Goal: Task Accomplishment & Management: Manage account settings

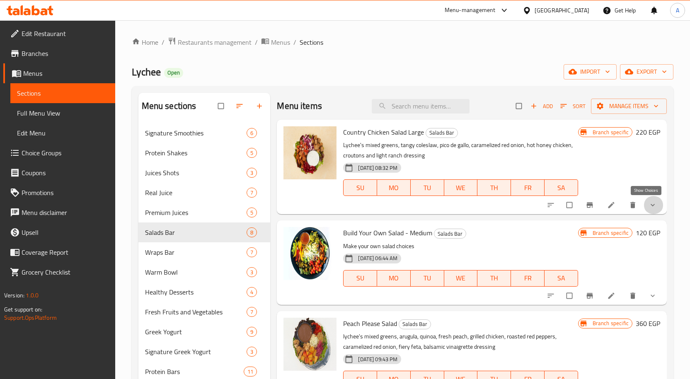
click at [649, 206] on icon "show more" at bounding box center [653, 205] width 8 height 8
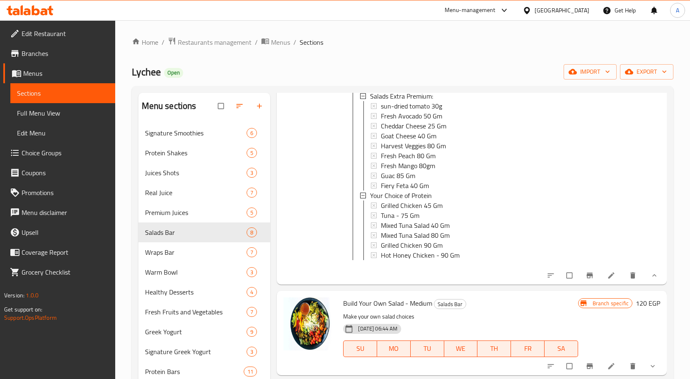
scroll to position [456, 0]
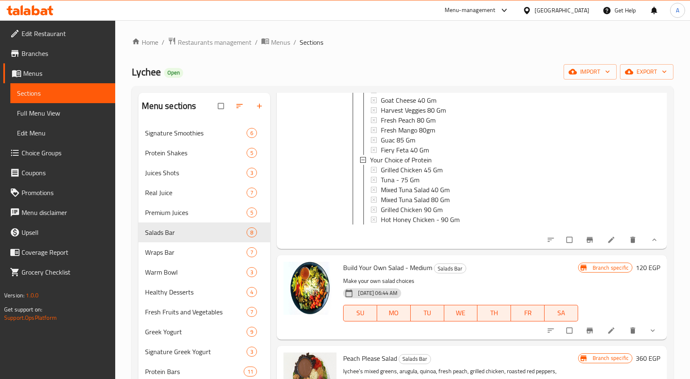
click at [608, 244] on icon at bounding box center [612, 240] width 8 height 8
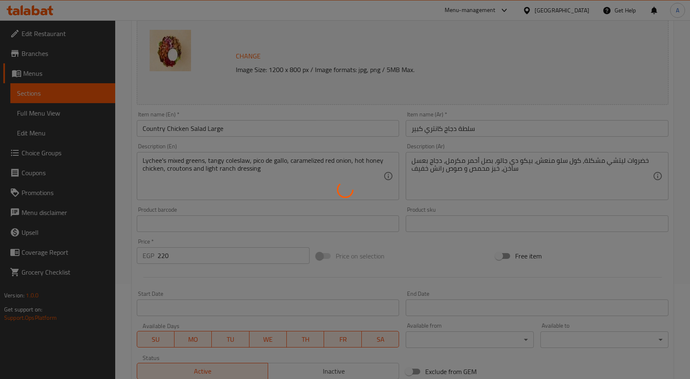
type input "اكسترا درسينج:"
type input "0"
type input "1"
type input "إصافة بريميوم للسلطة:"
type input "0"
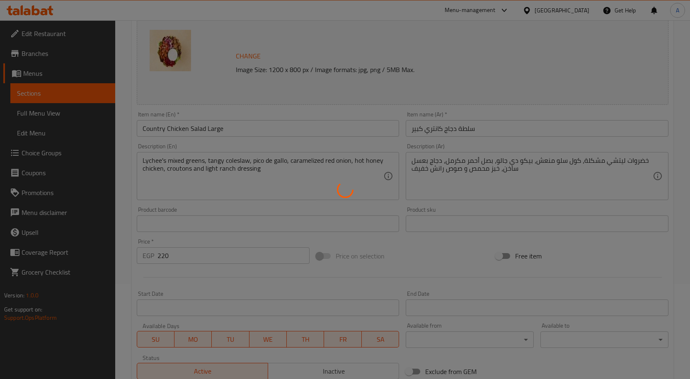
type input "1"
type input "إختيارك من البروتين"
type input "0"
type input "1"
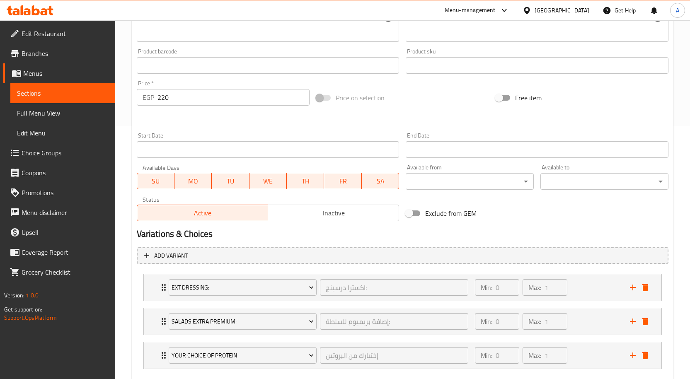
scroll to position [300, 0]
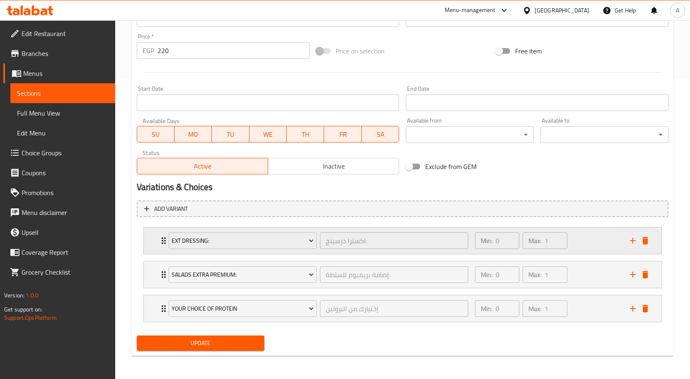
click at [575, 236] on div "Min: 0 ​ Max: 1 ​" at bounding box center [547, 241] width 155 height 27
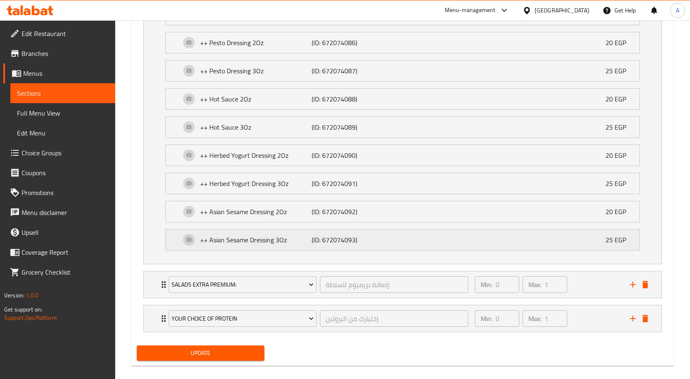
scroll to position [1107, 0]
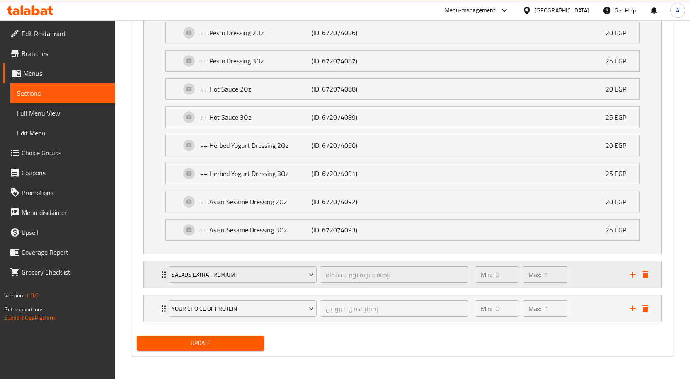
click at [594, 281] on div "Min: 0 ​ Max: 1 ​" at bounding box center [547, 275] width 155 height 27
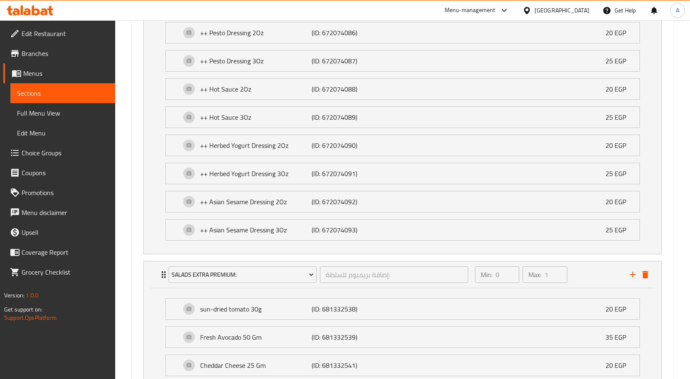
scroll to position [1340, 0]
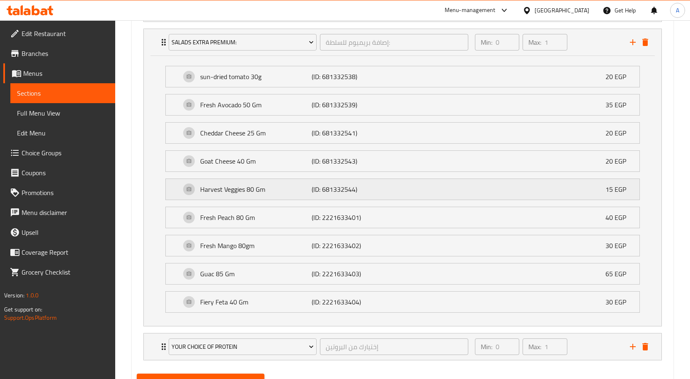
click at [596, 191] on div "Harvest Veggies 80 Gm (ID: 681332544) 15 EGP" at bounding box center [405, 189] width 449 height 21
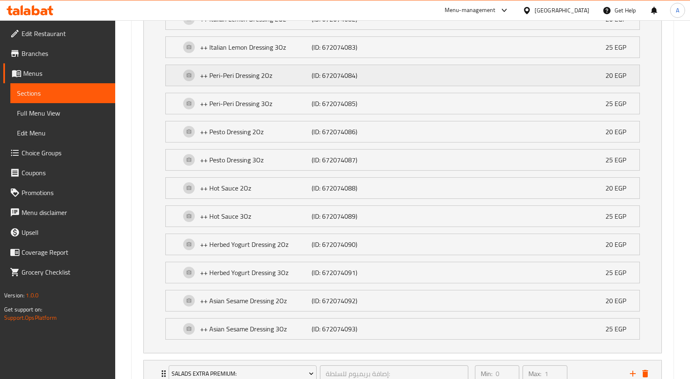
scroll to position [1078, 0]
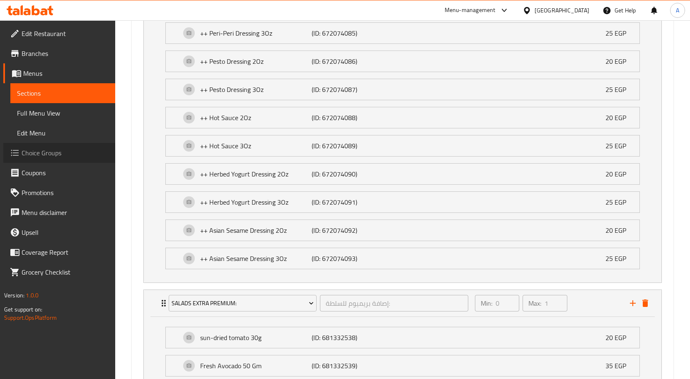
click at [51, 154] on span "Choice Groups" at bounding box center [65, 153] width 87 height 10
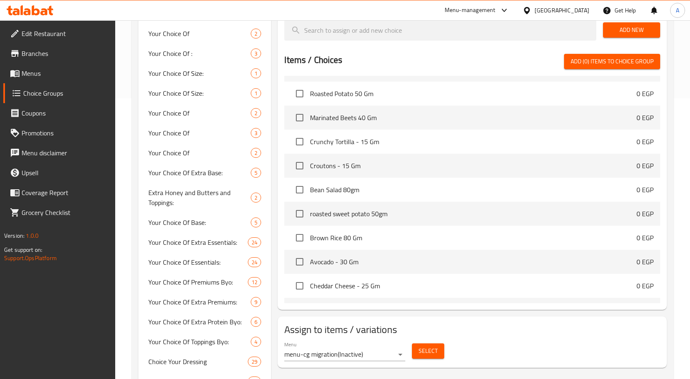
scroll to position [1341, 0]
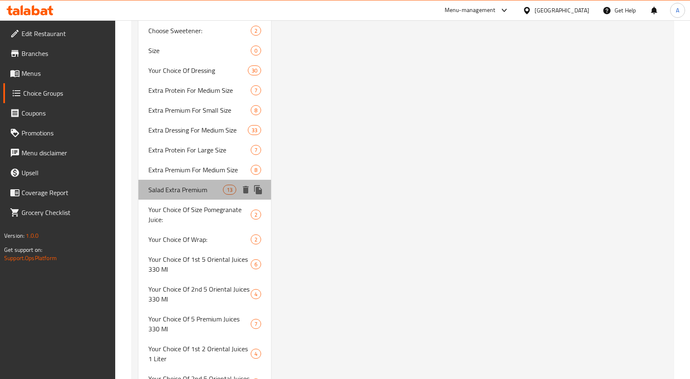
click at [187, 181] on div "Salad Extra Premium 13" at bounding box center [205, 190] width 133 height 20
type input "Salad Extra Premium"
type input "إضافة بريميوم للسلطة"
type input "0"
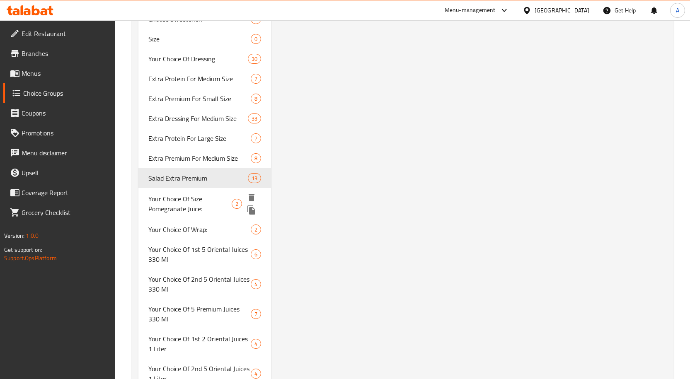
scroll to position [1339, 0]
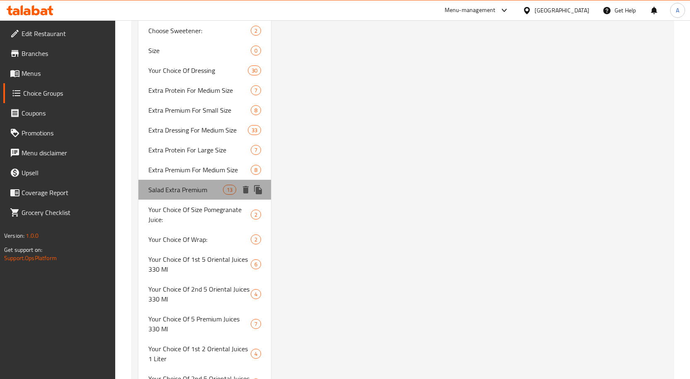
click at [208, 192] on span "Salad Extra Premium" at bounding box center [185, 190] width 75 height 10
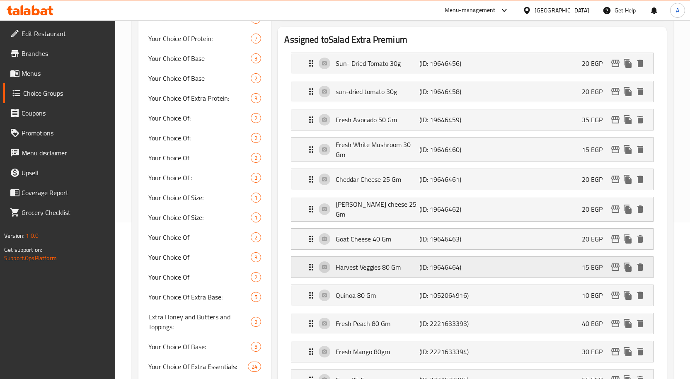
scroll to position [231, 0]
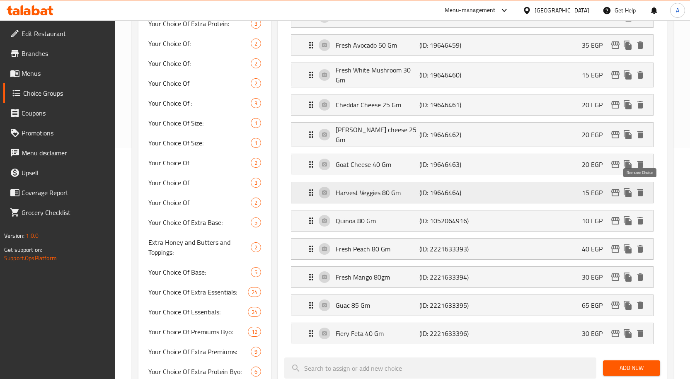
click at [642, 190] on icon "delete" at bounding box center [641, 192] width 6 height 7
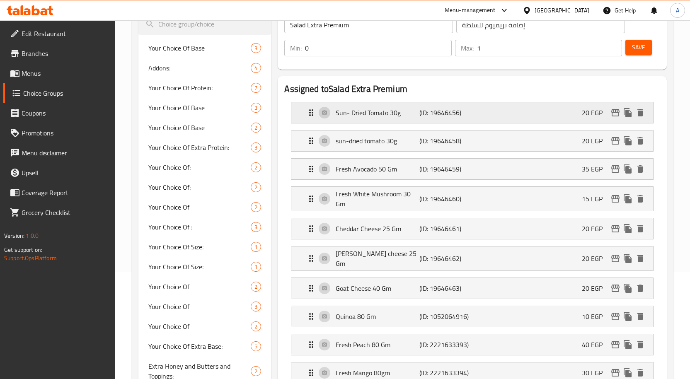
scroll to position [0, 0]
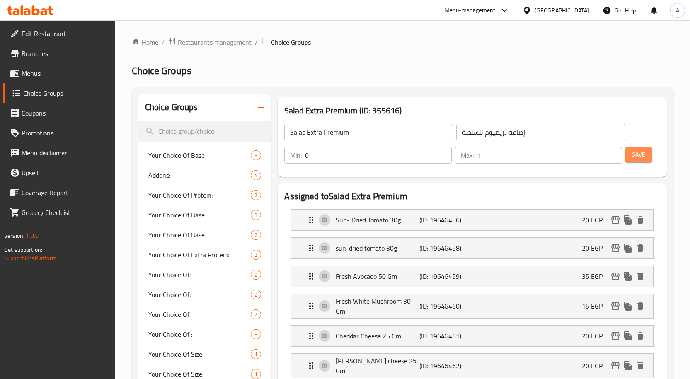
click at [639, 160] on button "Save" at bounding box center [639, 154] width 27 height 15
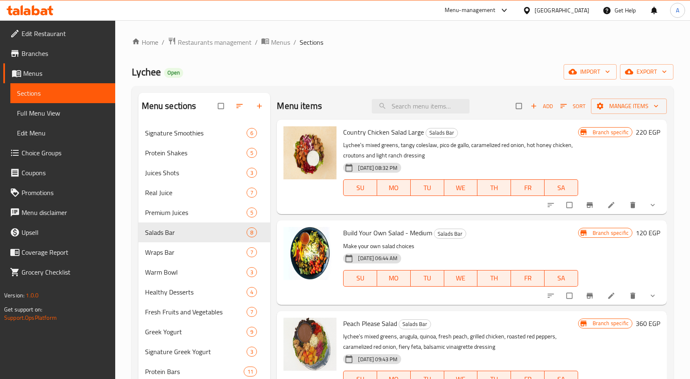
click at [608, 202] on icon at bounding box center [612, 205] width 8 height 8
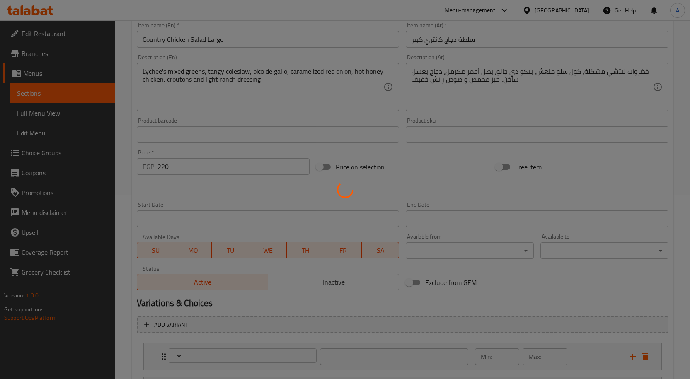
type input "اكسترا درسينج:"
type input "0"
type input "1"
type input "إصافة بريميوم للسلطة:"
type input "0"
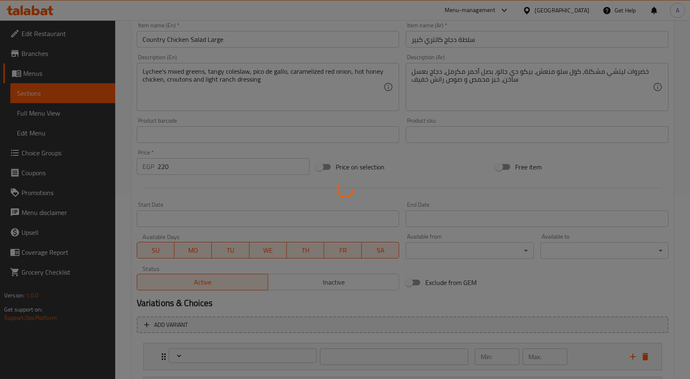
type input "1"
type input "إختيارك من البروتين"
type input "0"
type input "1"
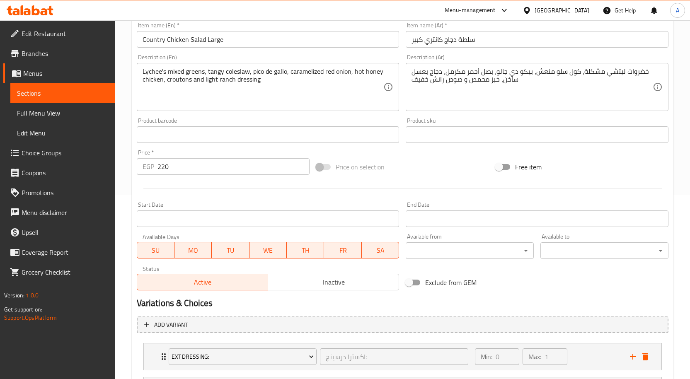
scroll to position [300, 0]
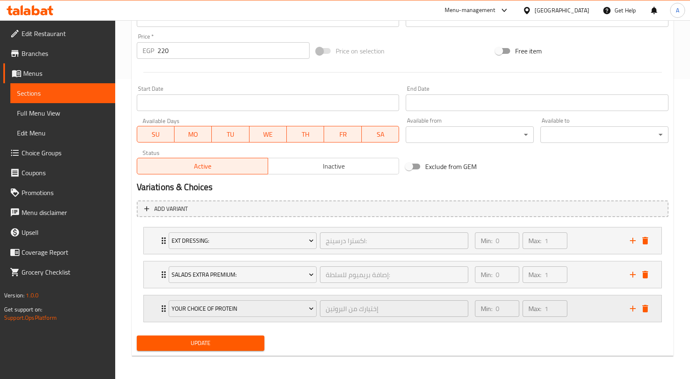
click at [580, 308] on div "Min: 0 ​ Max: 1 ​" at bounding box center [547, 309] width 155 height 27
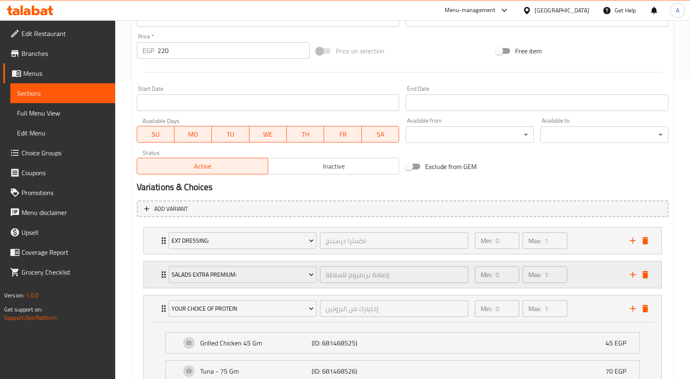
click at [591, 276] on div "Min: 0 ​ Max: 1 ​" at bounding box center [547, 275] width 155 height 27
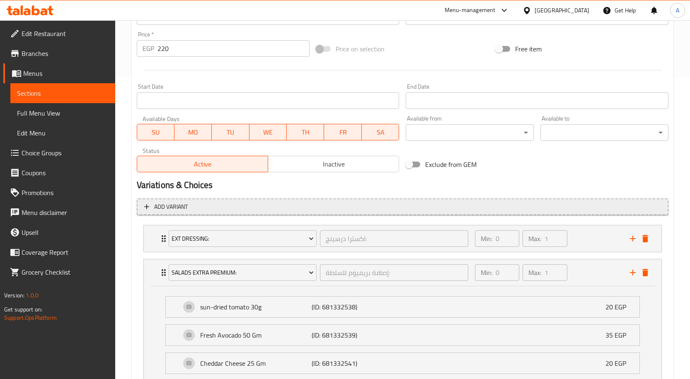
scroll to position [301, 0]
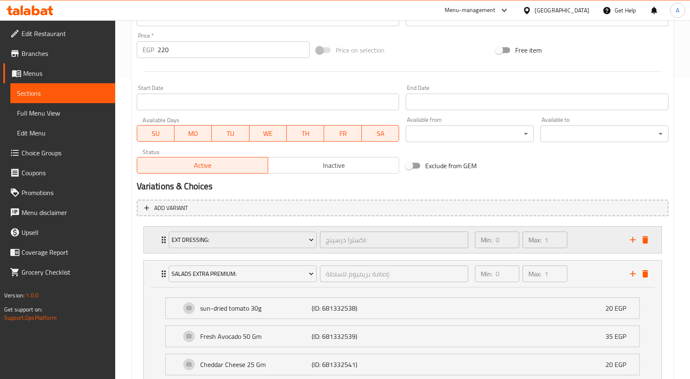
click at [586, 240] on div "Min: 0 ​ Max: 1 ​" at bounding box center [547, 240] width 155 height 27
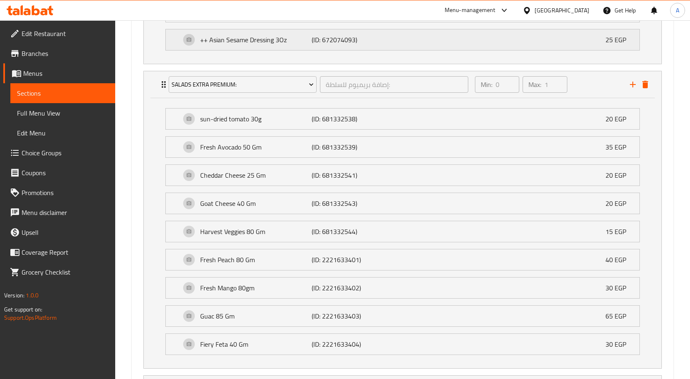
scroll to position [1174, 0]
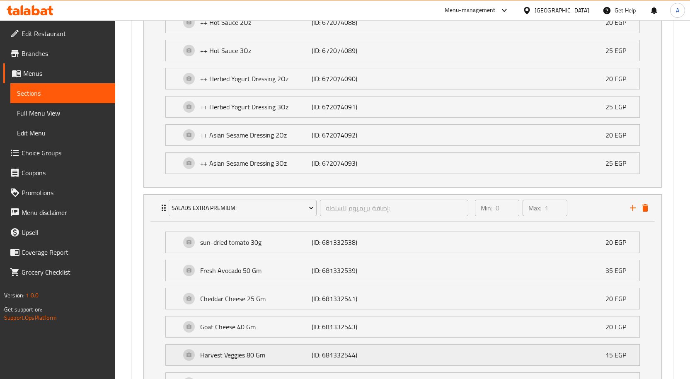
click at [278, 358] on p "Harvest Veggies 80 Gm" at bounding box center [256, 355] width 112 height 10
click at [270, 359] on p "Harvest Veggies 80 Gm" at bounding box center [256, 355] width 112 height 10
click at [273, 356] on p "Harvest Veggies 80 Gm" at bounding box center [256, 355] width 112 height 10
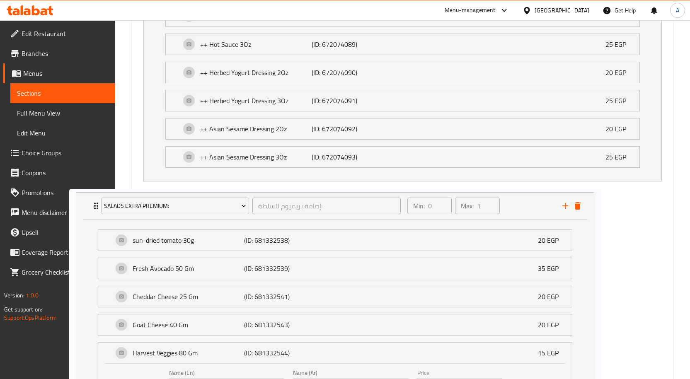
scroll to position [1184, 0]
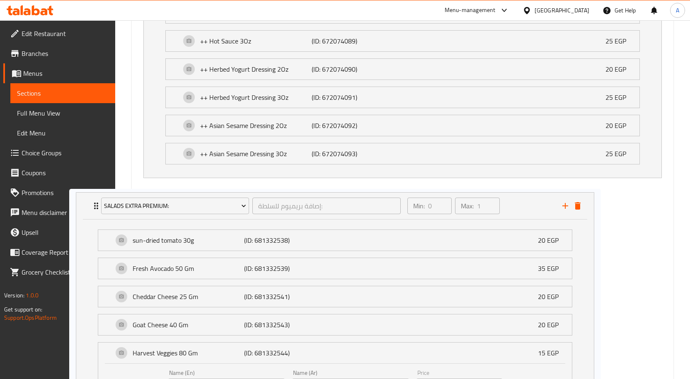
drag, startPoint x: 270, startPoint y: 356, endPoint x: 200, endPoint y: 355, distance: 70.1
click at [200, 355] on div "EXT Dressing: اكسترا درسينج: ​ Min: 0 ​ Max: 1 ​ ++ Caesar Parmesan Dressing 2O…" at bounding box center [403, 55] width 532 height 1429
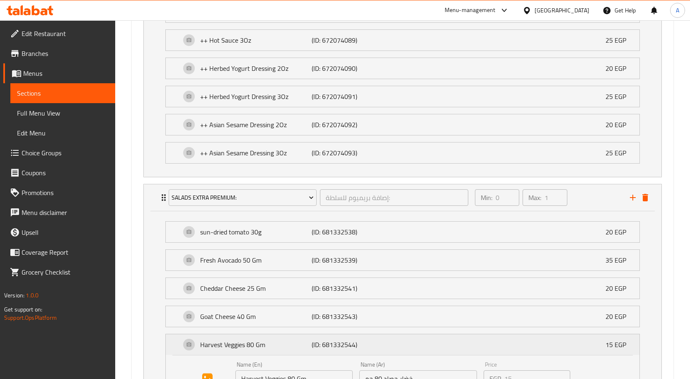
click at [262, 350] on p "Harvest Veggies 80 Gm" at bounding box center [256, 345] width 112 height 10
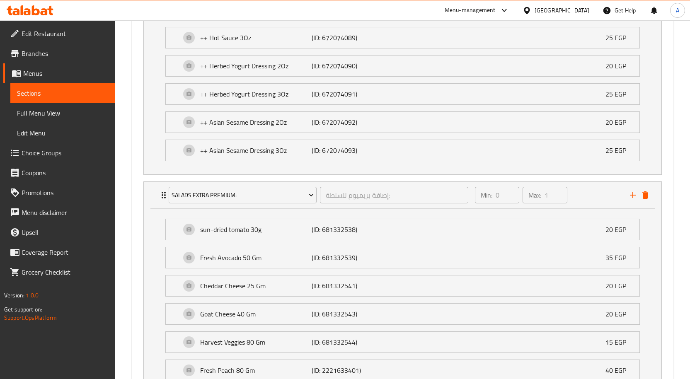
scroll to position [1308, 0]
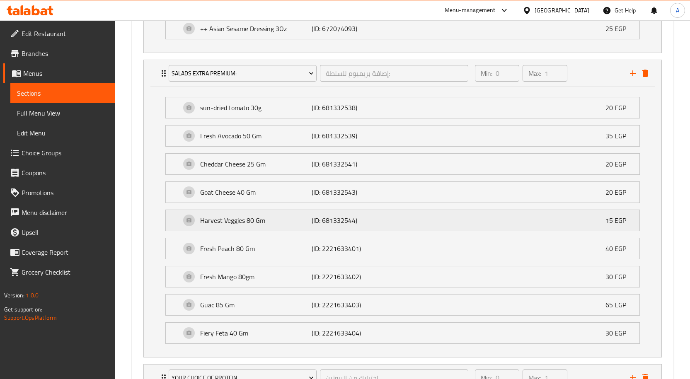
click at [282, 217] on p "Harvest Veggies 80 Gm" at bounding box center [256, 221] width 112 height 10
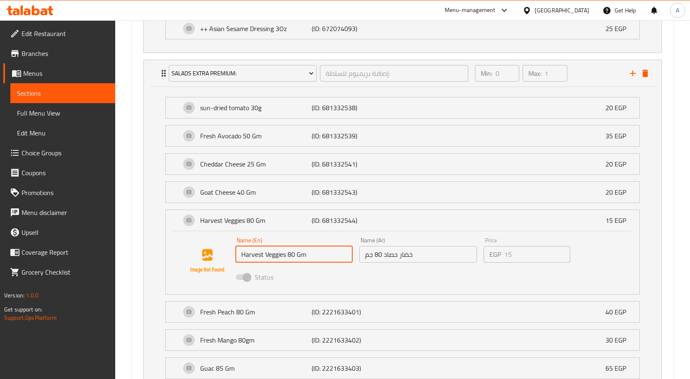
click at [298, 258] on input "Harvest Veggies 80 Gm" at bounding box center [295, 254] width 118 height 17
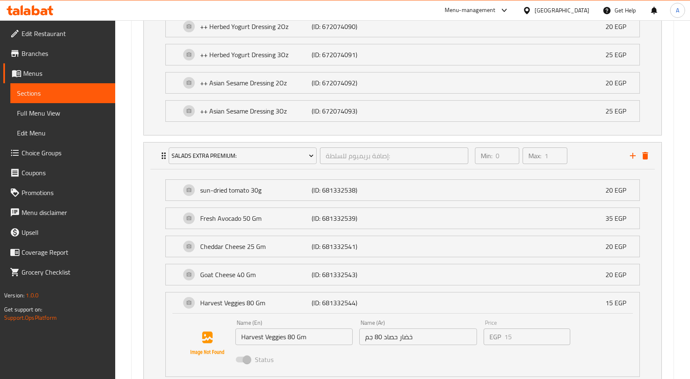
scroll to position [1225, 0]
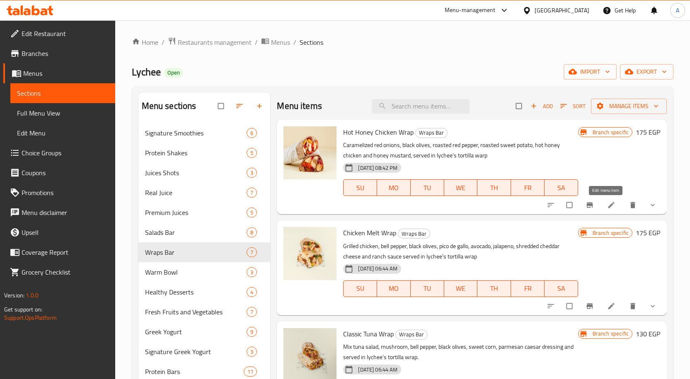
click at [608, 203] on icon at bounding box center [612, 205] width 8 height 8
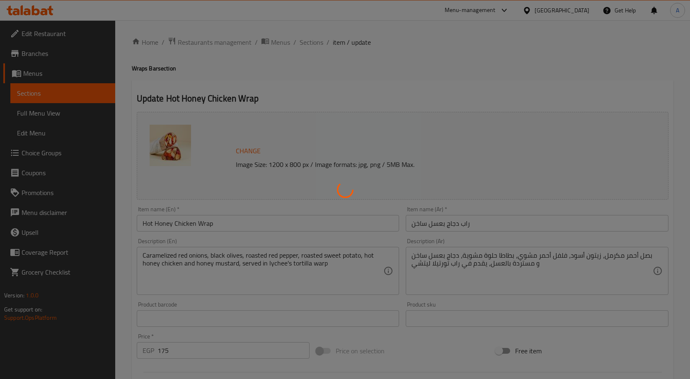
type input "إختيارك من الراب:"
type input "1"
type input "اكسترا درسينج:"
type input "0"
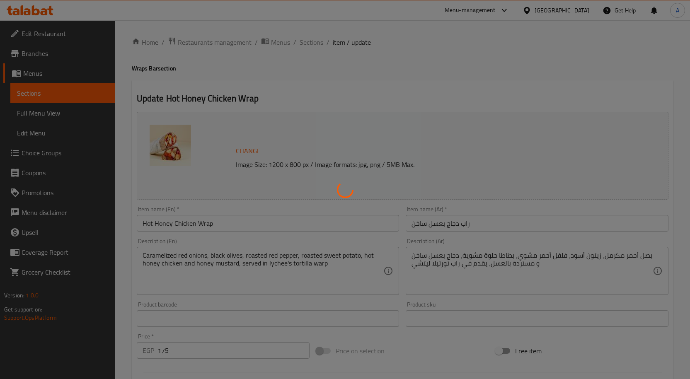
type input "1"
type input "إصافة بريميوم للسلطة:"
type input "0"
type input "1"
type input "إختيارك من البروتين"
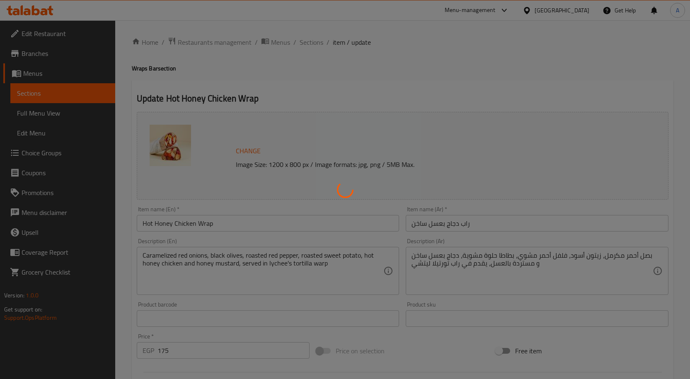
type input "0"
type input "1"
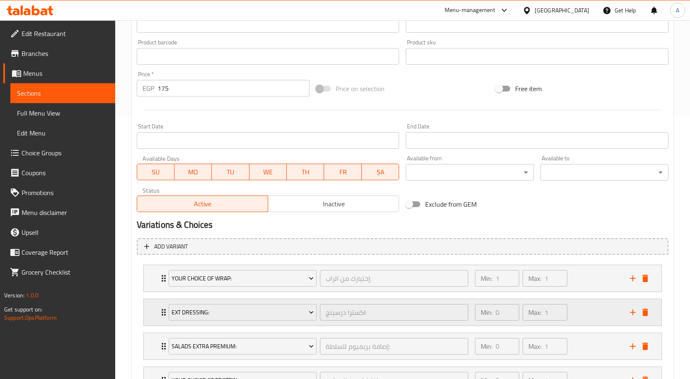
scroll to position [334, 0]
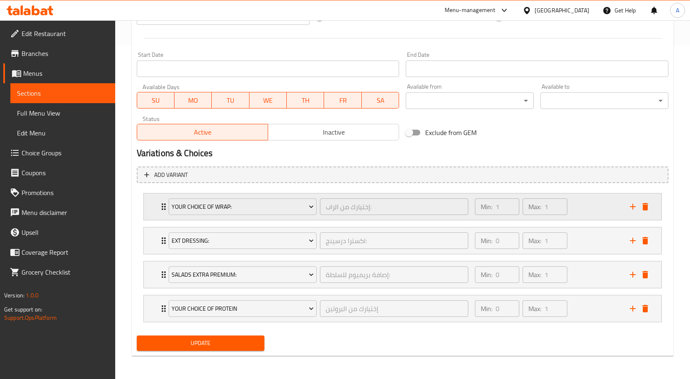
click at [596, 215] on div "Min: 1 ​ Max: 1 ​" at bounding box center [547, 207] width 155 height 27
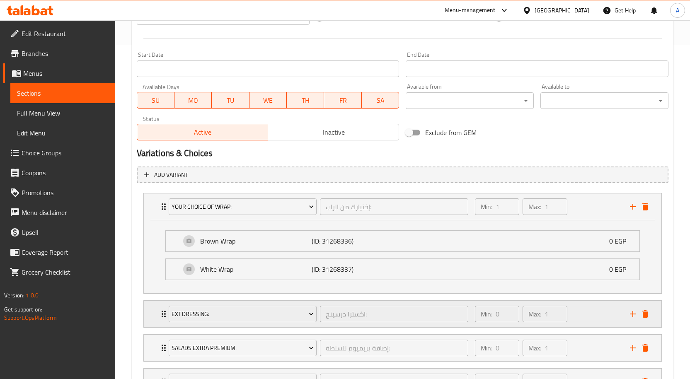
click at [590, 308] on div "Min: 0 ​ Max: 1 ​" at bounding box center [547, 314] width 155 height 27
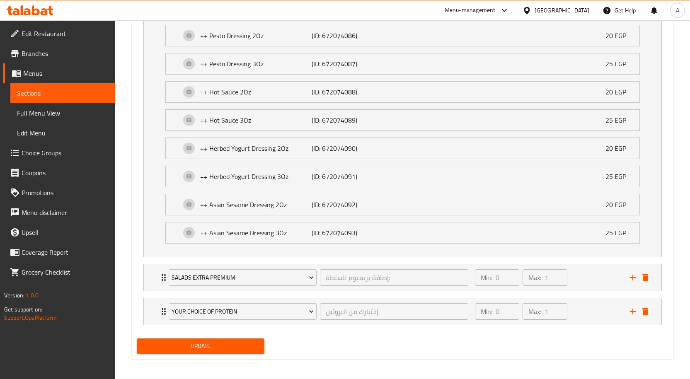
scroll to position [1214, 0]
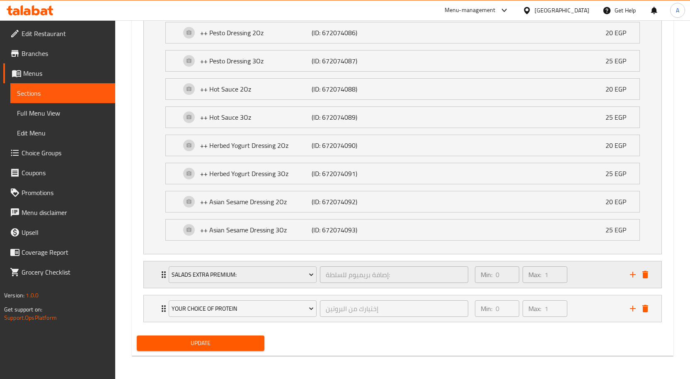
click at [593, 275] on div "Min: 0 ​ Max: 1 ​" at bounding box center [547, 275] width 155 height 27
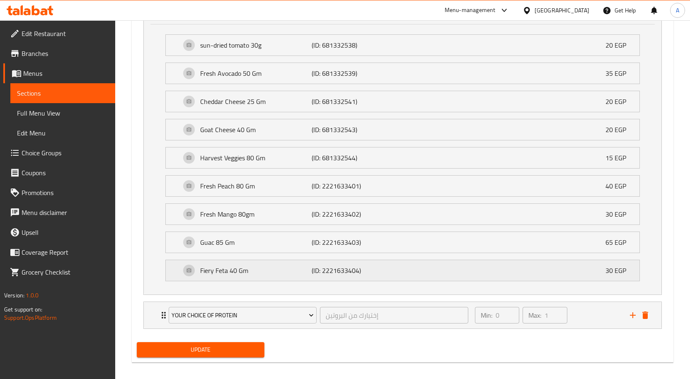
scroll to position [1485, 0]
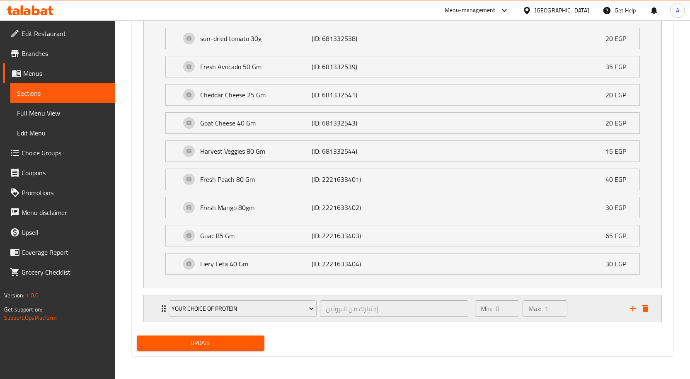
click at [581, 312] on div "Min: 0 ​ Max: 1 ​" at bounding box center [547, 309] width 155 height 27
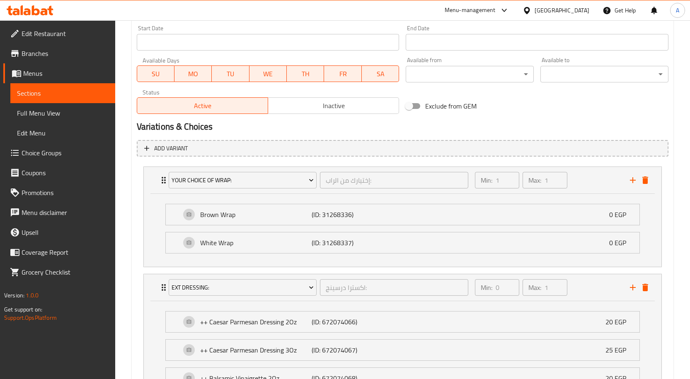
scroll to position [117, 0]
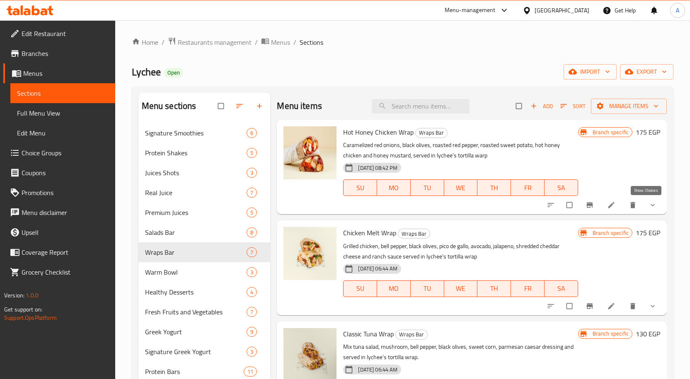
click at [649, 206] on icon "show more" at bounding box center [653, 205] width 8 height 8
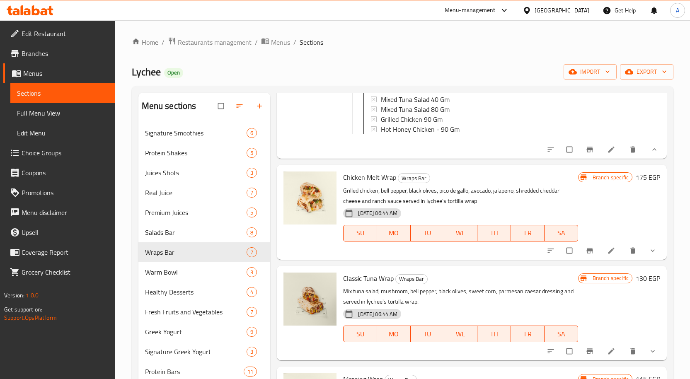
scroll to position [581, 0]
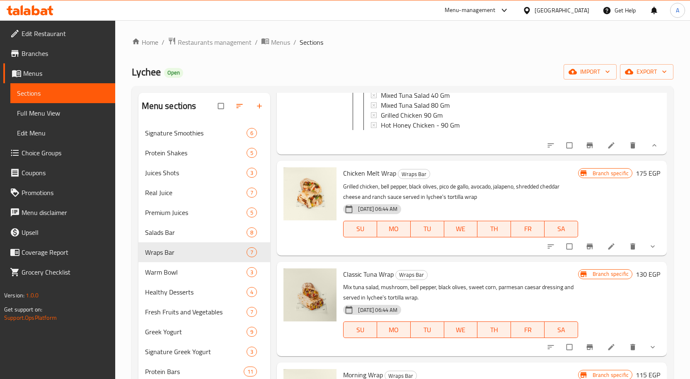
click at [649, 251] on icon "show more" at bounding box center [653, 247] width 8 height 8
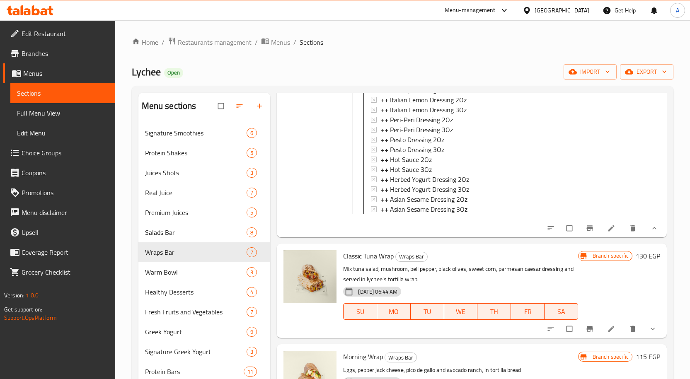
scroll to position [1286, 0]
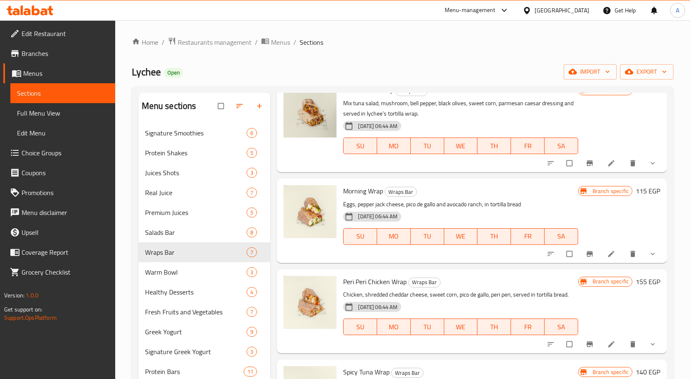
click at [649, 168] on icon "show more" at bounding box center [653, 163] width 8 height 8
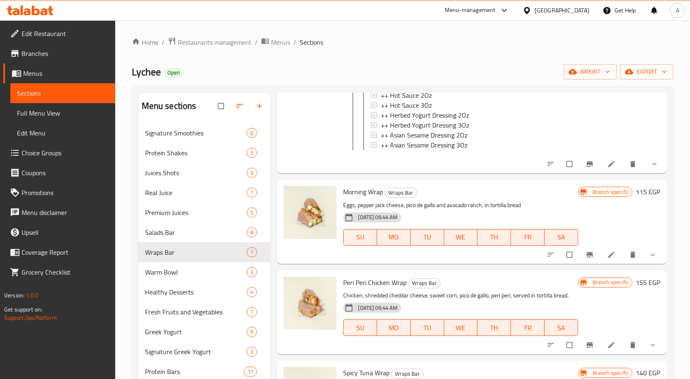
scroll to position [1846, 0]
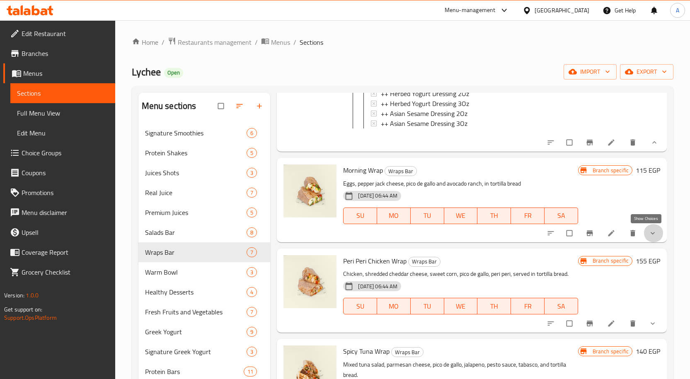
click at [649, 236] on icon "show more" at bounding box center [653, 233] width 8 height 8
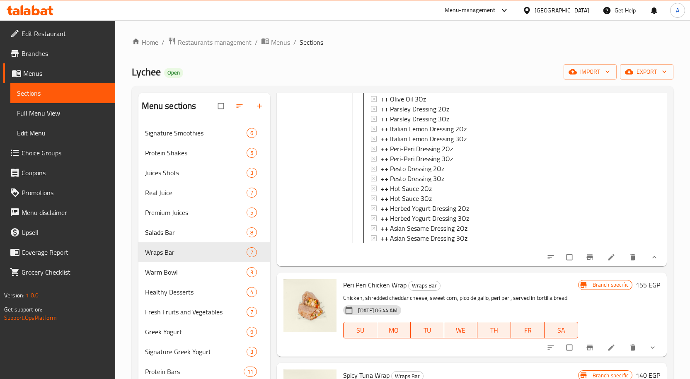
scroll to position [2373, 0]
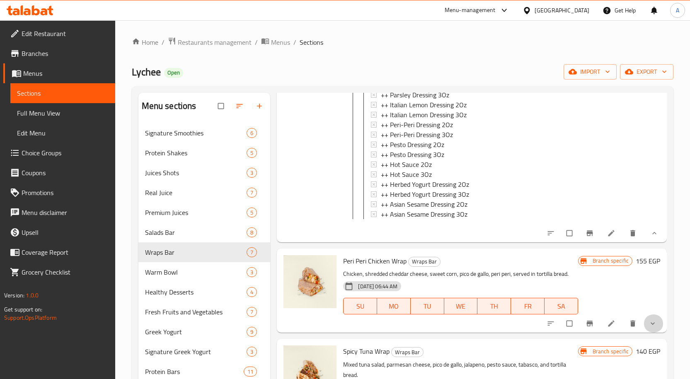
drag, startPoint x: 648, startPoint y: 316, endPoint x: 649, endPoint y: 307, distance: 9.7
click at [648, 316] on button "show more" at bounding box center [654, 324] width 20 height 18
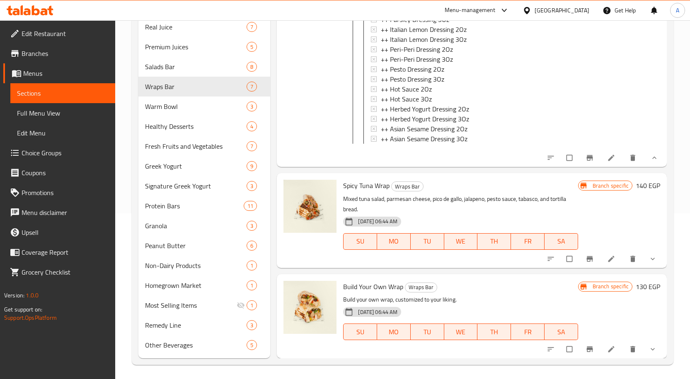
scroll to position [168, 0]
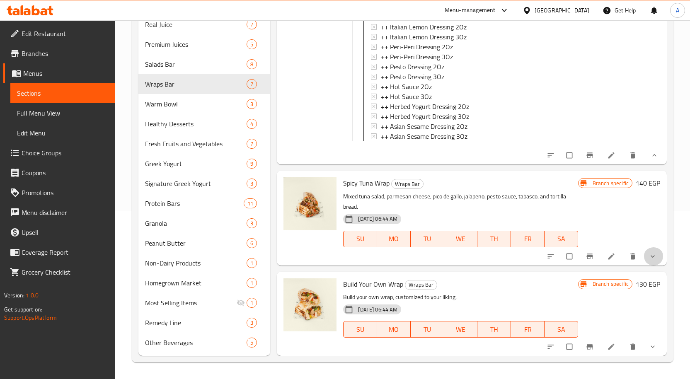
click at [644, 261] on button "show more" at bounding box center [654, 257] width 20 height 18
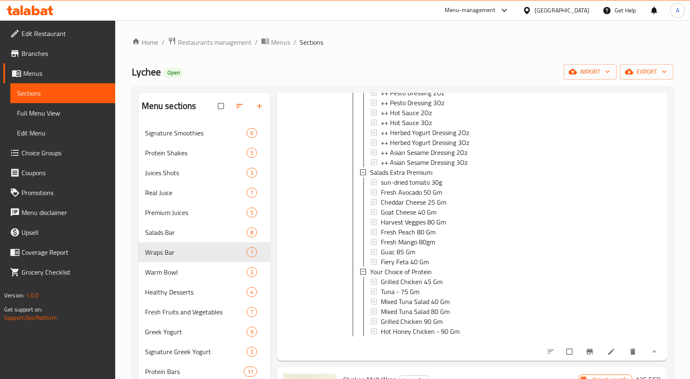
scroll to position [373, 0]
click at [41, 152] on span "Choice Groups" at bounding box center [65, 153] width 87 height 10
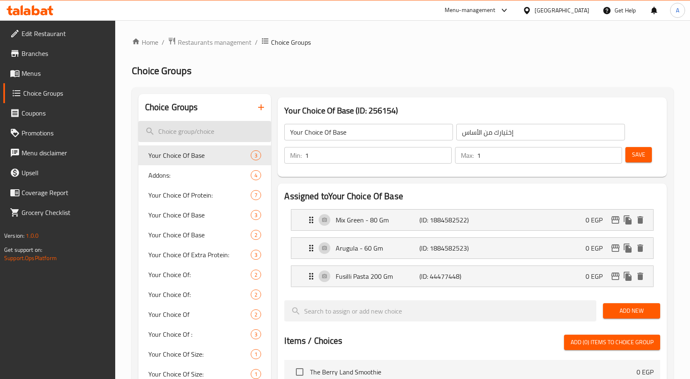
click at [200, 134] on input "search" at bounding box center [205, 131] width 133 height 21
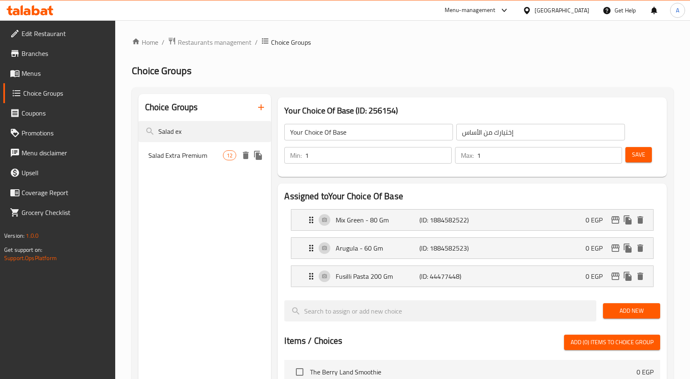
type input "Salad ex"
click at [199, 156] on span "Salad Extra Premium" at bounding box center [185, 156] width 75 height 10
type input "Salad Extra Premium"
type input "إضافة بريميوم للسلطة"
type input "0"
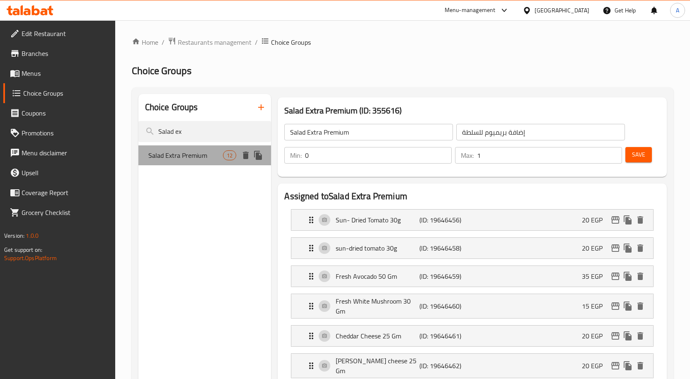
click at [207, 160] on span "Salad Extra Premium" at bounding box center [185, 156] width 75 height 10
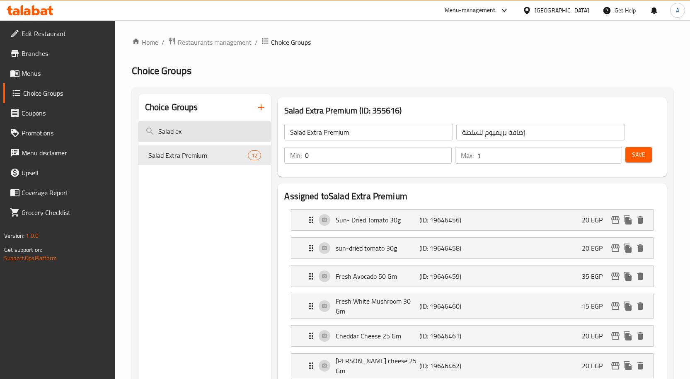
click at [201, 139] on input "Salad ex" at bounding box center [205, 131] width 133 height 21
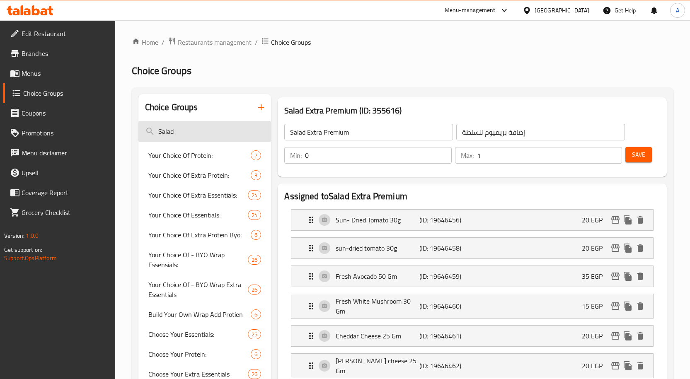
click at [165, 134] on input "Salad" at bounding box center [205, 131] width 133 height 21
type input "Salad"
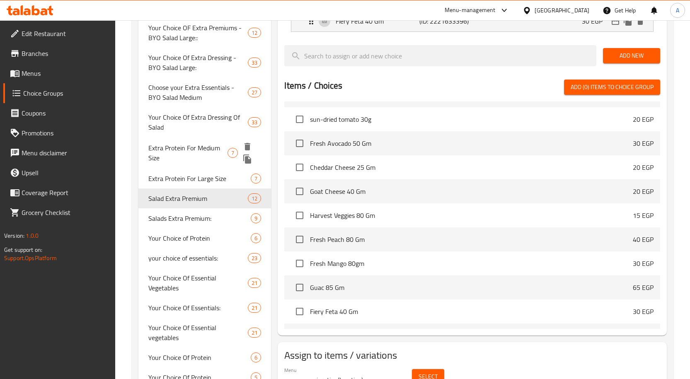
scroll to position [516, 0]
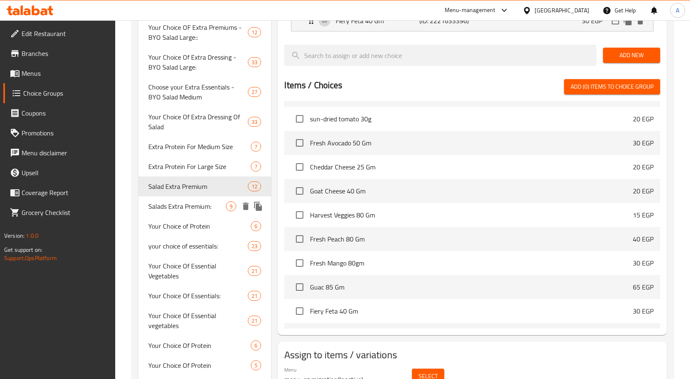
click at [204, 206] on span "Salads Extra Premium:" at bounding box center [187, 207] width 78 height 10
type input "Salads Extra Premium:"
type input "إصافة بريميوم للسلطة:"
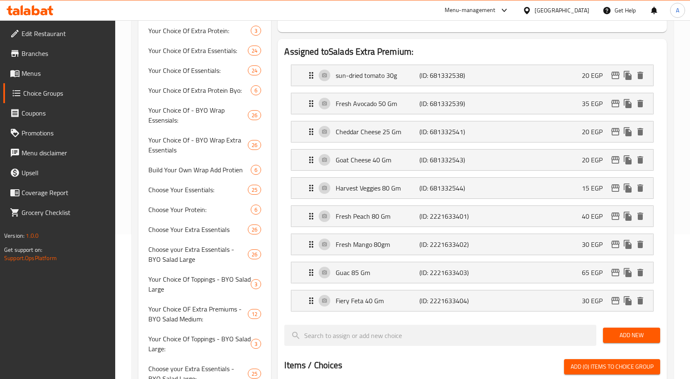
scroll to position [143, 0]
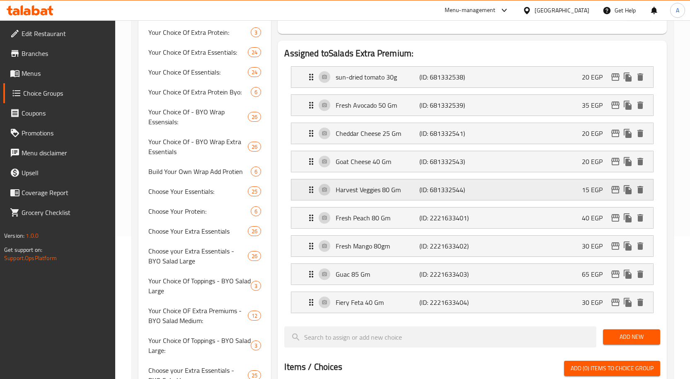
click at [642, 188] on icon "delete" at bounding box center [641, 189] width 6 height 7
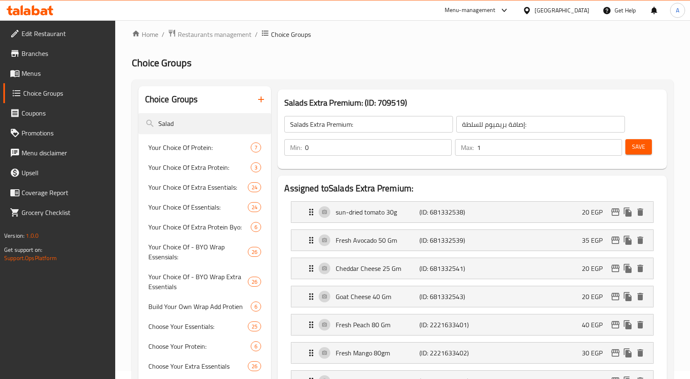
scroll to position [0, 0]
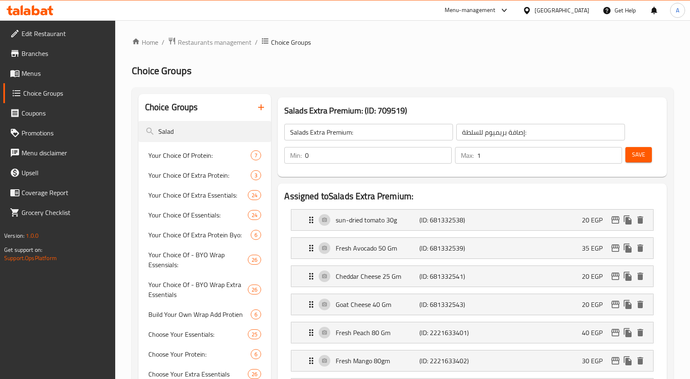
click at [642, 157] on span "Save" at bounding box center [638, 155] width 13 height 10
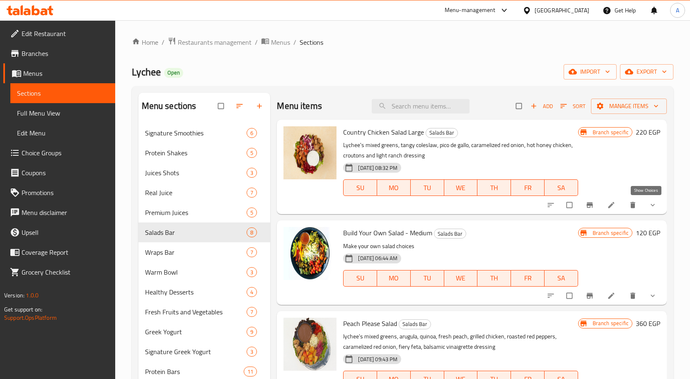
click at [651, 206] on icon "show more" at bounding box center [653, 205] width 4 height 2
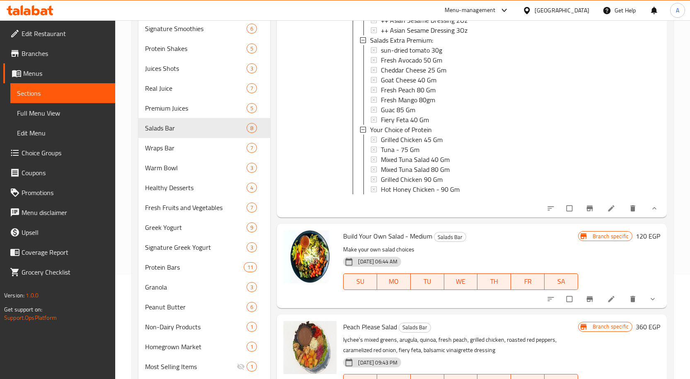
scroll to position [166, 0]
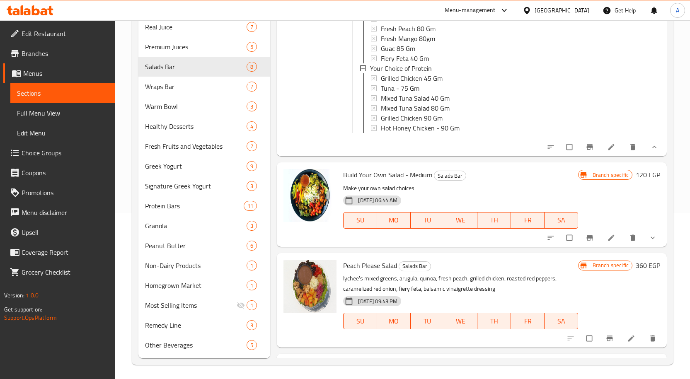
click at [649, 242] on icon "show more" at bounding box center [653, 238] width 8 height 8
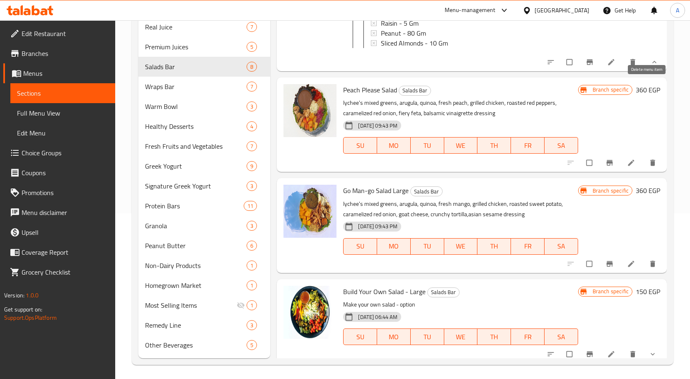
scroll to position [1825, 0]
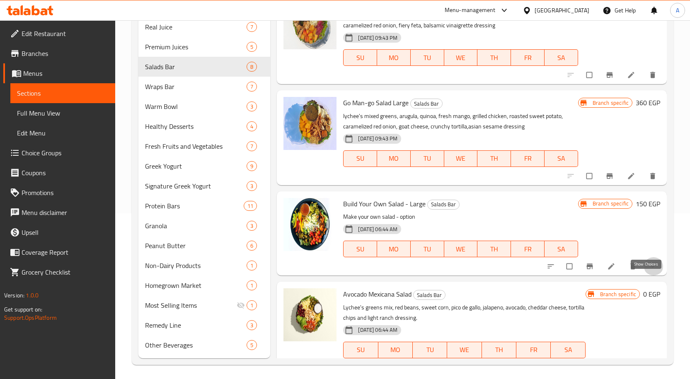
click at [649, 271] on icon "show more" at bounding box center [653, 267] width 8 height 8
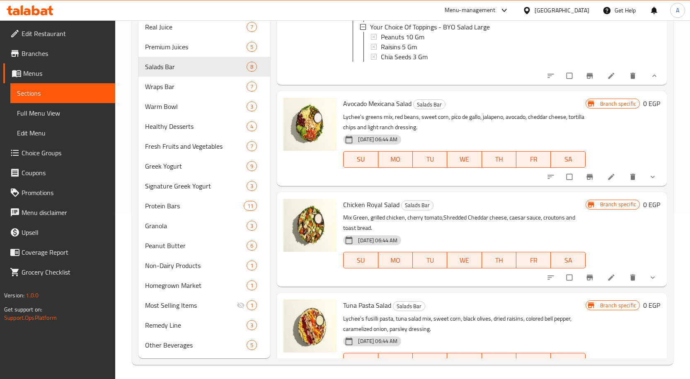
scroll to position [3212, 0]
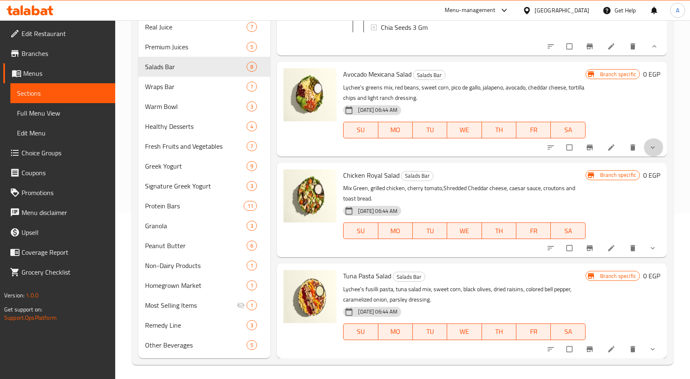
click at [652, 140] on button "show more" at bounding box center [654, 148] width 20 height 18
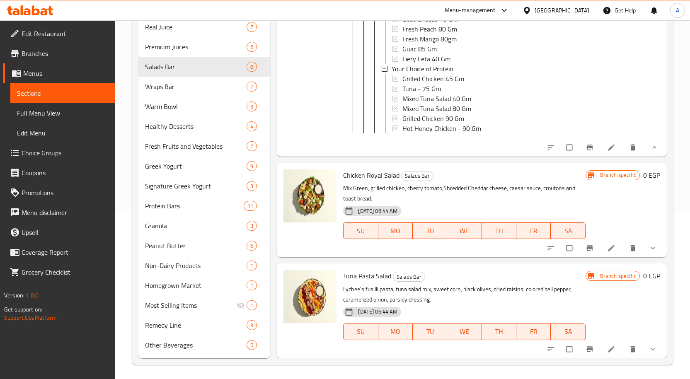
scroll to position [4256, 0]
click at [649, 257] on button "show more" at bounding box center [654, 248] width 20 height 18
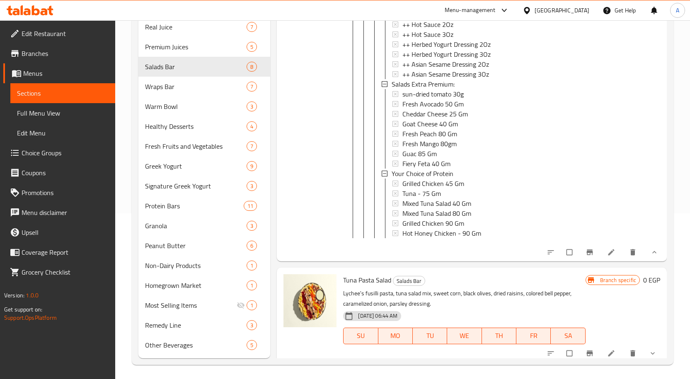
scroll to position [5301, 0]
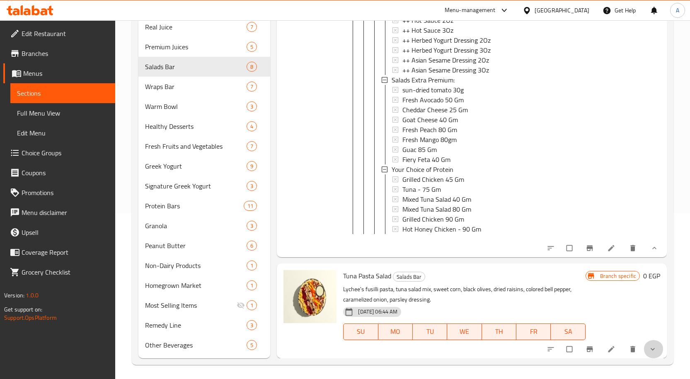
click at [653, 352] on button "show more" at bounding box center [654, 349] width 20 height 18
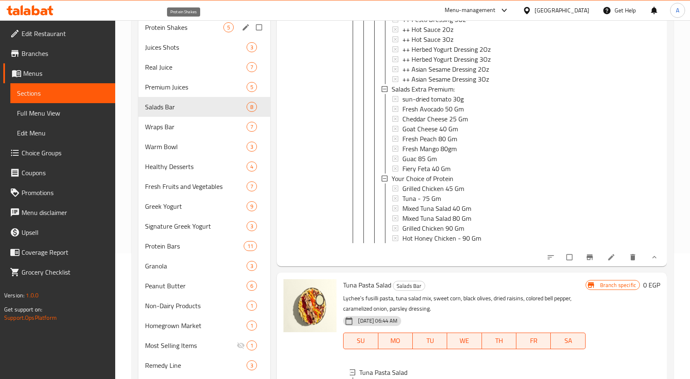
scroll to position [0, 0]
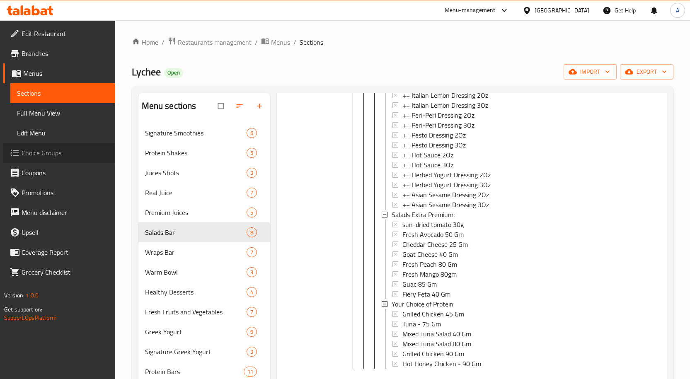
click at [46, 154] on span "Choice Groups" at bounding box center [65, 153] width 87 height 10
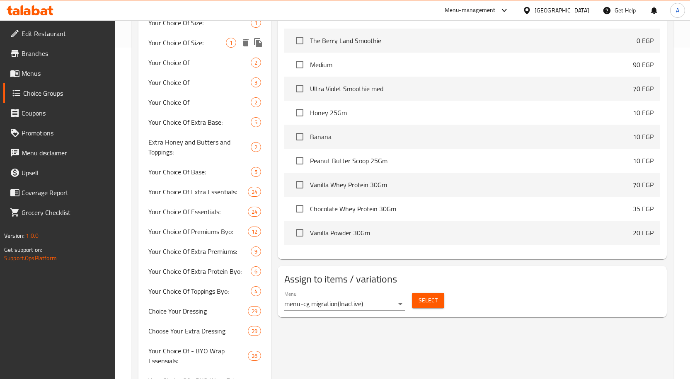
scroll to position [498, 0]
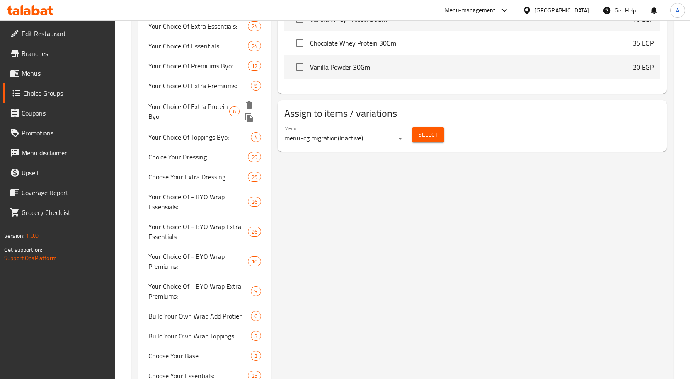
click at [206, 109] on span "Your Choice Of Extra Protein Byo:" at bounding box center [188, 112] width 81 height 20
type input "Your Choice Of Extra Protein Byo:"
type input "اختيارك من إضافة بيو بروتين :"
type input "0"
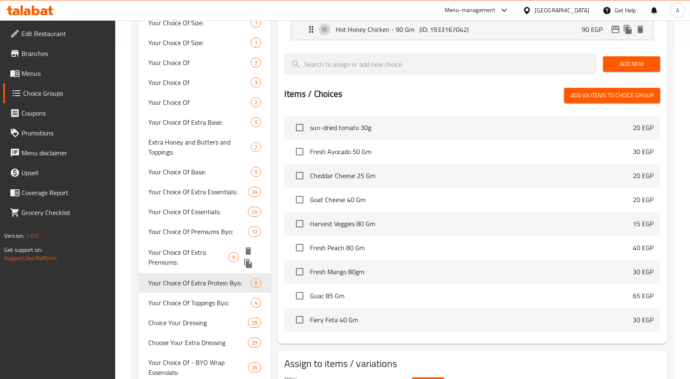
scroll to position [456, 0]
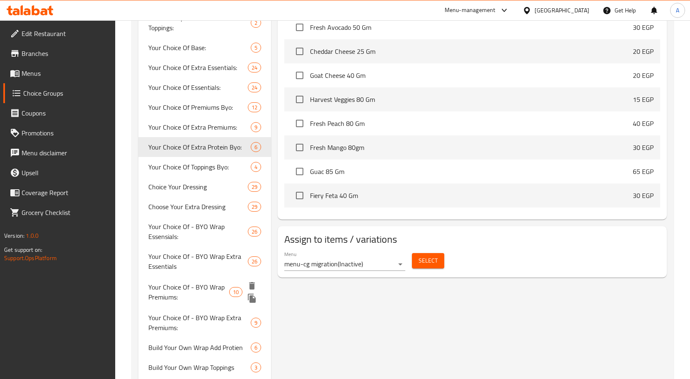
click at [205, 299] on span "Your Choice Of - BYO Wrap Premiums:" at bounding box center [188, 292] width 81 height 20
type input "Your Choice Of - BYO Wrap Premiums:"
type input "إختيارك من بريميم - إصنع الراب الخاص بك:"
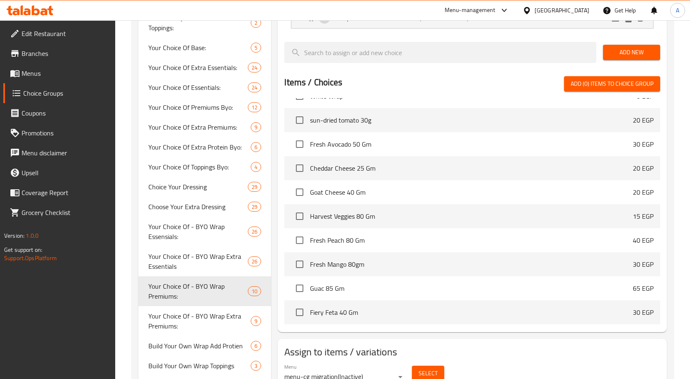
scroll to position [528, 0]
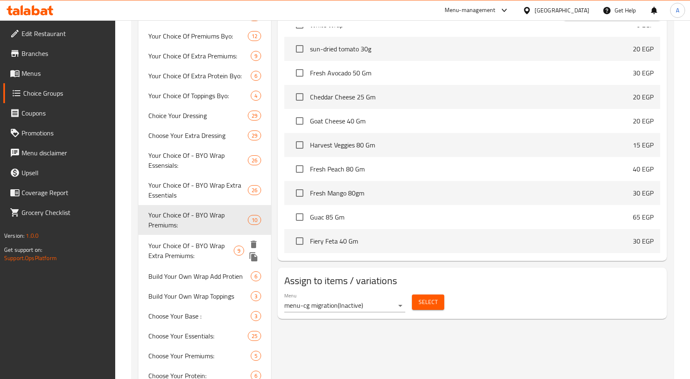
click at [206, 259] on span "Your Choice Of - BYO Wrap Extra Premiums:" at bounding box center [190, 251] width 85 height 20
type input "Your Choice Of - BYO Wrap Extra Premiums:"
type input "إختيارك من البريميم الإضافية - إصنع الراب الخاص بك:"
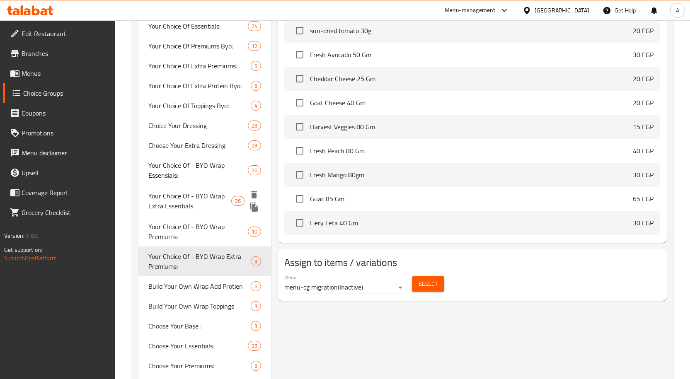
scroll to position [558, 0]
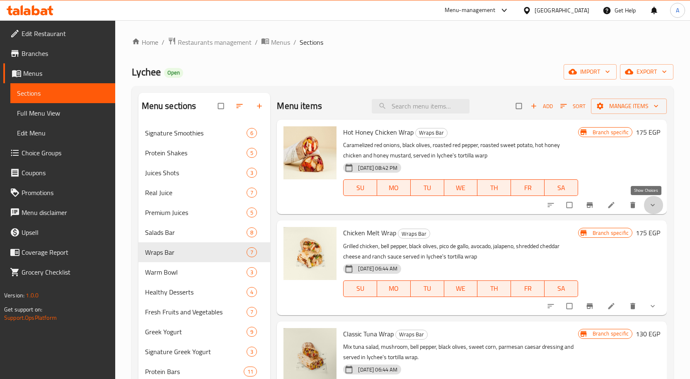
click at [650, 205] on icon "show more" at bounding box center [653, 205] width 8 height 8
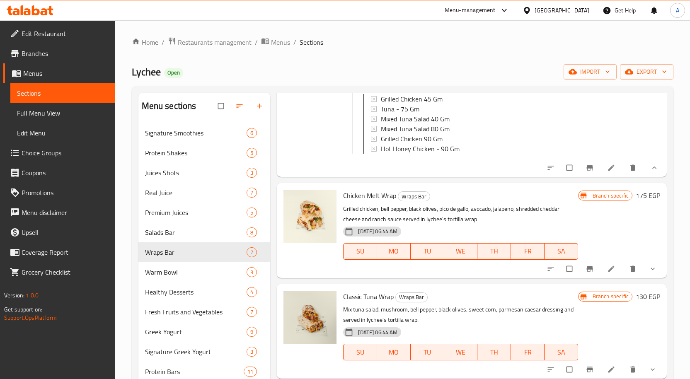
scroll to position [622, 0]
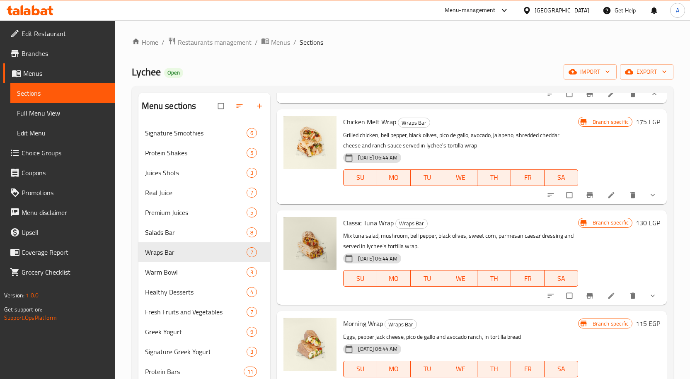
click at [655, 204] on button "show more" at bounding box center [654, 195] width 20 height 18
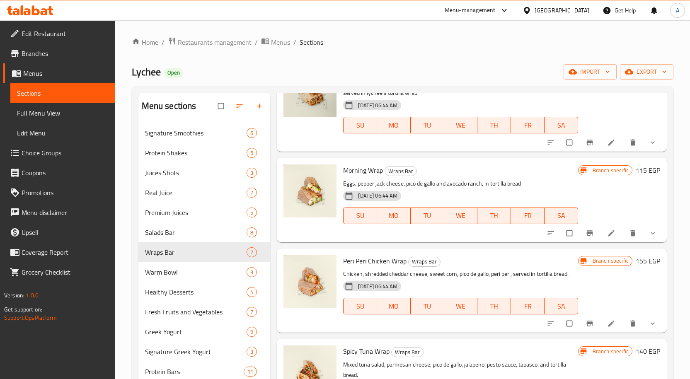
scroll to position [1267, 0]
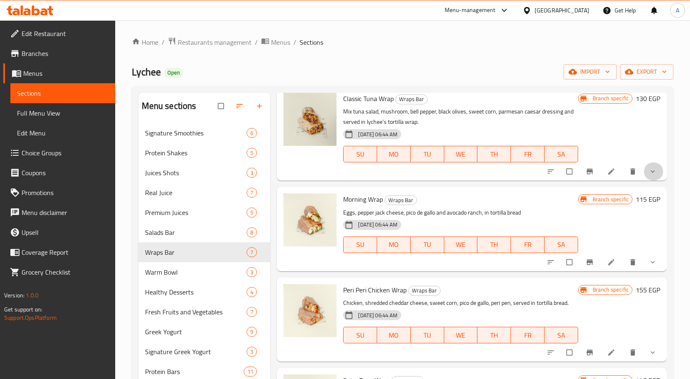
click at [651, 176] on icon "show more" at bounding box center [653, 172] width 8 height 8
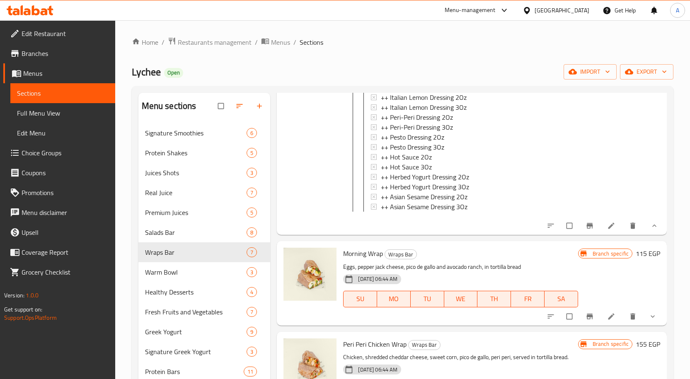
scroll to position [1836, 0]
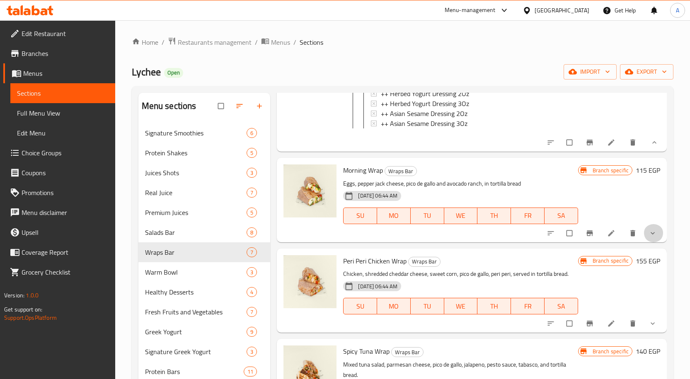
click at [651, 233] on span "show more" at bounding box center [654, 233] width 10 height 8
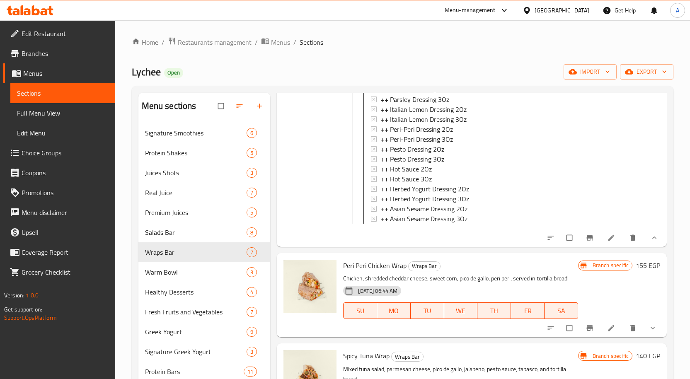
scroll to position [2363, 0]
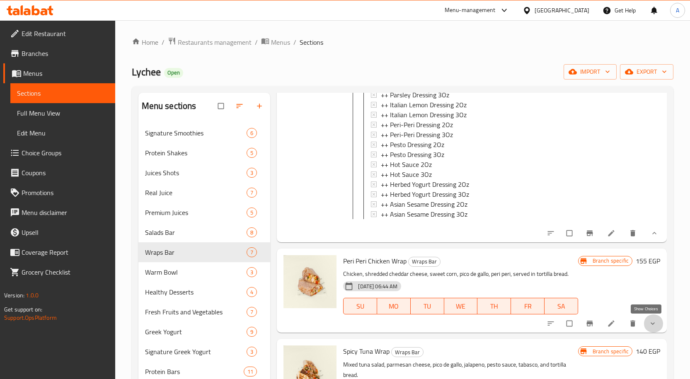
click at [649, 325] on icon "show more" at bounding box center [653, 324] width 8 height 8
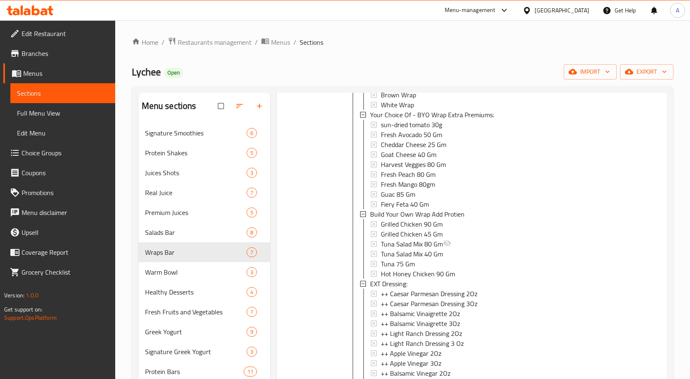
scroll to position [1907, 0]
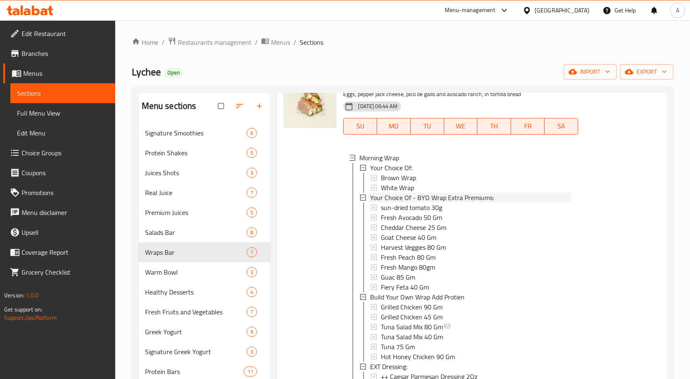
click at [478, 203] on span "Your Choice Of - BYO Wrap Extra Premiums:" at bounding box center [432, 198] width 124 height 10
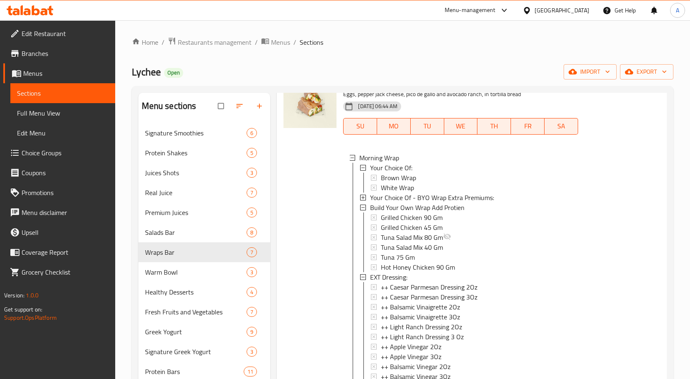
click at [478, 203] on span "Your Choice Of - BYO Wrap Extra Premiums:" at bounding box center [432, 198] width 124 height 10
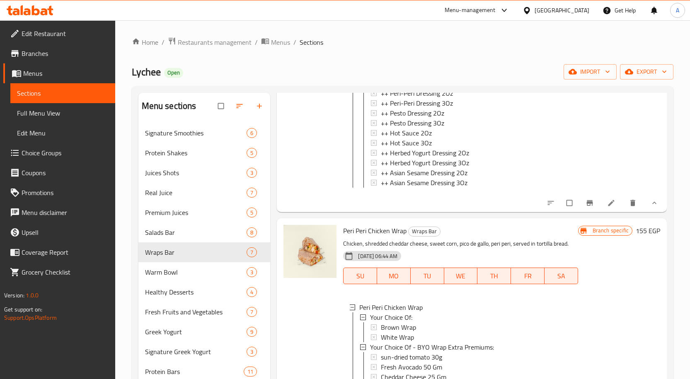
scroll to position [2405, 0]
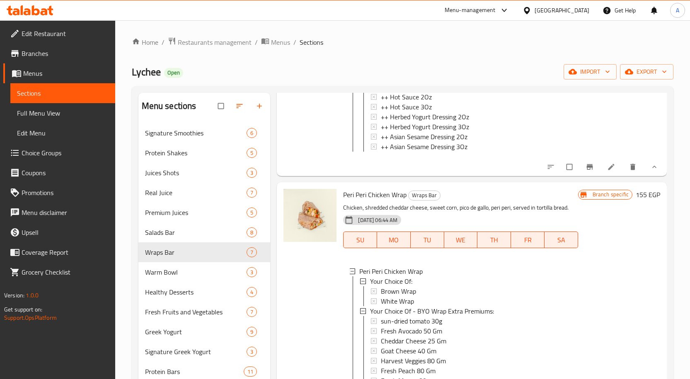
click at [608, 171] on icon at bounding box center [612, 167] width 8 height 8
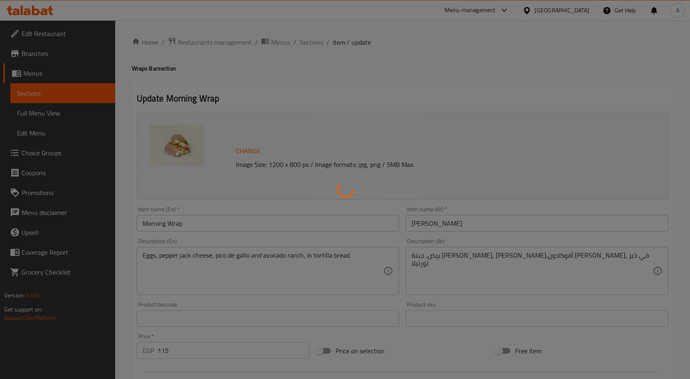
type input "إختيارك من:"
type input "1"
type input "إختيارك من البريميم الإضافية - إصنع الراب الخاص بك:"
type input "0"
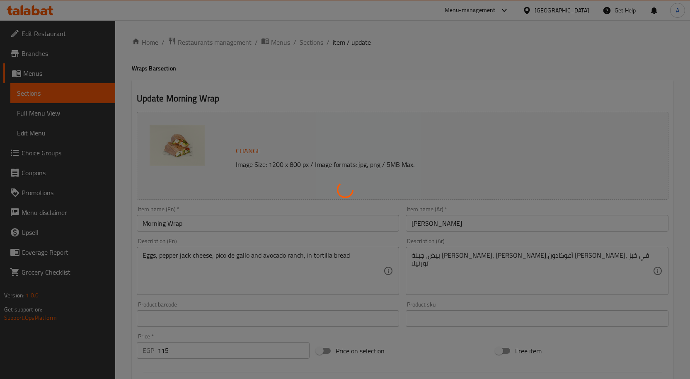
type input "1"
type input "إصنع الراب الخاص بك إضافة بروتين"
type input "0"
type input "2"
type input "اكسترا درسينج:"
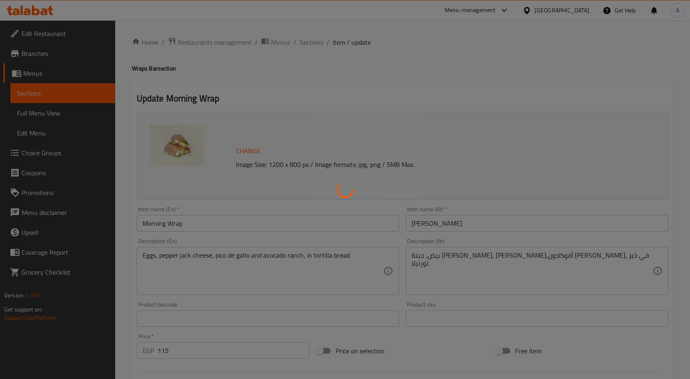
type input "0"
type input "1"
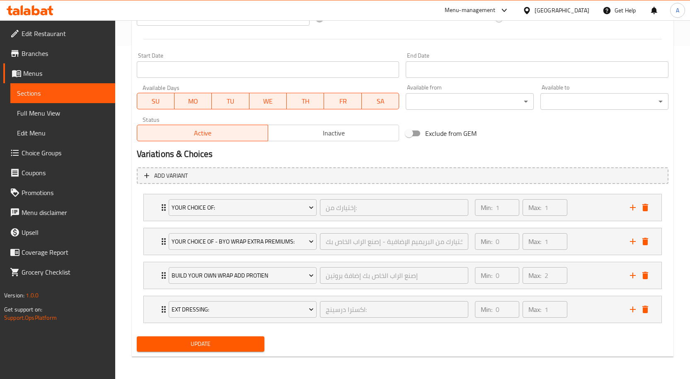
scroll to position [334, 0]
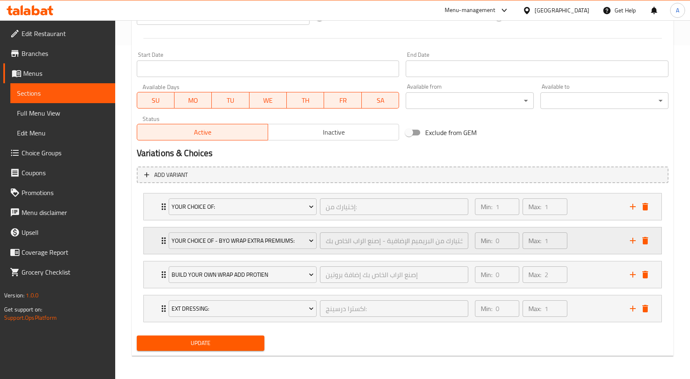
click at [598, 242] on div "Min: 0 ​ Max: 1 ​" at bounding box center [547, 241] width 155 height 27
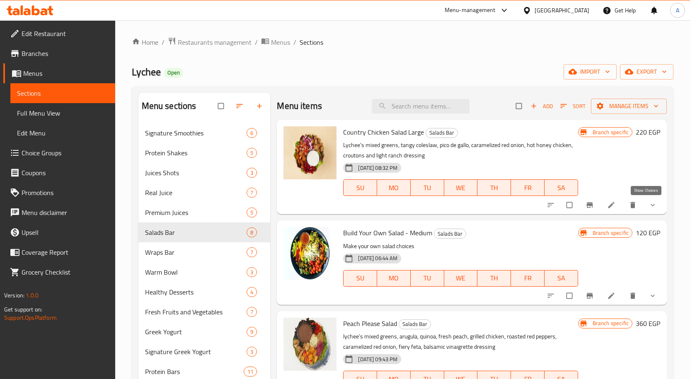
click at [651, 206] on icon "show more" at bounding box center [653, 205] width 4 height 2
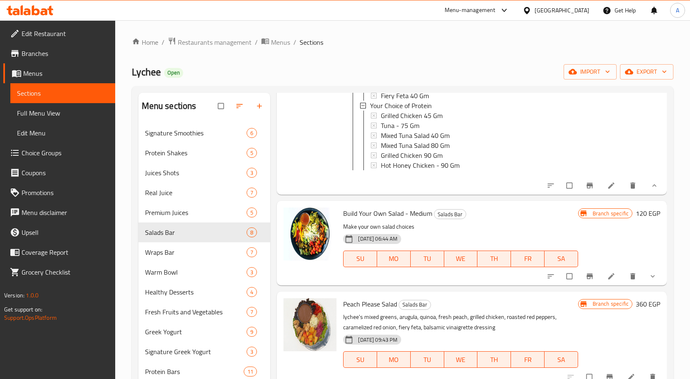
scroll to position [539, 0]
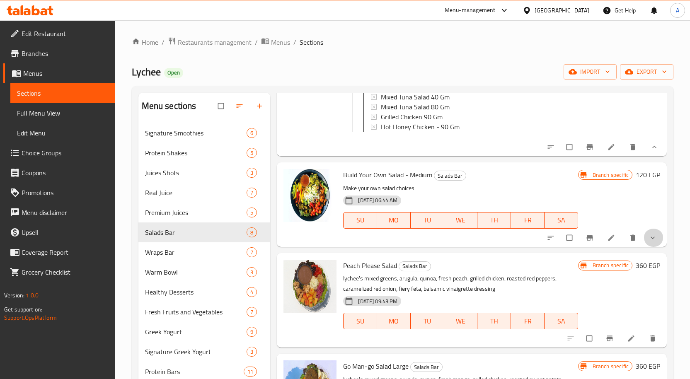
click at [651, 239] on icon "show more" at bounding box center [653, 238] width 4 height 2
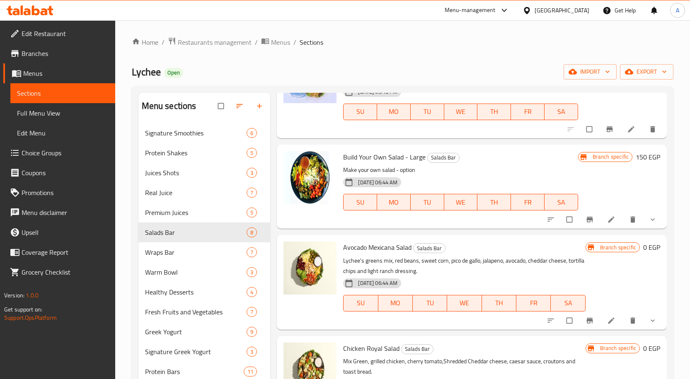
scroll to position [2057, 0]
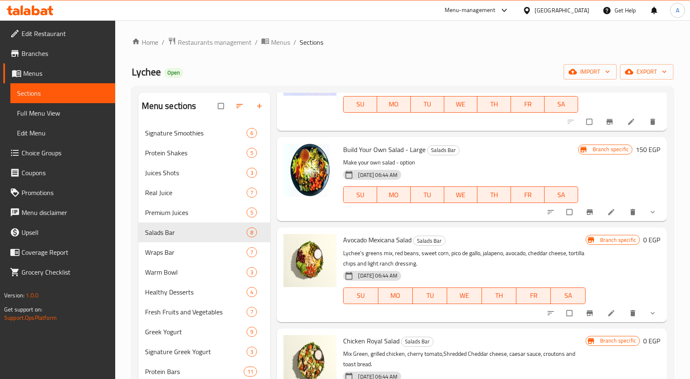
click at [648, 206] on button "show more" at bounding box center [654, 212] width 20 height 18
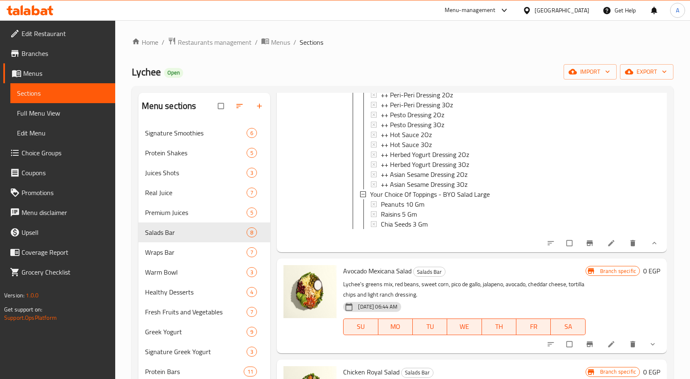
scroll to position [3212, 0]
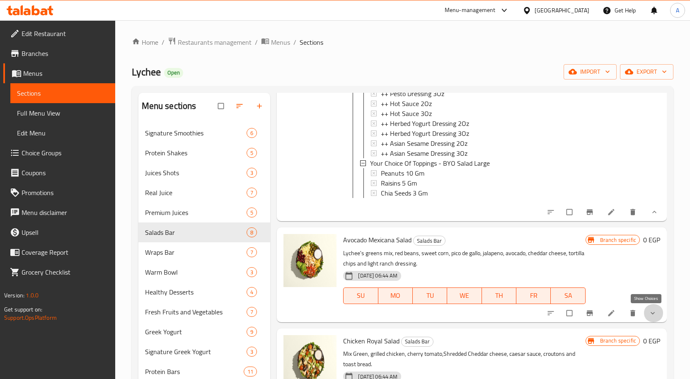
click at [649, 314] on icon "show more" at bounding box center [653, 313] width 8 height 8
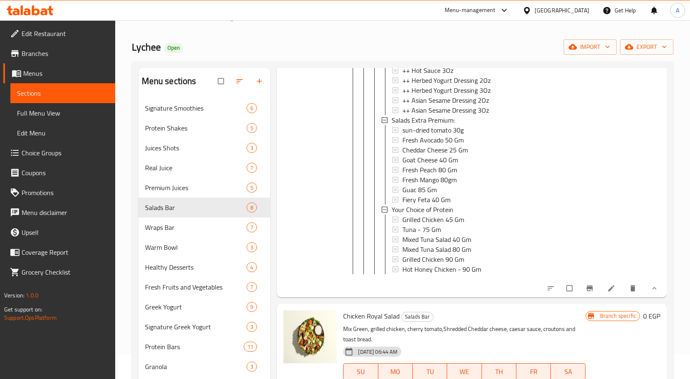
scroll to position [124, 0]
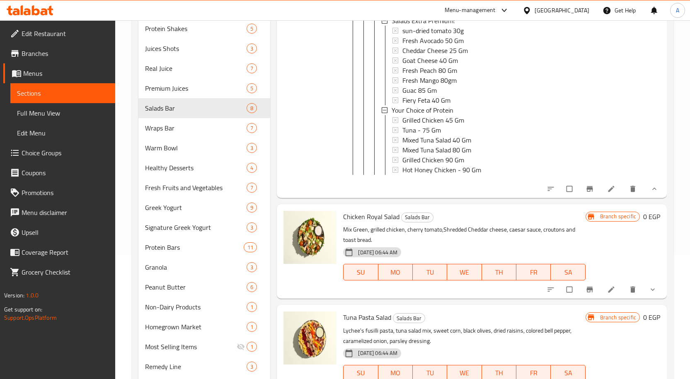
click at [653, 297] on button "show more" at bounding box center [654, 290] width 20 height 18
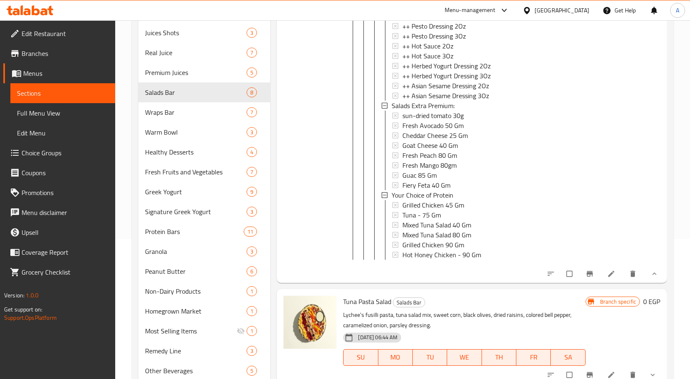
scroll to position [168, 0]
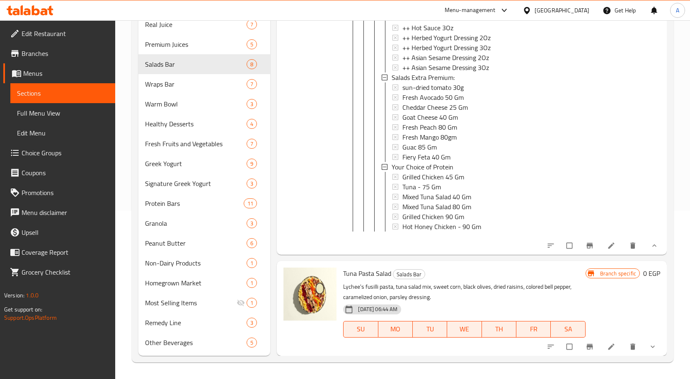
click at [647, 352] on button "show more" at bounding box center [654, 347] width 20 height 18
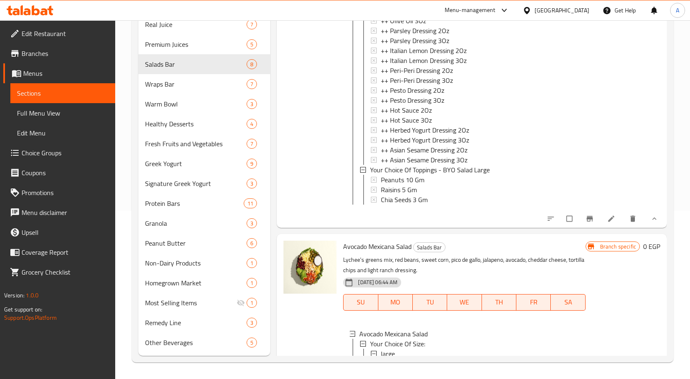
scroll to position [3081, 0]
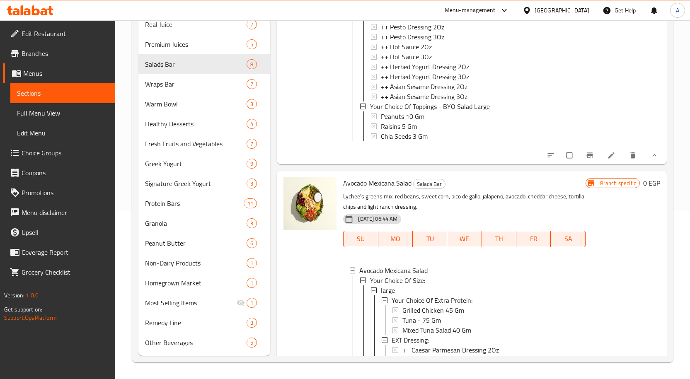
click at [608, 160] on icon at bounding box center [612, 155] width 8 height 8
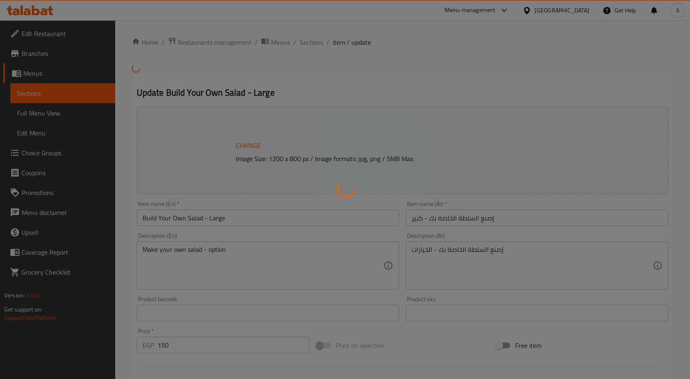
type input "إختيارك من الأساس"
type input "1"
type input "2"
type input "إختيارك من الاساسيات:"
type input "1"
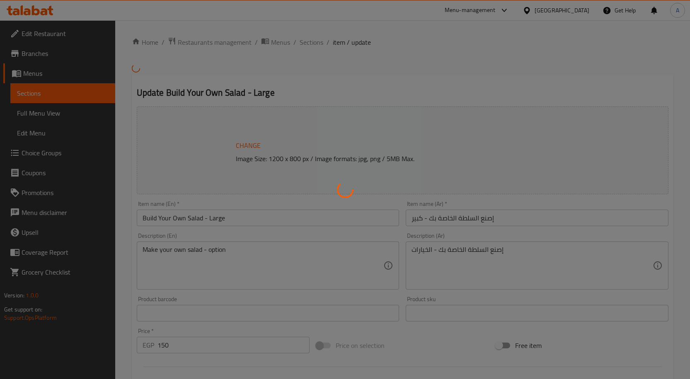
type input "6"
type input "إختيارك من البريميم"
type input "1"
type input "إختيارك من الدريسينج:"
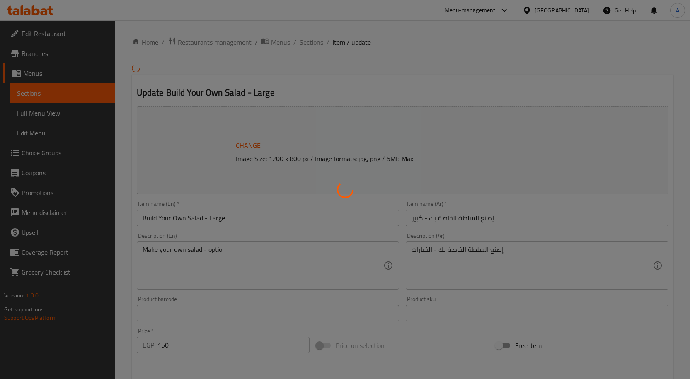
type input "1"
type input "إضافة البروتين للحجم الكبير"
type input "0"
type input "2"
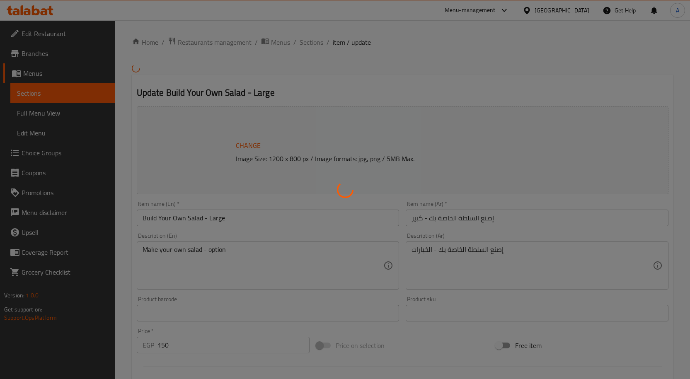
type input "إختيارك من الأساسيات الإضافية - إصنع السلطة الخاصة بك كبير:"
type input "0"
type input "2"
type input "اكسترا درسينج:"
type input "0"
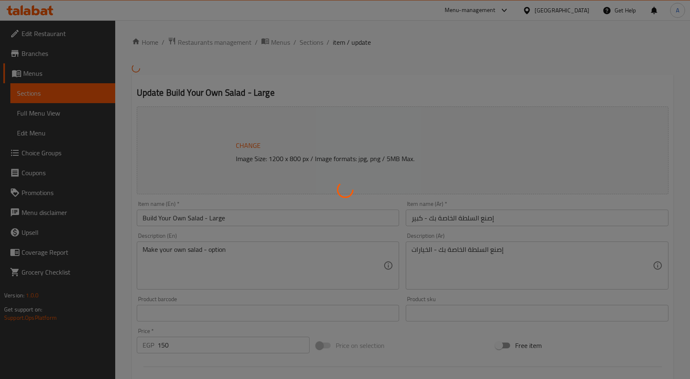
type input "1"
type input "إختيارك من الإضافات- إصنع السلطة الخاصة بك كبير:"
type input "0"
type input "2"
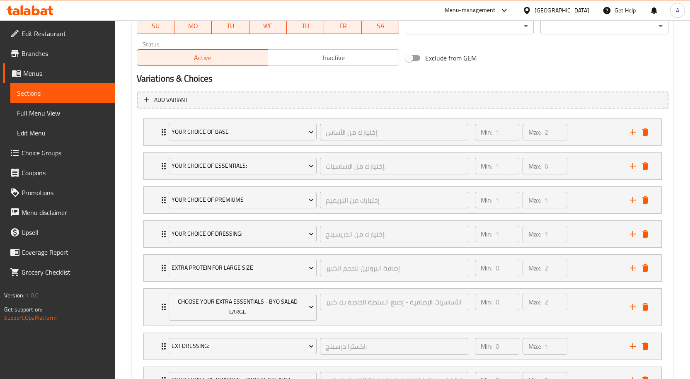
scroll to position [475, 0]
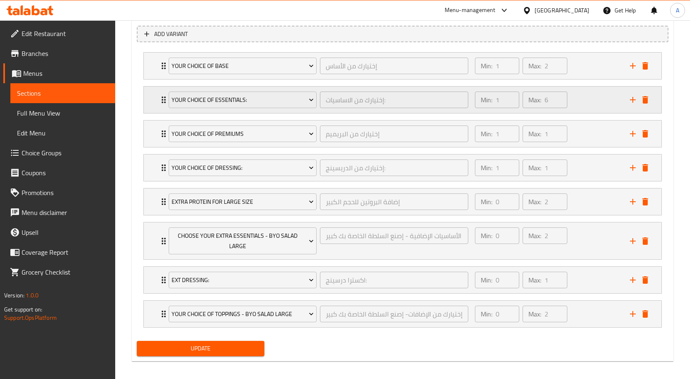
click at [601, 101] on div "Min: 1 ​ Max: 6 ​" at bounding box center [547, 100] width 155 height 27
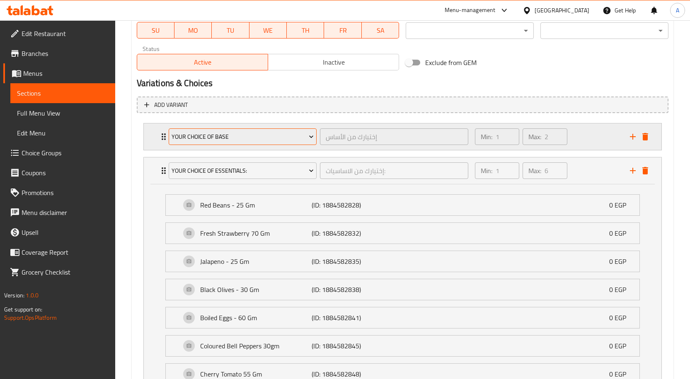
scroll to position [400, 0]
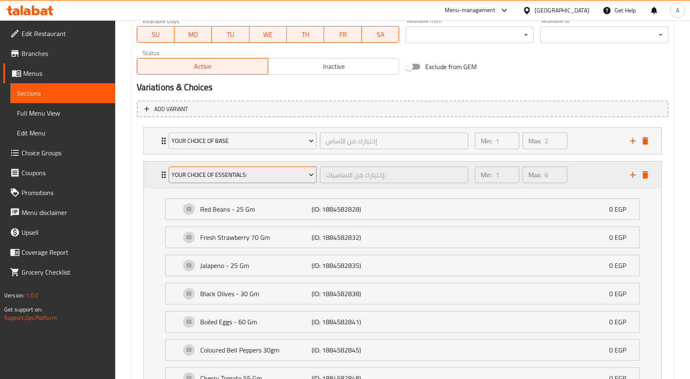
click at [253, 174] on span "Your Choice Of Essentials:" at bounding box center [243, 175] width 142 height 10
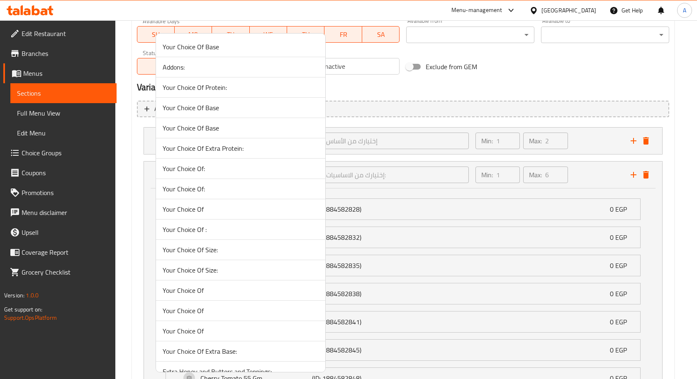
click at [476, 83] on div at bounding box center [348, 189] width 697 height 379
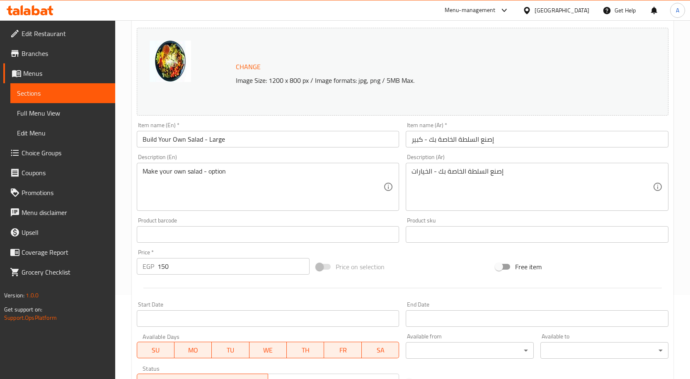
scroll to position [0, 0]
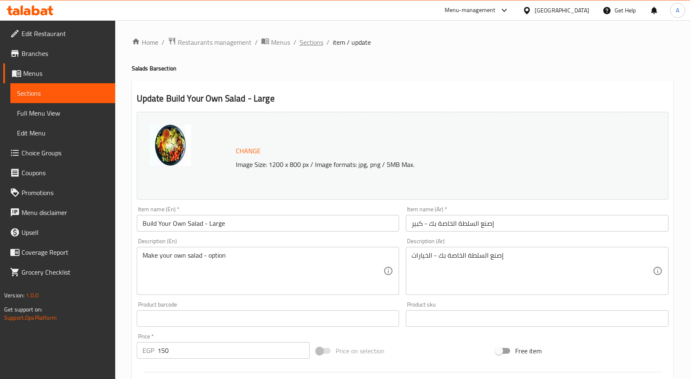
click at [316, 42] on span "Sections" at bounding box center [312, 42] width 24 height 10
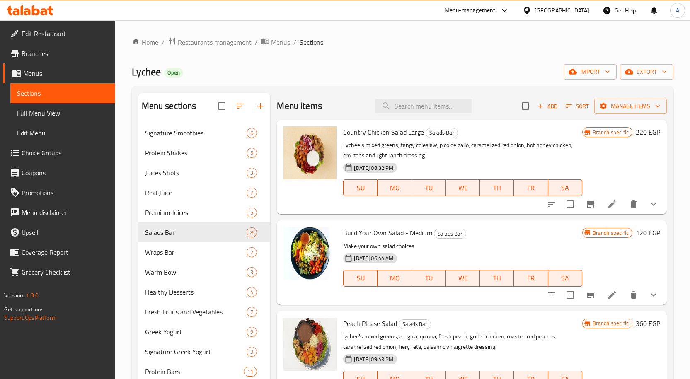
click at [644, 202] on button "show more" at bounding box center [654, 205] width 20 height 20
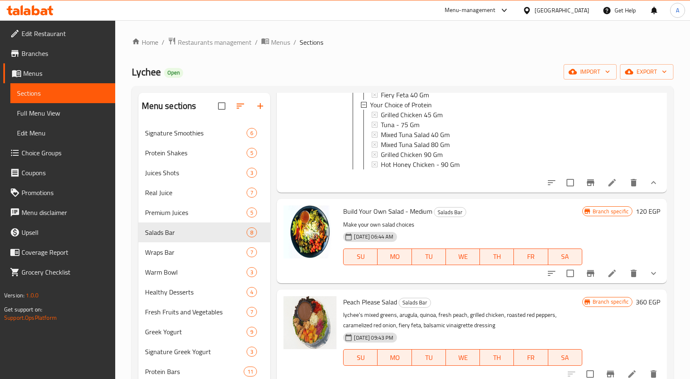
scroll to position [498, 0]
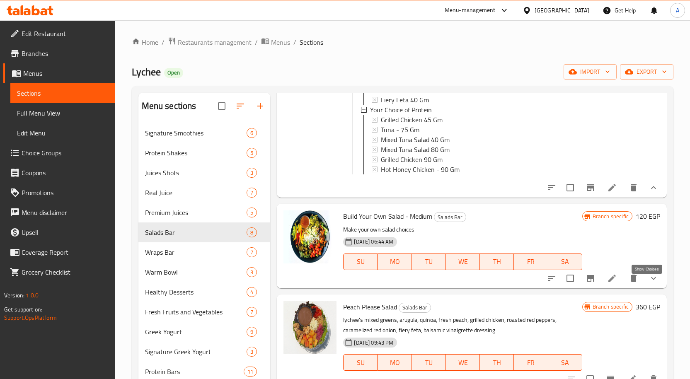
click at [649, 284] on icon "show more" at bounding box center [654, 279] width 10 height 10
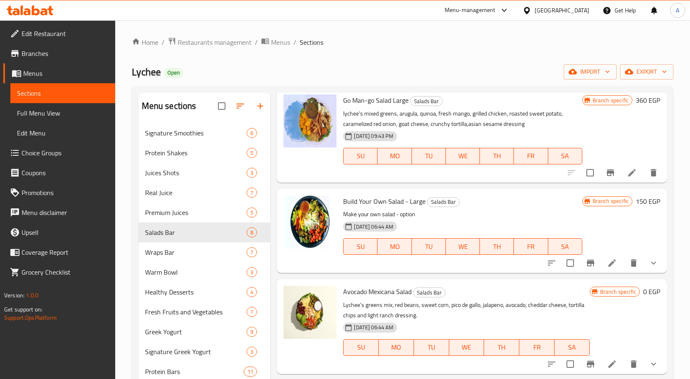
scroll to position [2057, 0]
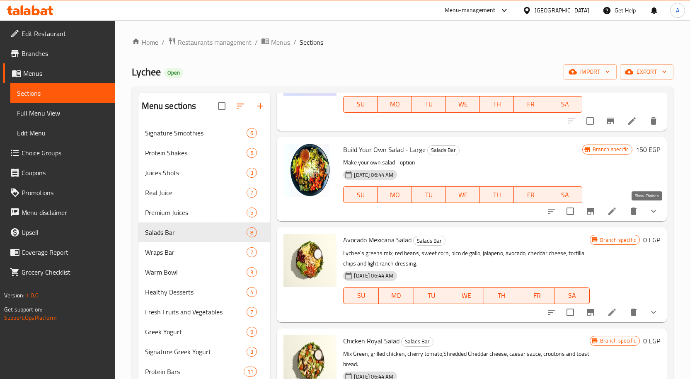
click at [651, 212] on icon "show more" at bounding box center [654, 212] width 10 height 10
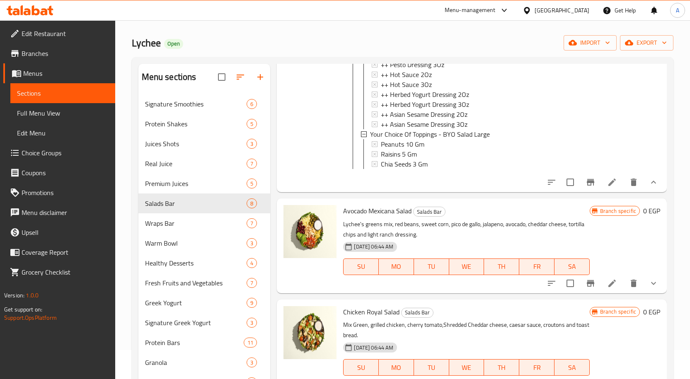
scroll to position [41, 0]
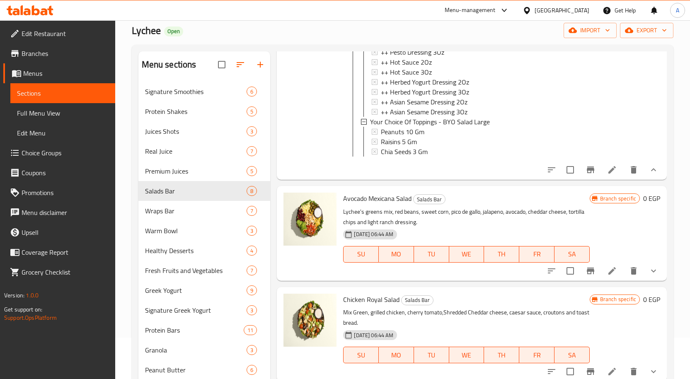
click at [649, 269] on icon "show more" at bounding box center [654, 271] width 10 height 10
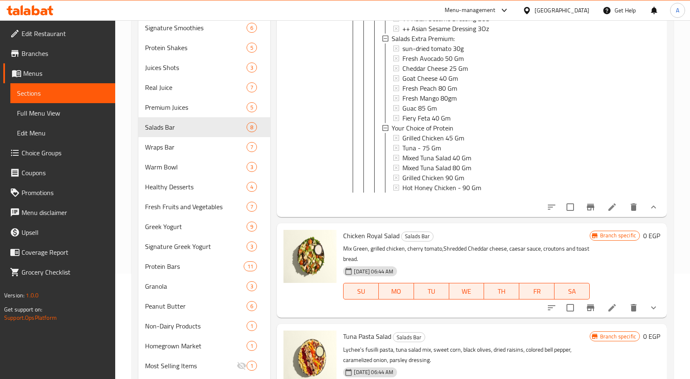
scroll to position [168, 0]
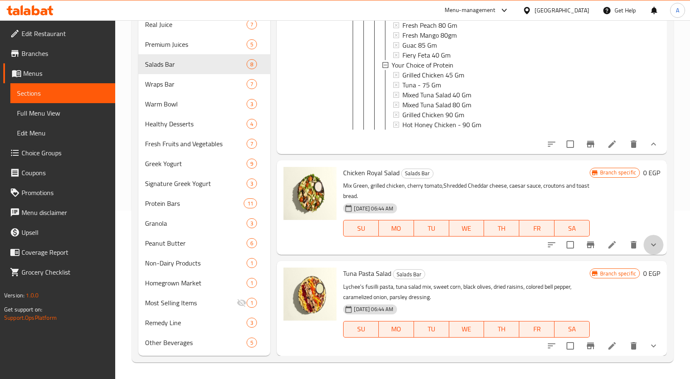
click at [652, 246] on icon "show more" at bounding box center [654, 245] width 5 height 3
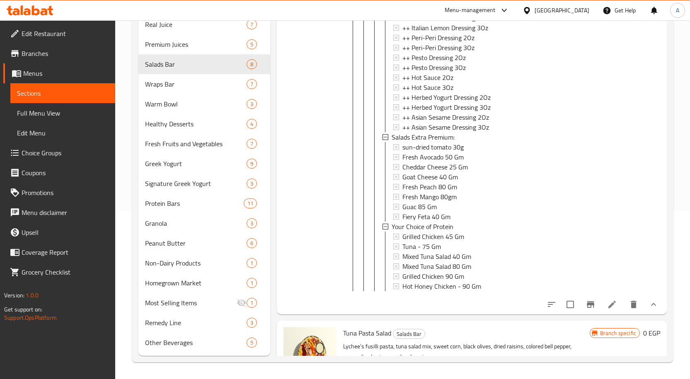
scroll to position [5301, 0]
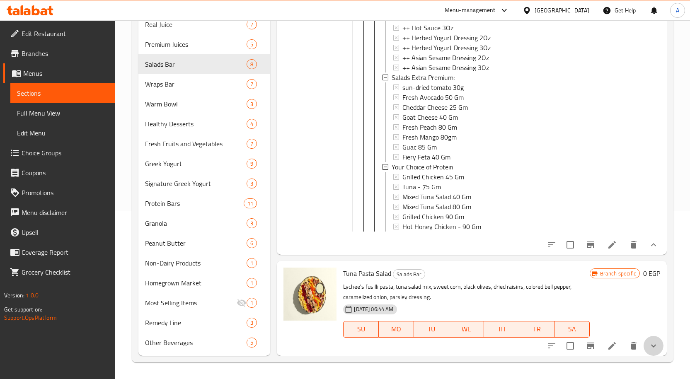
click at [655, 350] on button "show more" at bounding box center [654, 346] width 20 height 20
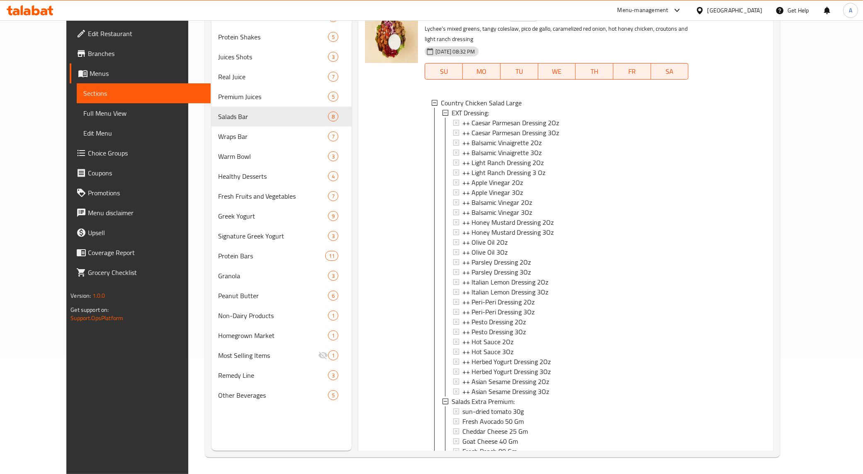
scroll to position [0, 0]
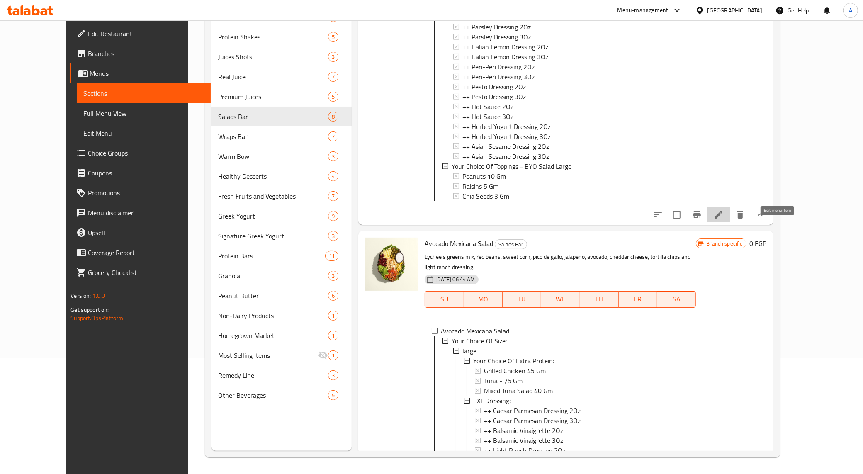
click at [696, 220] on icon at bounding box center [719, 215] width 10 height 10
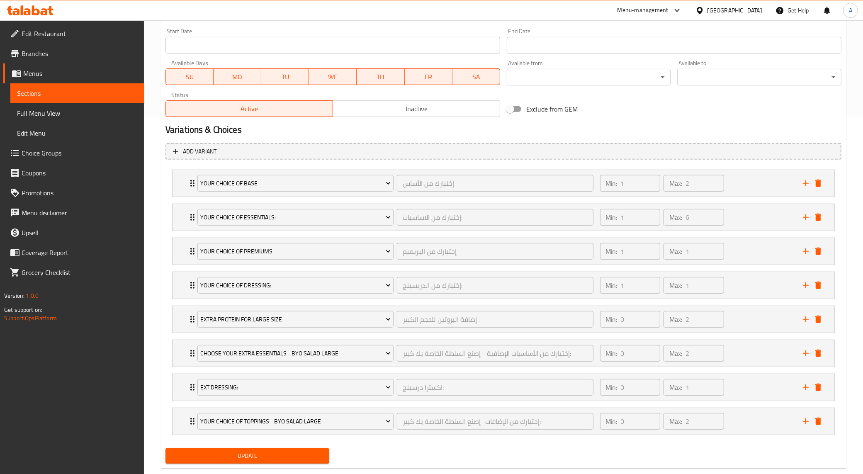
scroll to position [377, 0]
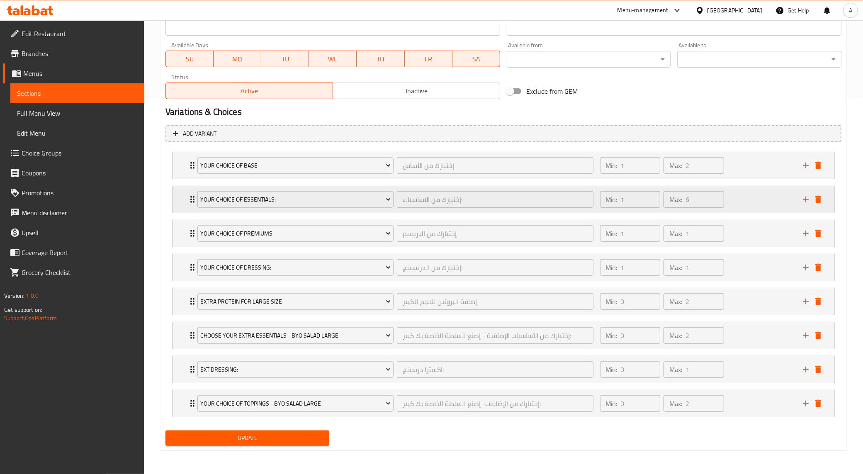
click at [696, 193] on div "Min: 1 ​ Max: 6 ​" at bounding box center [696, 199] width 203 height 27
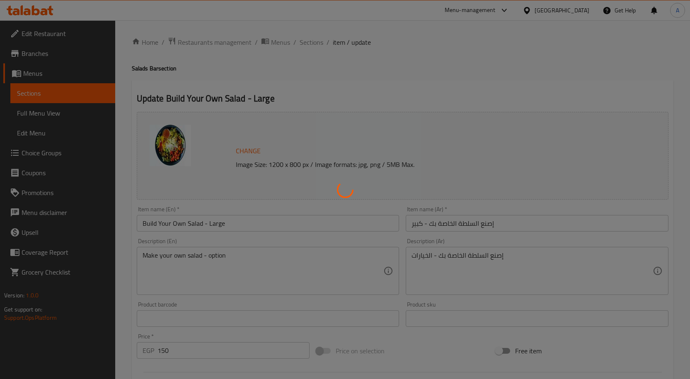
click at [51, 156] on div at bounding box center [345, 189] width 690 height 379
type input "إختيارك من الأساس"
type input "1"
type input "2"
type input "إختيارك من الاساسيات:"
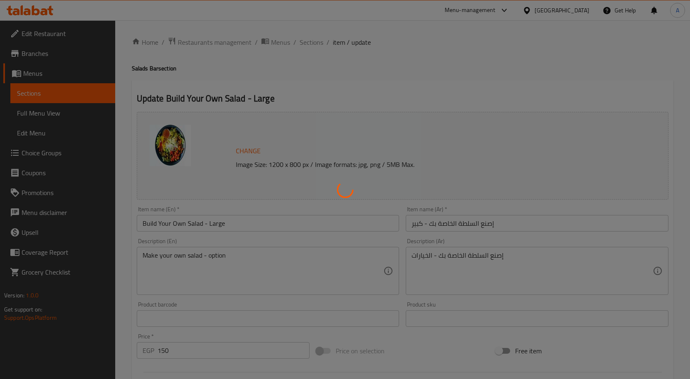
type input "1"
type input "6"
type input "إختيارك من البريميم"
type input "1"
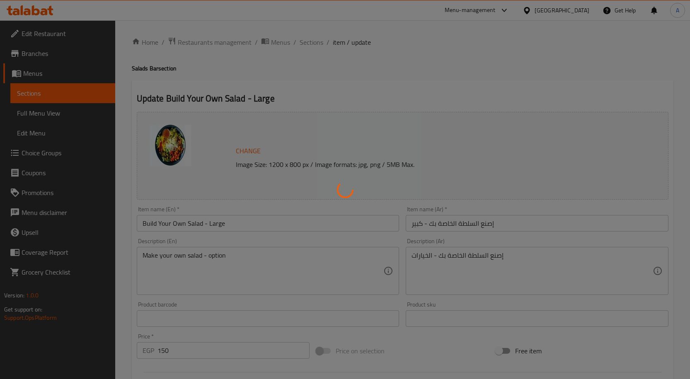
type input "إختيارك من الدريسينج:"
type input "1"
type input "إضافة البروتين للحجم الكبير"
type input "0"
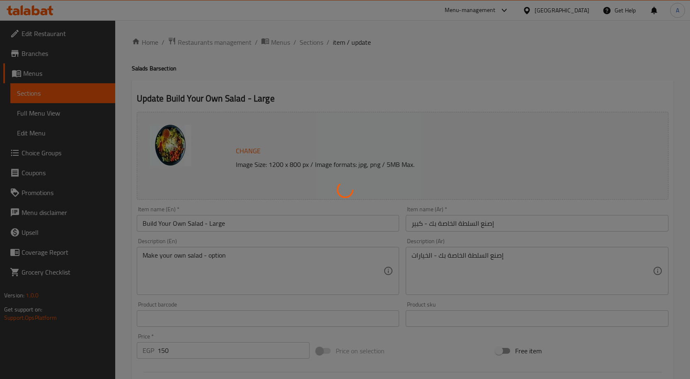
type input "2"
type input "إختيارك من الأساسيات الإضافية - إصنع السلطة الخاصة بك كبير:"
type input "0"
type input "2"
type input "اكسترا درسينج:"
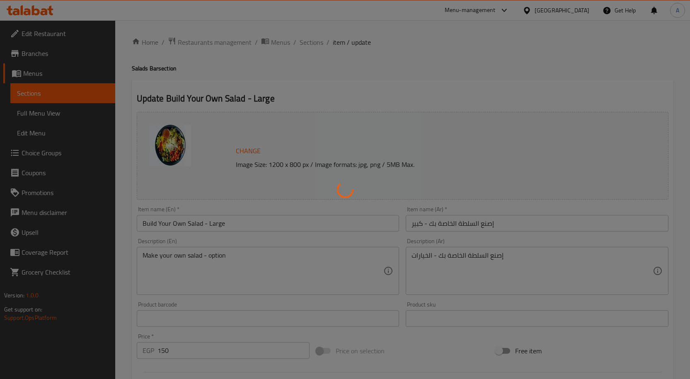
type input "0"
type input "1"
type input "إختيارك من الإضافات- إصنع السلطة الخاصة بك كبير:"
type input "0"
type input "2"
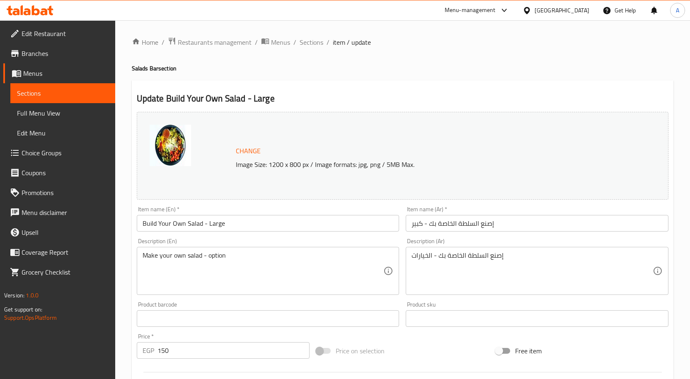
click at [46, 153] on span "Choice Groups" at bounding box center [65, 153] width 87 height 10
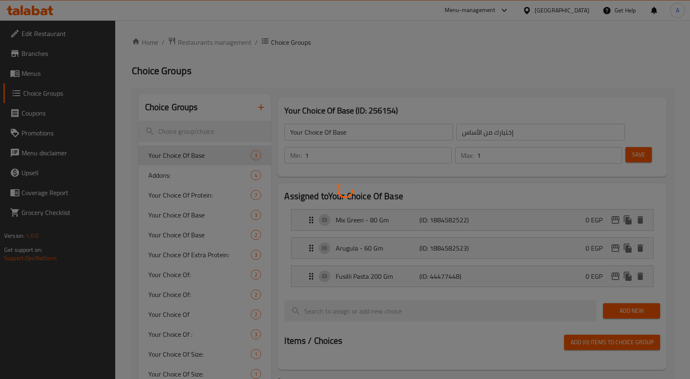
click at [46, 153] on div at bounding box center [345, 189] width 690 height 379
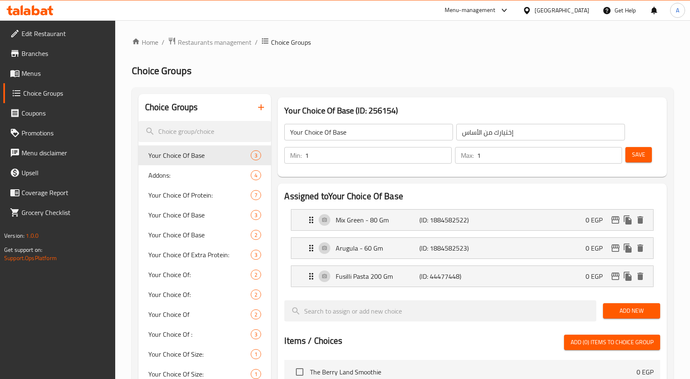
click at [182, 131] on input "search" at bounding box center [205, 131] width 133 height 21
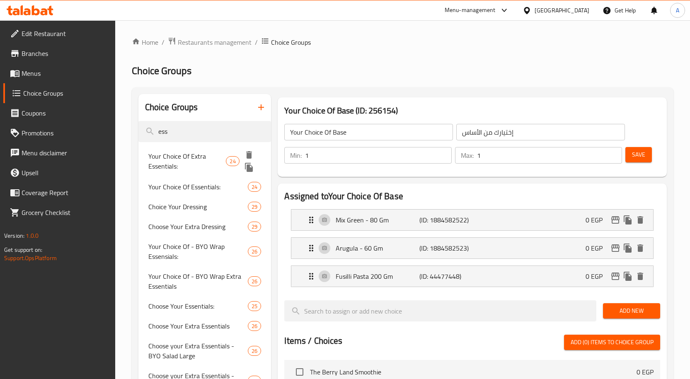
type input "ess"
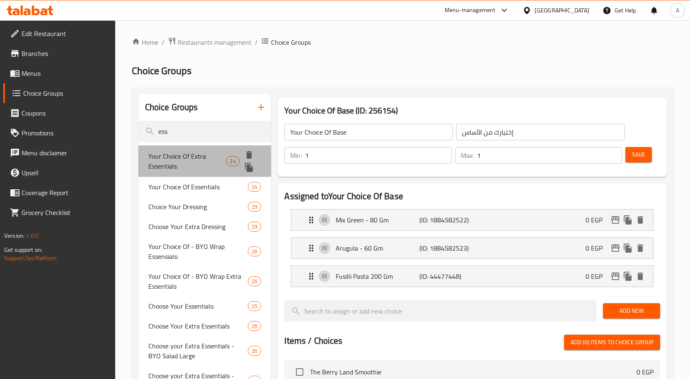
click at [197, 165] on span "Your Choice Of Extra Essentials:" at bounding box center [187, 161] width 78 height 20
type input "Your Choice Of Extra Essentials:"
type input "إختيارك من الأساسيات الإضافية:"
type input "0"
type input "3"
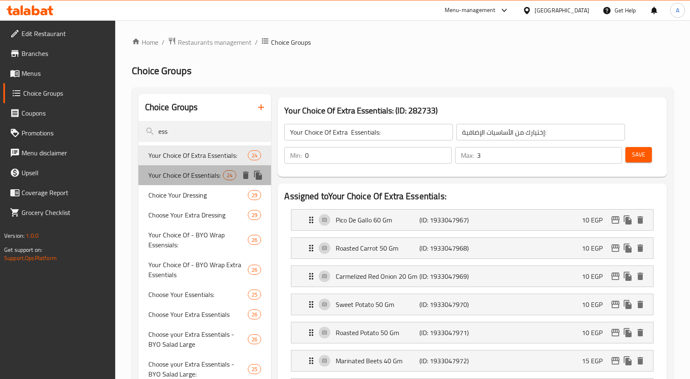
drag, startPoint x: 201, startPoint y: 176, endPoint x: 206, endPoint y: 177, distance: 4.7
click at [201, 176] on span "Your Choice Of Essentials:" at bounding box center [185, 175] width 75 height 10
type input "Your Choice Of Essentials:"
type input "إختيارك من الإساسيات:"
type input "1"
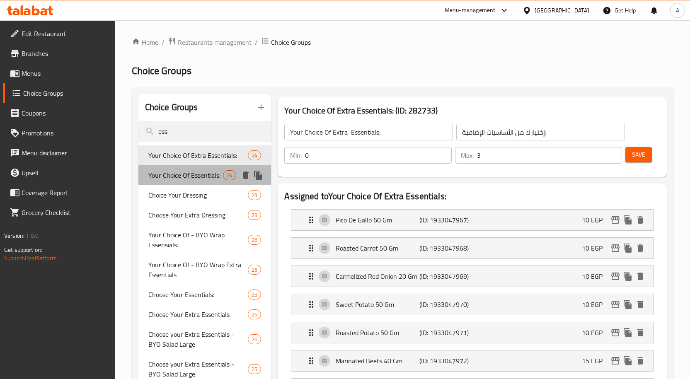
type input "6"
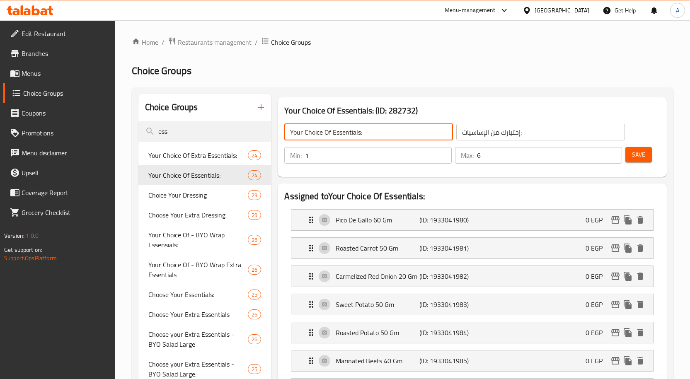
click at [366, 135] on input "Your Choice Of Essentials:" at bounding box center [368, 132] width 169 height 17
click at [213, 135] on input "ess" at bounding box center [205, 131] width 133 height 21
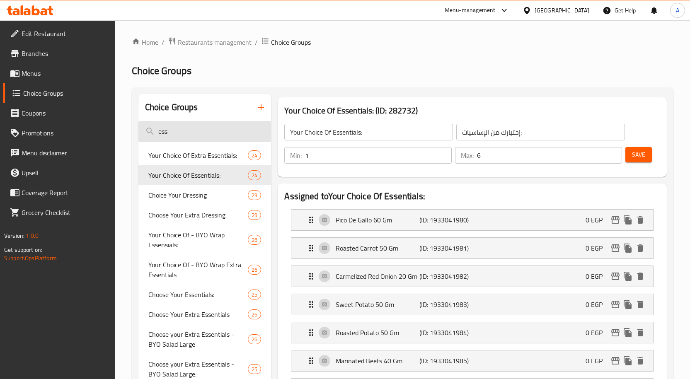
click at [213, 135] on input "ess" at bounding box center [205, 131] width 133 height 21
paste input "Your Choice Of Essentials:"
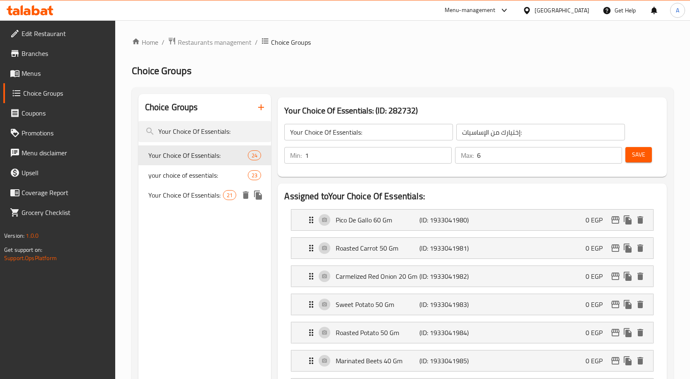
type input "Your Choice Of Essentials:"
click at [213, 200] on span "Your Choice Of Essentials:" at bounding box center [185, 195] width 75 height 10
type input "إختيارك من الاساسيات:"
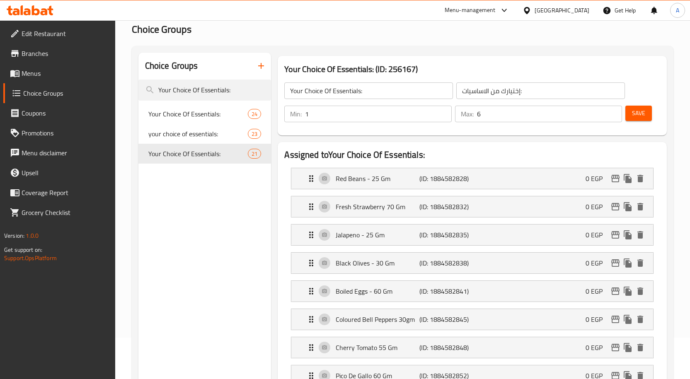
scroll to position [425, 0]
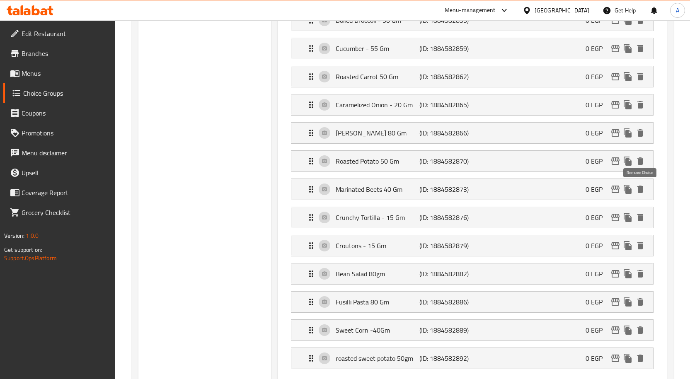
click at [640, 190] on icon "delete" at bounding box center [641, 189] width 6 height 7
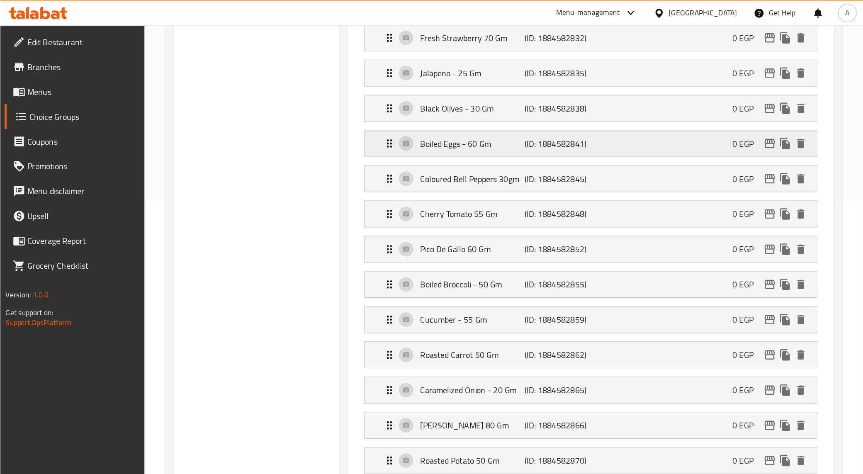
scroll to position [0, 0]
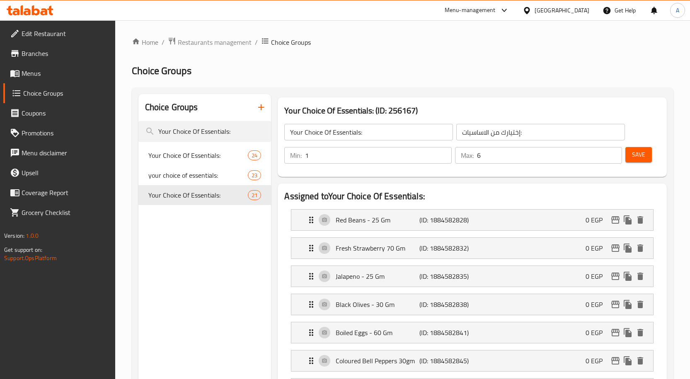
click at [641, 160] on button "Save" at bounding box center [639, 154] width 27 height 15
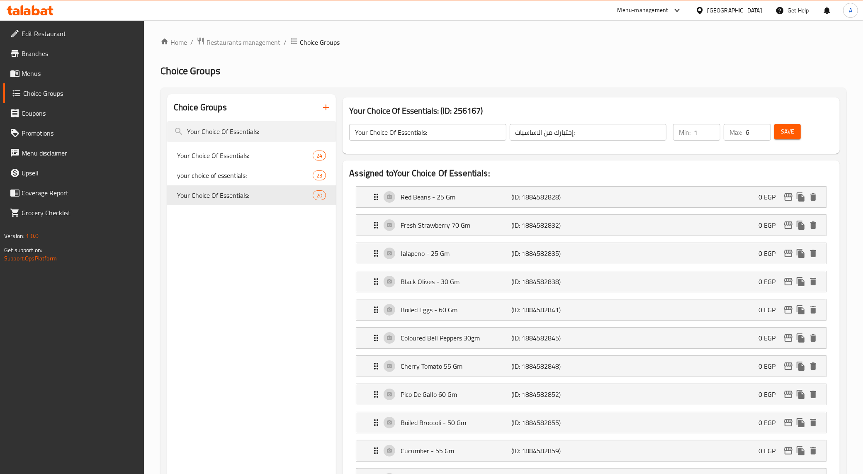
click at [224, 178] on span "your choice of essentials:" at bounding box center [232, 175] width 111 height 10
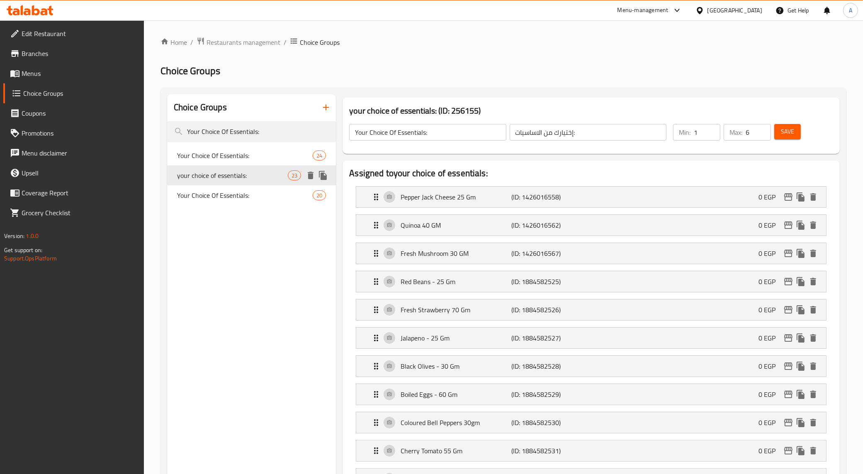
type input "your choice of essentials:"
type input "3"
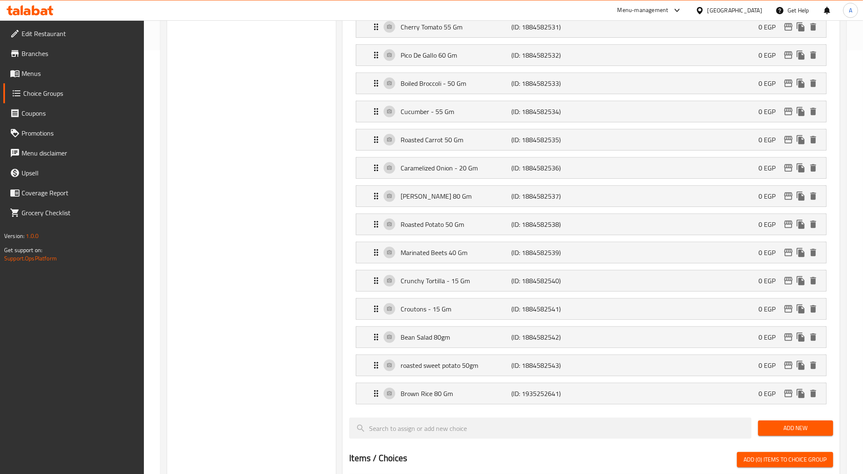
scroll to position [518, 0]
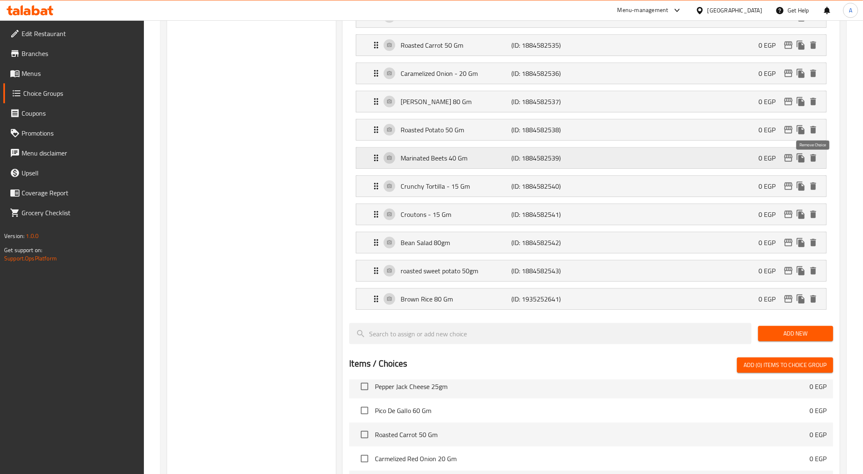
click at [696, 162] on icon "delete" at bounding box center [813, 157] width 6 height 7
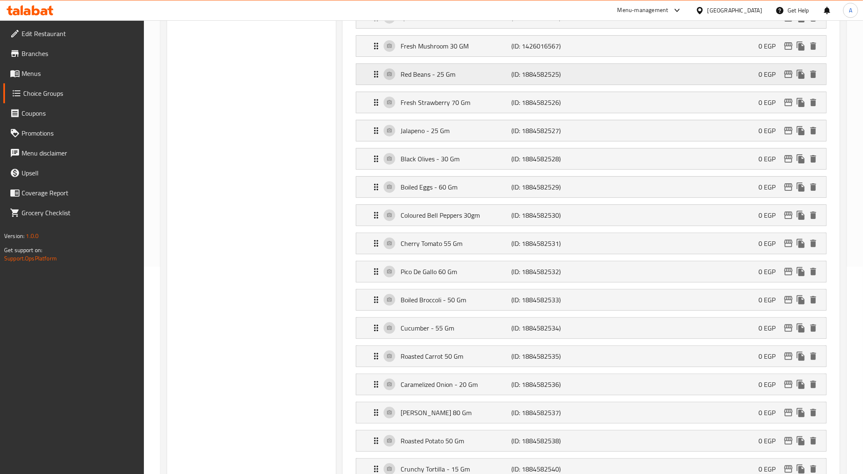
scroll to position [0, 0]
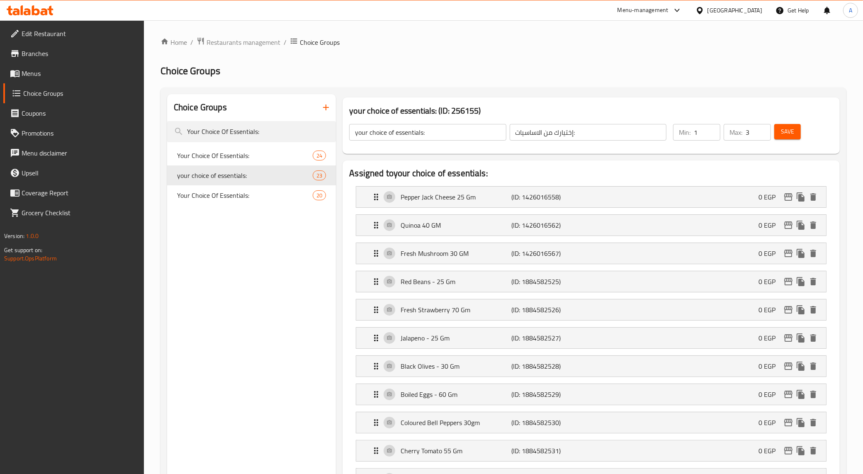
click at [696, 132] on button "Save" at bounding box center [787, 131] width 27 height 15
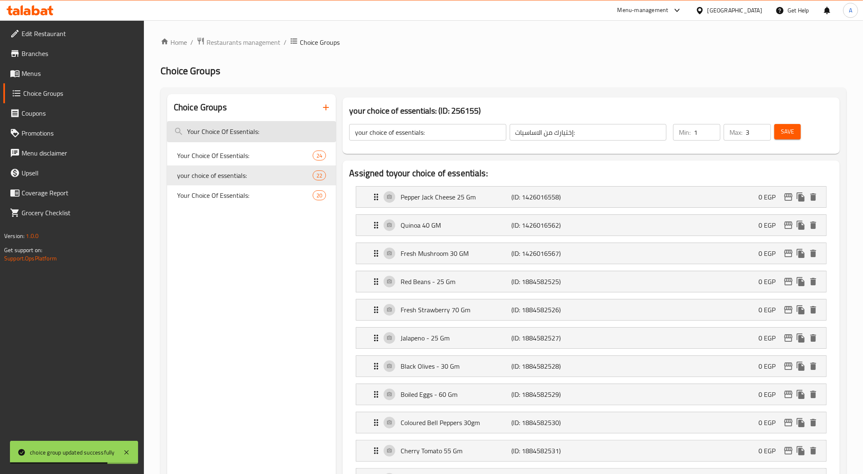
click at [258, 132] on input "Your Choice Of Essentials:" at bounding box center [251, 131] width 169 height 21
drag, startPoint x: 228, startPoint y: 131, endPoint x: 277, endPoint y: 131, distance: 48.9
click at [277, 131] on input "Your Choice Of Essentials:" at bounding box center [251, 131] width 169 height 21
click at [274, 131] on input "Your Choice Of Essentials:" at bounding box center [251, 131] width 169 height 21
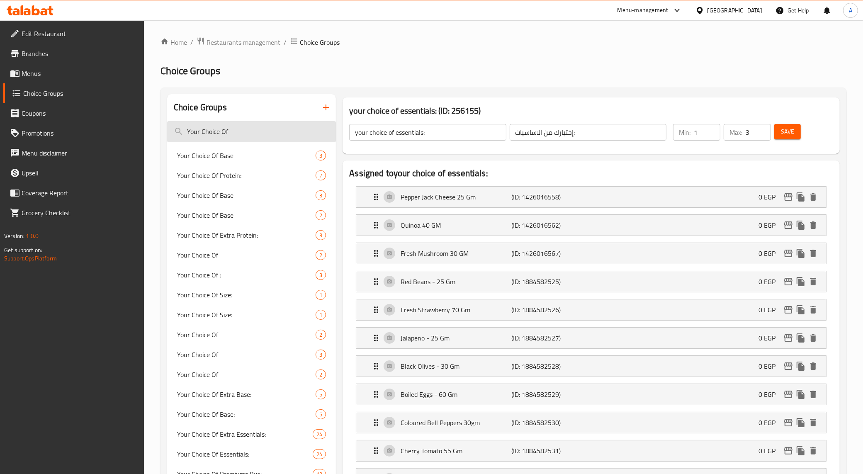
drag, startPoint x: 219, startPoint y: 131, endPoint x: 236, endPoint y: 132, distance: 17.8
click at [236, 132] on input "Your Choice Of" at bounding box center [251, 131] width 169 height 21
click at [196, 135] on input "Your Choice" at bounding box center [251, 131] width 169 height 21
click at [239, 133] on input "Choice" at bounding box center [251, 131] width 169 height 21
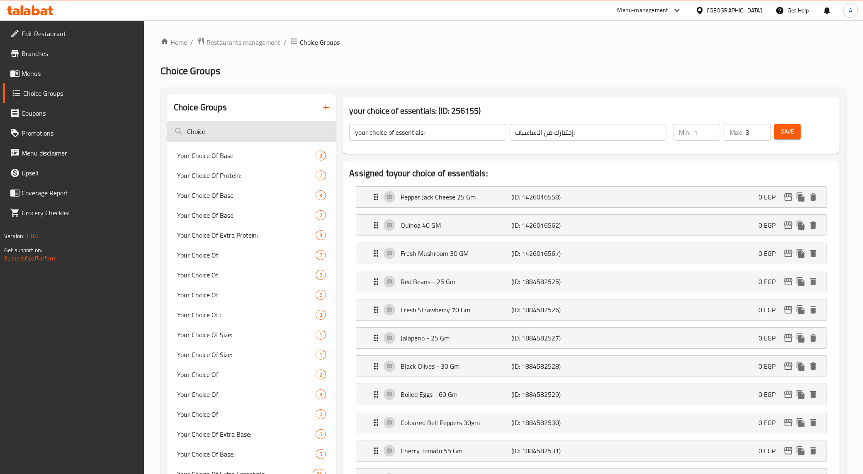
click at [239, 133] on input "Choice" at bounding box center [251, 131] width 169 height 21
paste input "ose your Extra Essentials - BYO Salad Large"
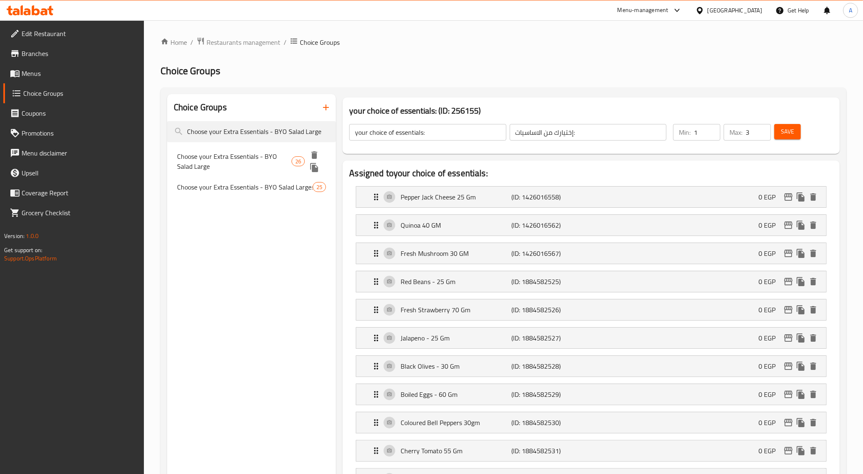
type input "Choose your Extra Essentials - BYO Salad Large"
click at [250, 163] on span "Choose your Extra Essentials - BYO Salad Large" at bounding box center [234, 161] width 114 height 20
type input "Choose your Extra Essentials - BYO Salad Large"
type input "إختيارك من الأساسيات الإضافية - إصنع السلطة الخاصة بك كبير:"
type input "0"
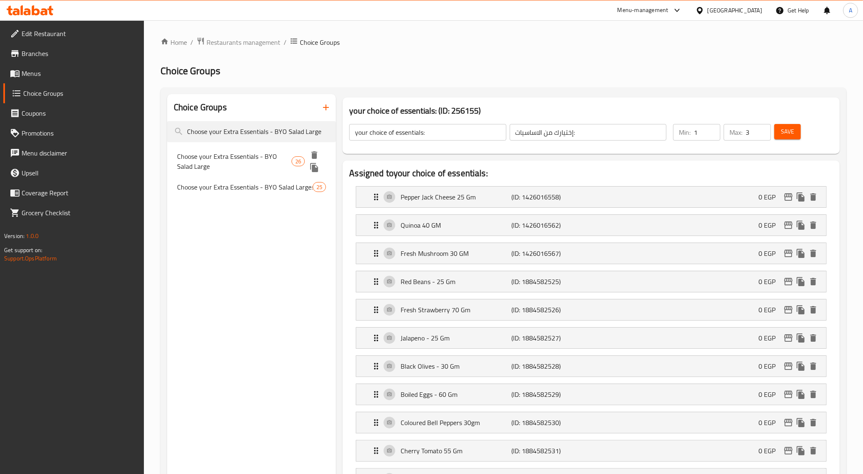
type input "2"
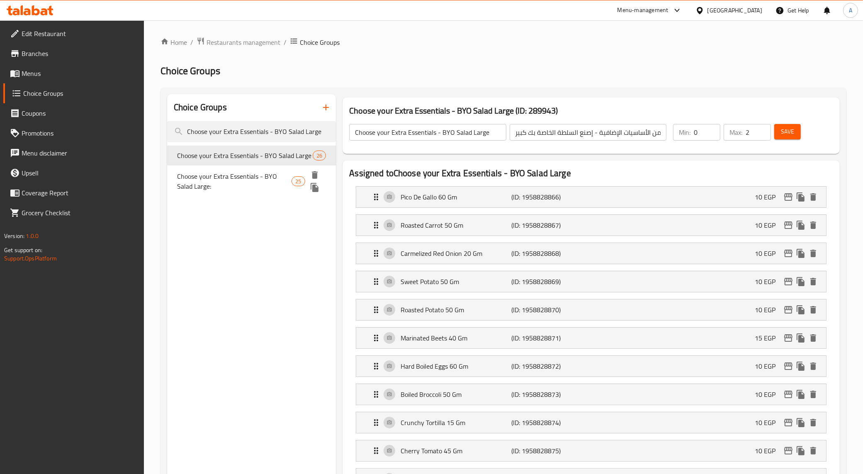
click at [254, 181] on span "Choose your Extra Essentials - BYO Salad Large:" at bounding box center [234, 181] width 114 height 20
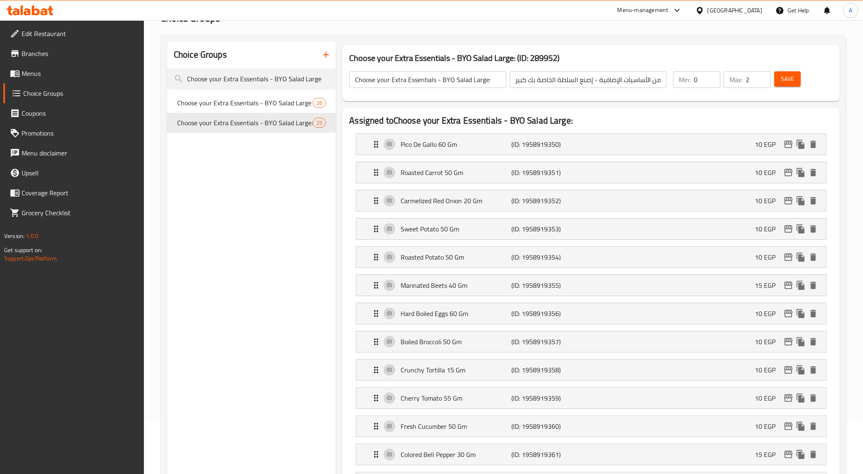
scroll to position [52, 0]
click at [275, 105] on span "Choose your Extra Essentials - BYO Salad Large" at bounding box center [234, 110] width 114 height 20
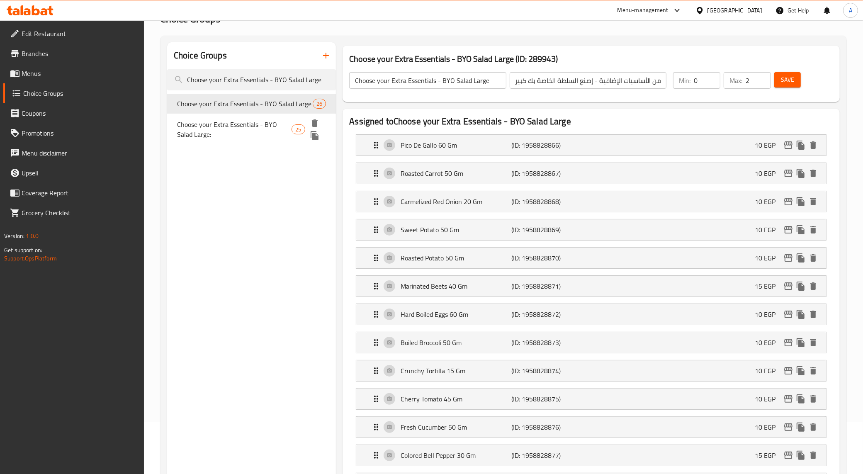
click at [269, 131] on span "Choose your Extra Essentials - BYO Salad Large:" at bounding box center [234, 129] width 114 height 20
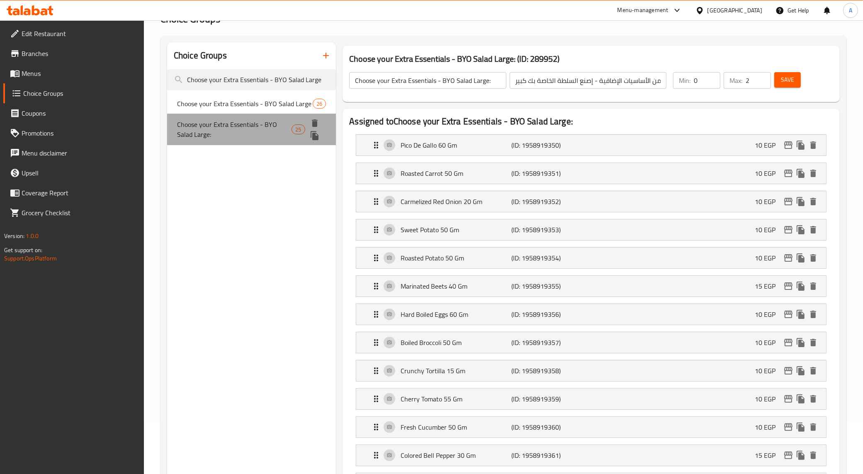
click at [267, 116] on div "Choose your Extra Essentials - BYO Salad Large: 25" at bounding box center [251, 130] width 169 height 32
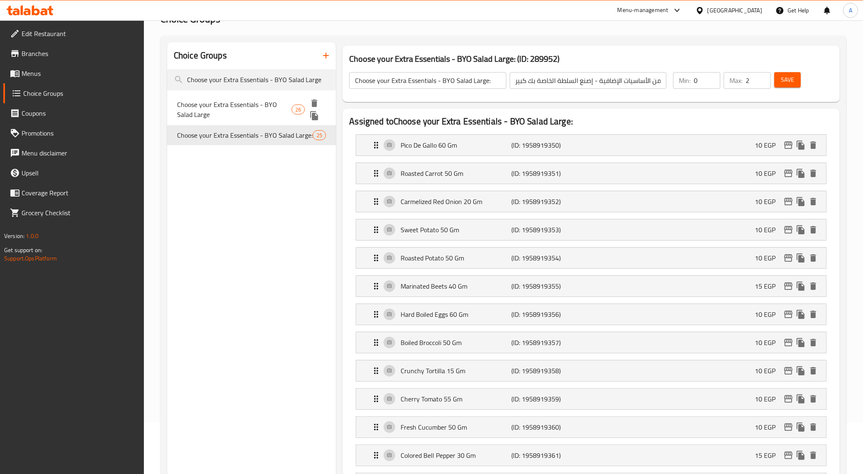
click at [264, 109] on span "Choose your Extra Essentials - BYO Salad Large" at bounding box center [234, 110] width 114 height 20
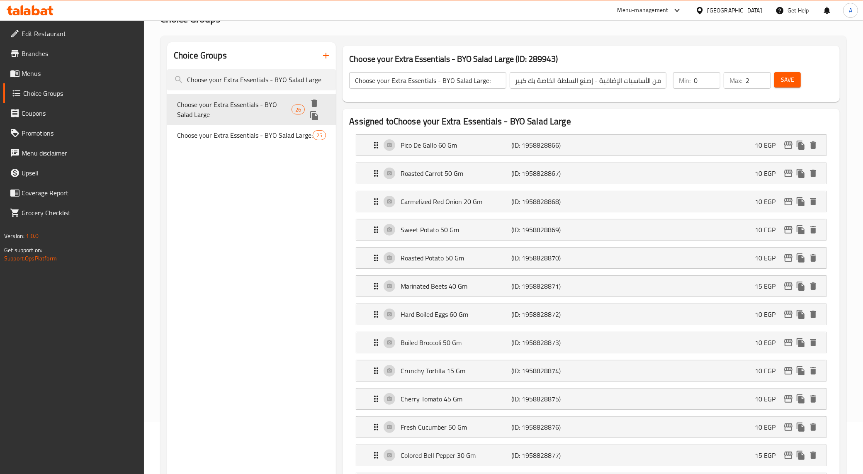
type input "Choose your Extra Essentials - BYO Salad Large"
click at [259, 111] on span "Choose your Extra Essentials - BYO Salad Large" at bounding box center [234, 110] width 114 height 20
click at [696, 289] on icon "delete" at bounding box center [813, 285] width 6 height 7
drag, startPoint x: 778, startPoint y: 82, endPoint x: 758, endPoint y: 94, distance: 23.3
click at [696, 82] on button "Save" at bounding box center [787, 79] width 27 height 15
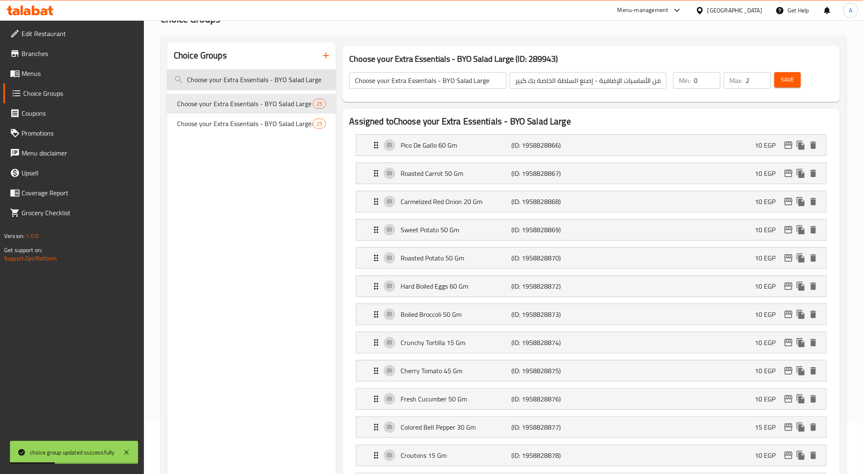
drag, startPoint x: 303, startPoint y: 79, endPoint x: 321, endPoint y: 79, distance: 18.7
click at [321, 79] on input "Choose your Extra Essentials - BYO Salad Large" at bounding box center [251, 79] width 169 height 21
type input "Choose your Extra Essentials - BYO Salad"
click at [252, 152] on span "Choose your Extra Essentials - BYO Salad Medium" at bounding box center [234, 149] width 115 height 20
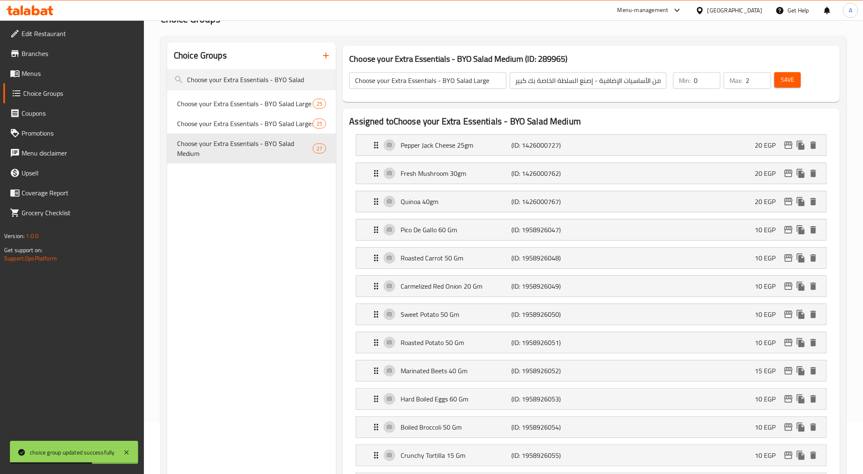
type input "Choose your Extra Essentials - BYO Salad Medium"
type input "إختيارك من الأساسيات الإضافية - إصنع السلطة الخاصة بك وسط:"
type input "1"
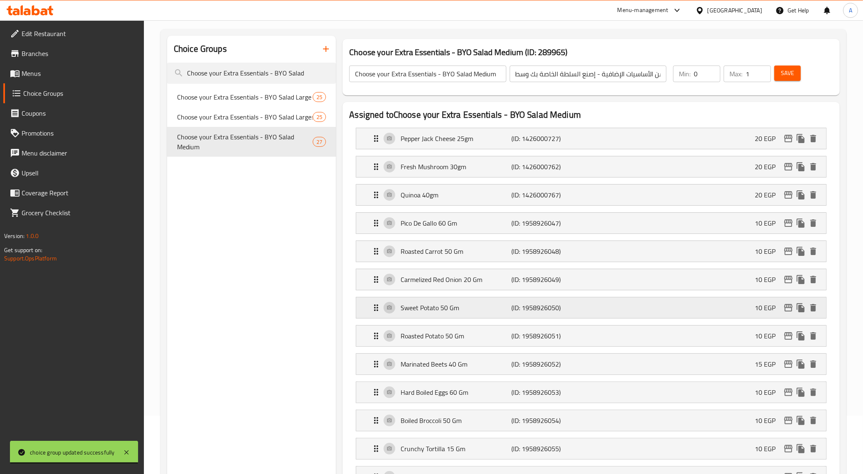
scroll to position [104, 0]
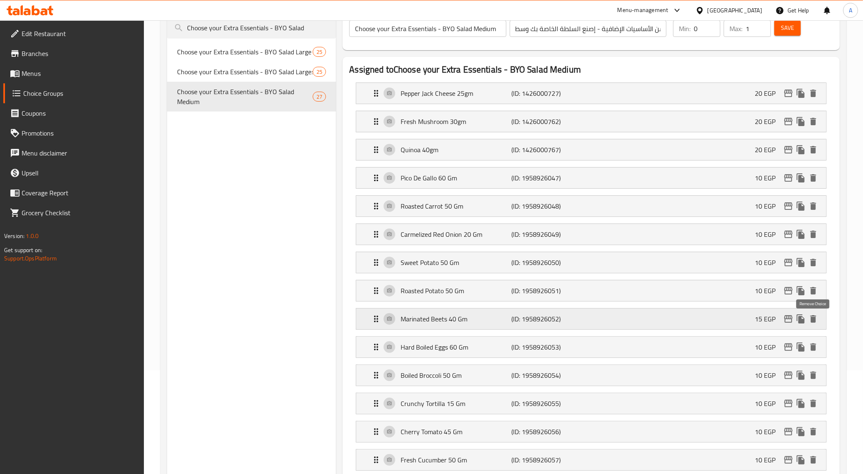
click at [696, 322] on icon "delete" at bounding box center [813, 318] width 6 height 7
click at [696, 29] on span "Save" at bounding box center [787, 28] width 13 height 10
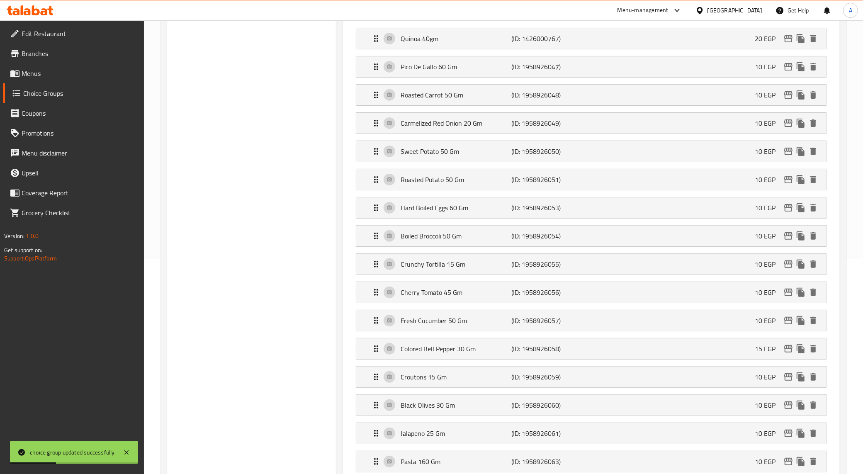
scroll to position [0, 0]
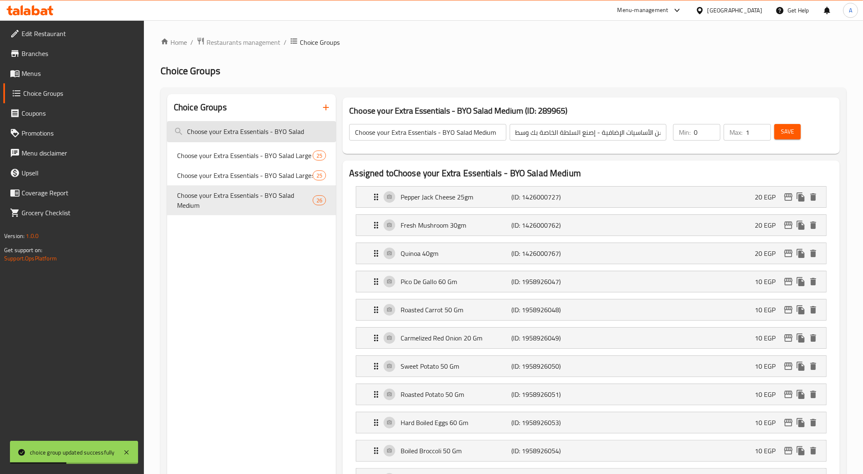
click at [303, 129] on input "Choose your Extra Essentials - BYO Salad" at bounding box center [251, 131] width 169 height 21
paste input "Marinated Beets 40 Gm"
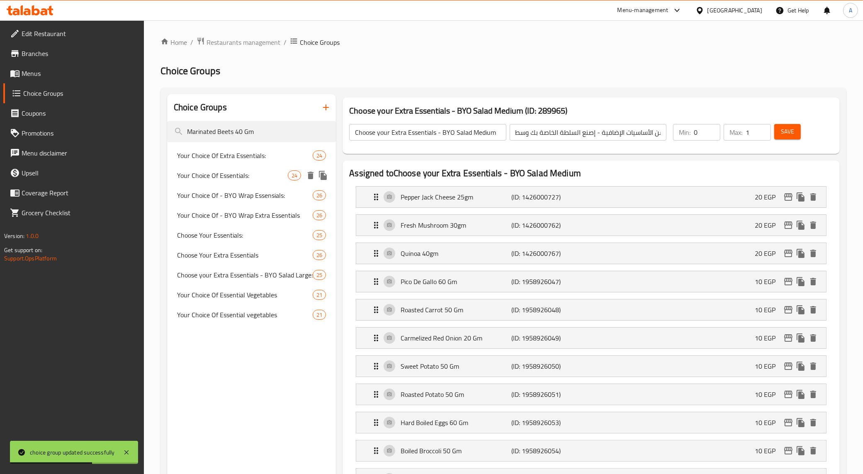
type input "Marinated Beets 40 Gm"
click at [260, 175] on span "Your Choice Of Essentials:" at bounding box center [232, 175] width 111 height 10
type input "Your Choice Of Essentials:"
type input "إختيارك من الإساسيات:"
type input "1"
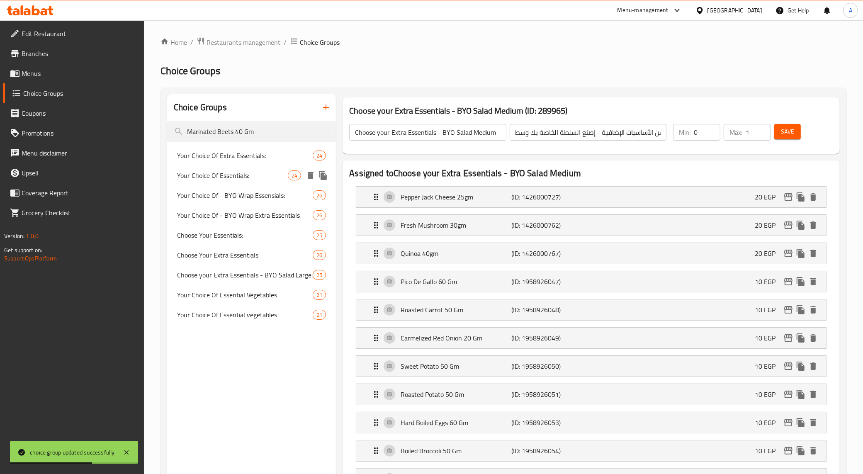
type input "6"
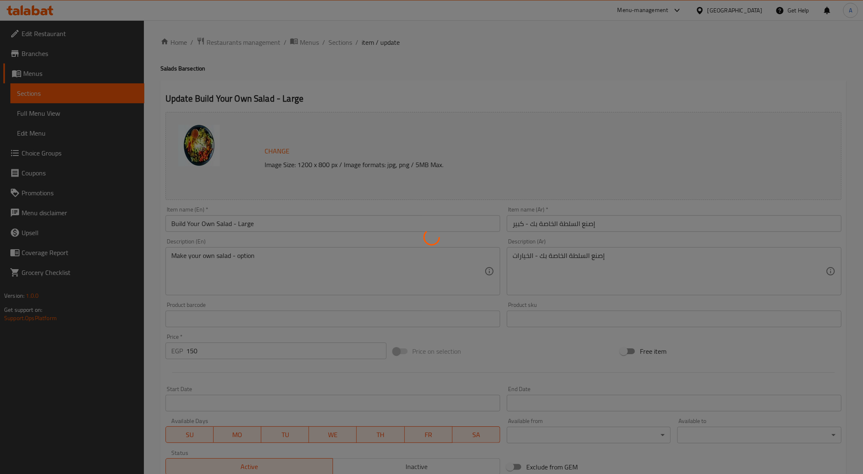
type input "إختيارك من الأساس"
type input "1"
type input "2"
type input "إختيارك من الاساسيات:"
type input "1"
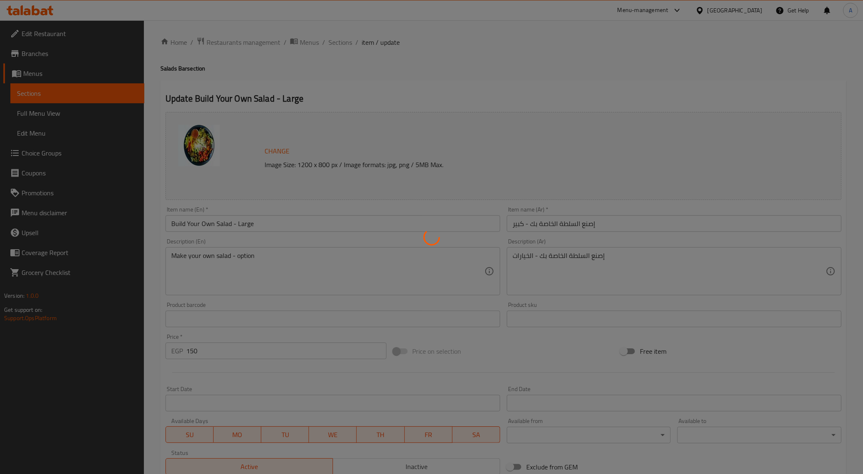
type input "6"
type input "إختيارك من البريميم"
type input "1"
type input "إختيارك من الدريسينج:"
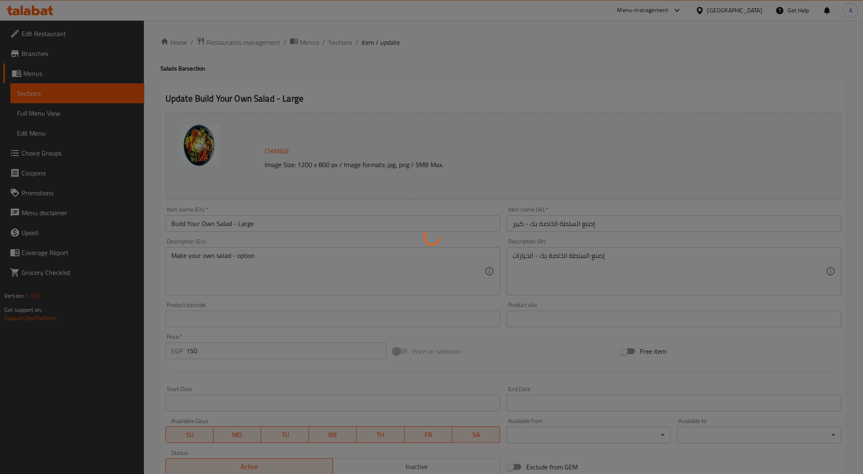
type input "1"
type input "إضافة البروتين للحجم الكبير"
type input "0"
type input "2"
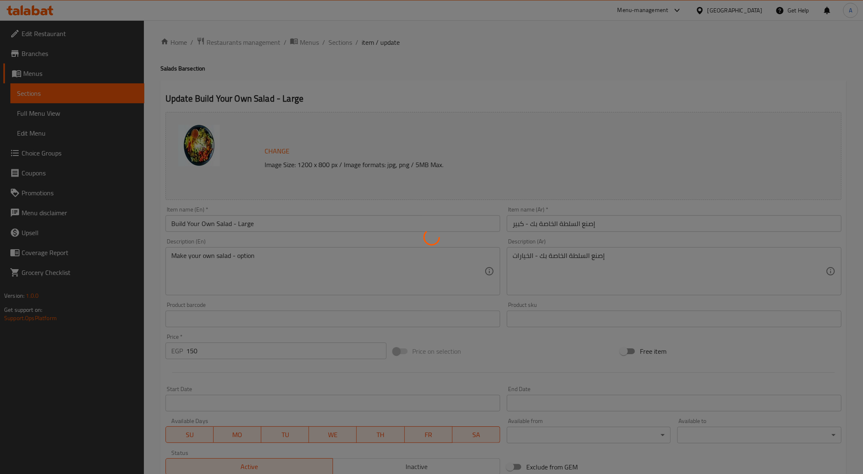
type input "إختيارك من الأساسيات الإضافية - إصنع السلطة الخاصة بك كبير:"
type input "0"
type input "2"
type input "اكسترا درسينج:"
type input "0"
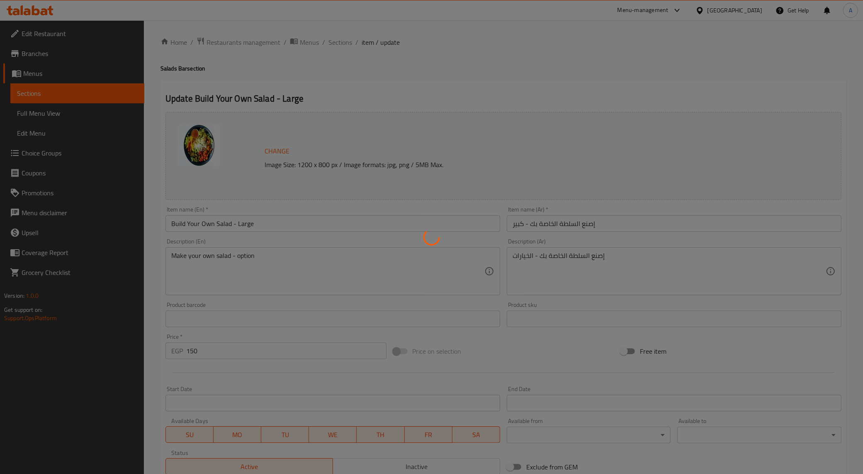
type input "1"
type input "إختيارك من الإضافات- إصنع السلطة الخاصة بك كبير:"
type input "0"
type input "2"
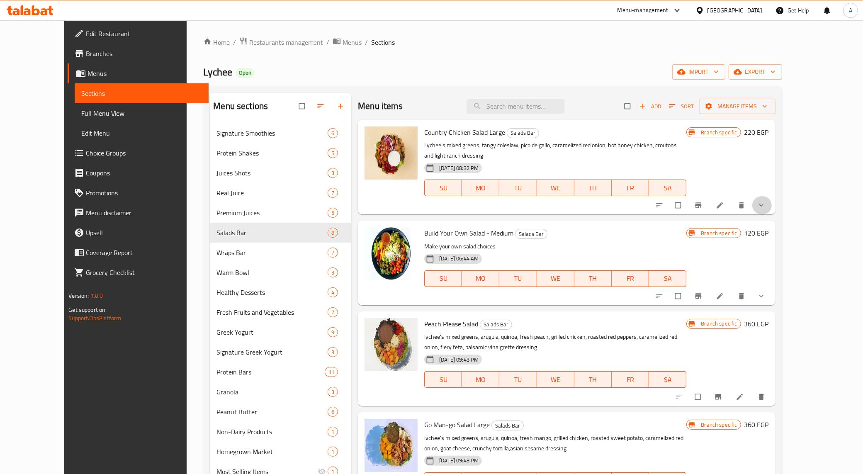
click at [767, 201] on span "show more" at bounding box center [762, 205] width 10 height 8
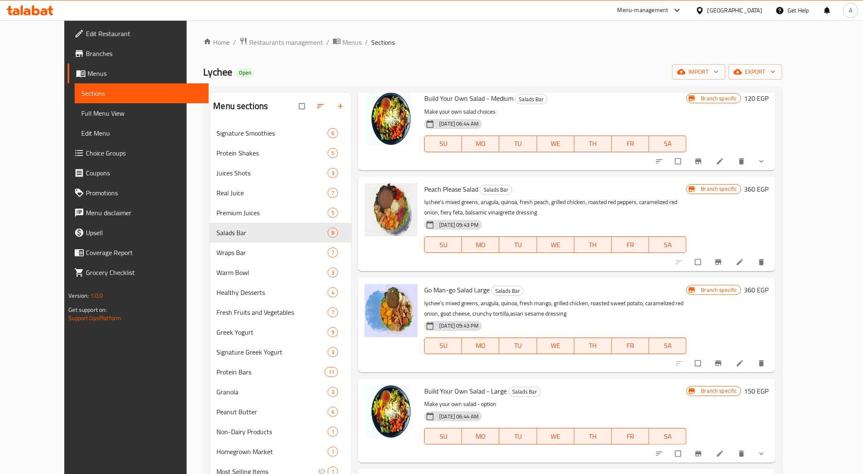
scroll to position [518, 0]
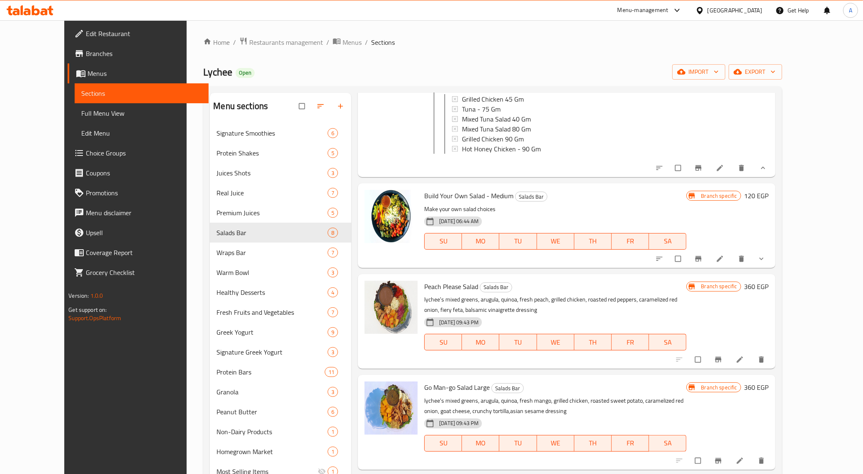
click at [766, 259] on icon "show more" at bounding box center [761, 259] width 8 height 8
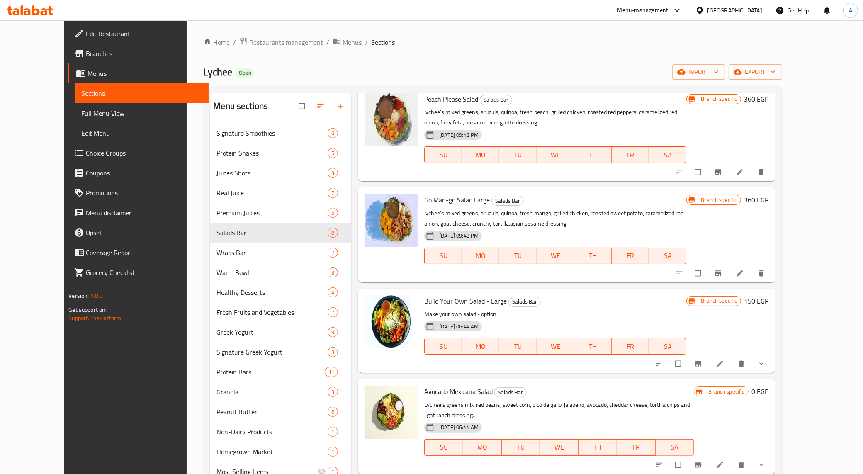
scroll to position [1974, 0]
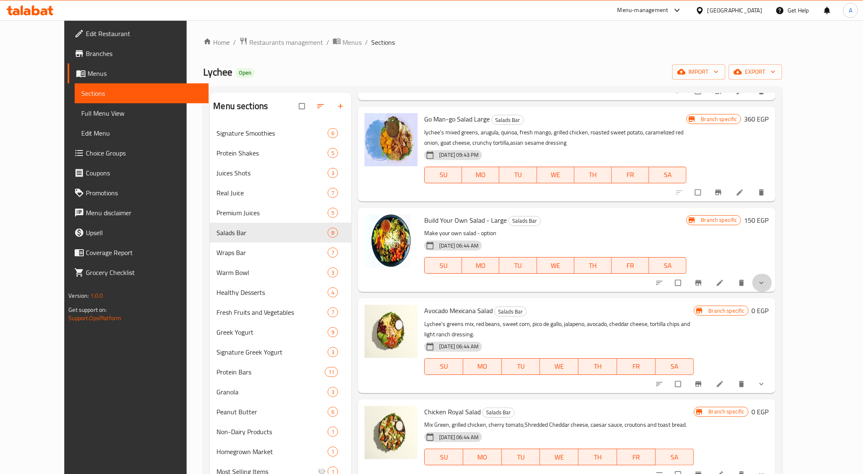
click at [772, 291] on button "show more" at bounding box center [762, 283] width 20 height 18
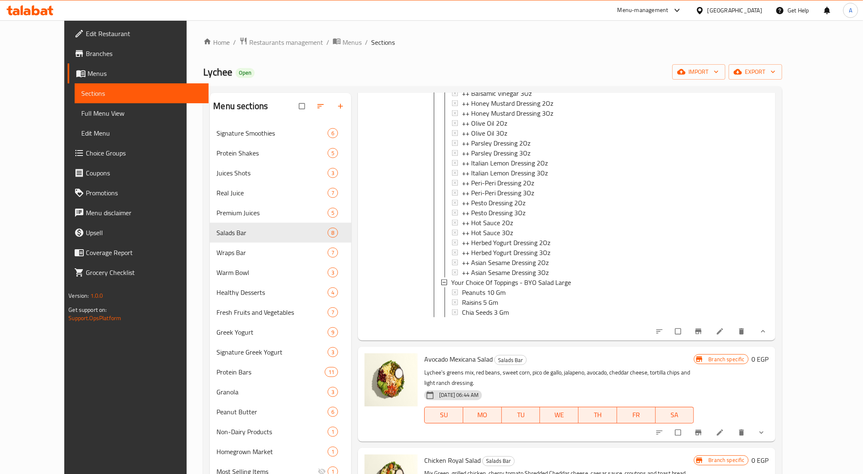
scroll to position [3119, 0]
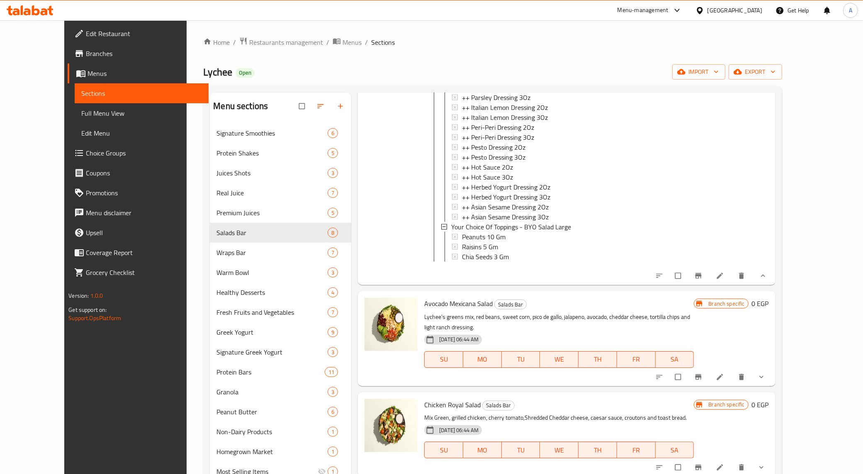
click at [767, 377] on span "show more" at bounding box center [762, 377] width 10 height 8
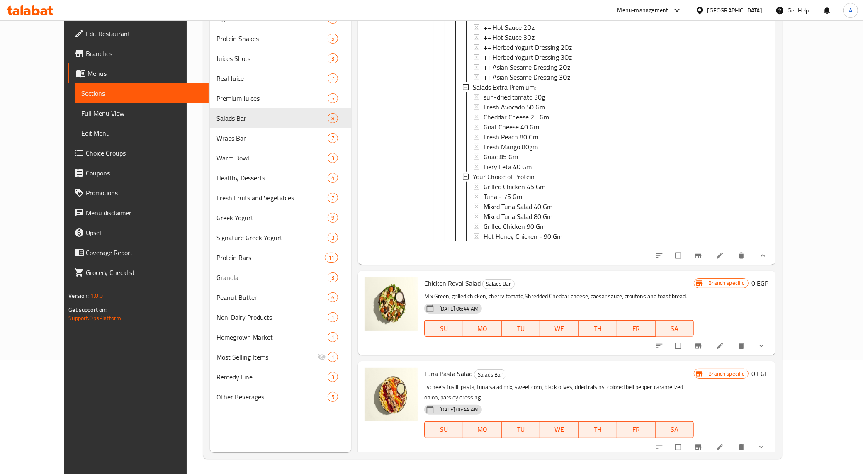
scroll to position [117, 0]
click at [766, 348] on icon "show more" at bounding box center [761, 344] width 8 height 8
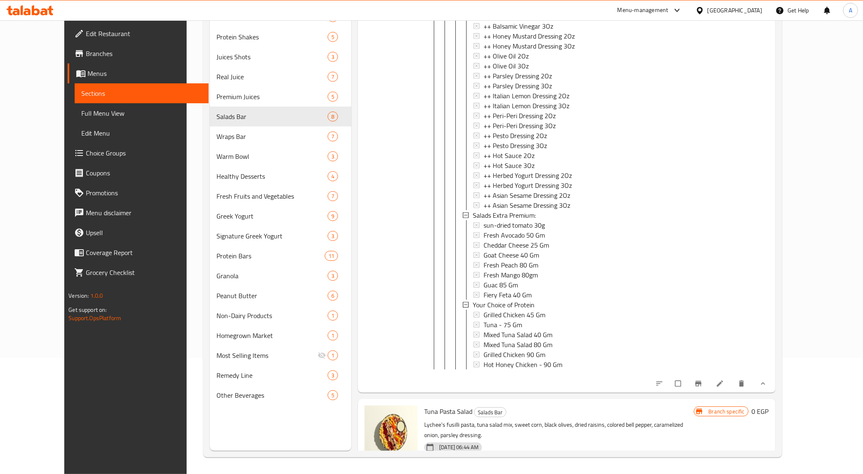
scroll to position [5211, 0]
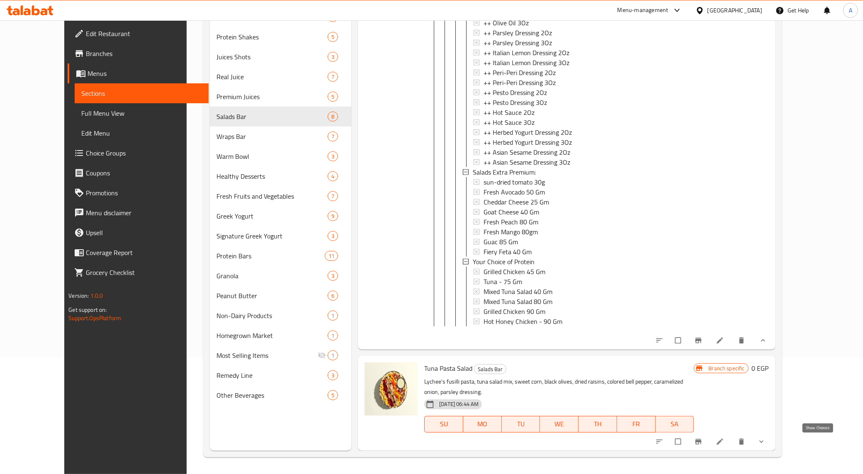
click at [766, 438] on icon "show more" at bounding box center [761, 442] width 8 height 8
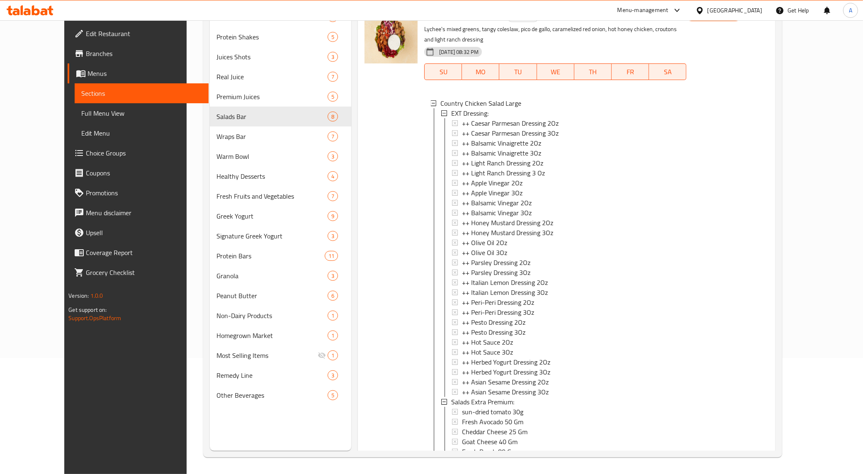
scroll to position [0, 0]
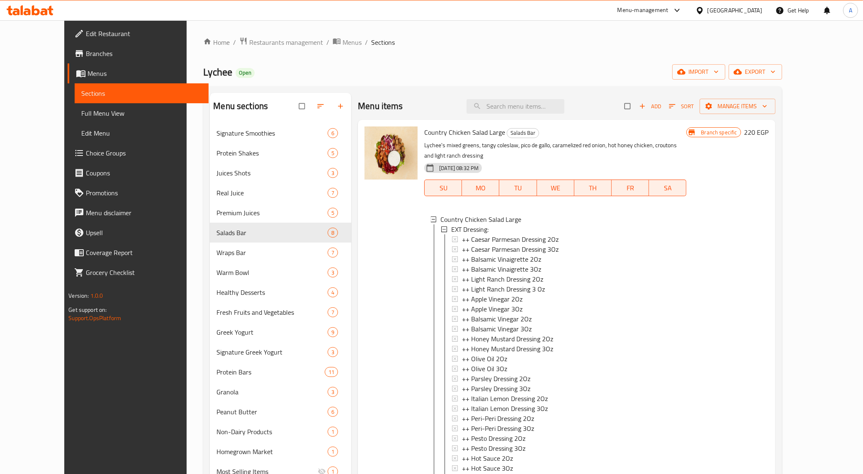
click at [768, 295] on div "Branch specific 220 EGP" at bounding box center [727, 407] width 82 height 562
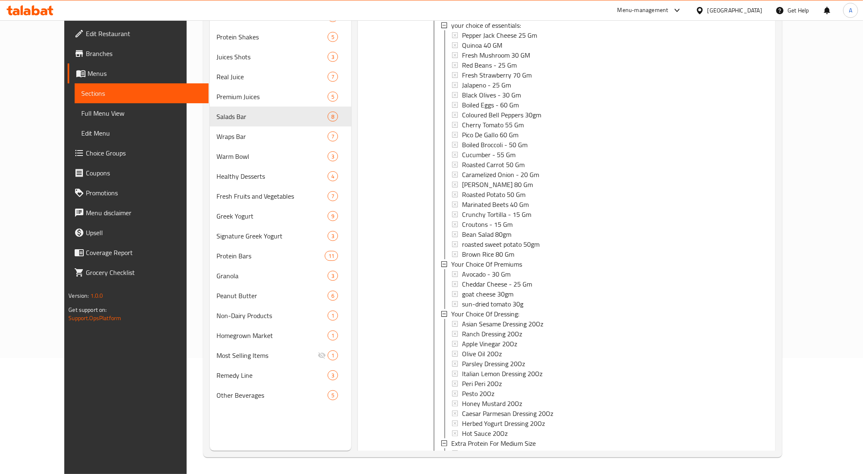
scroll to position [648, 0]
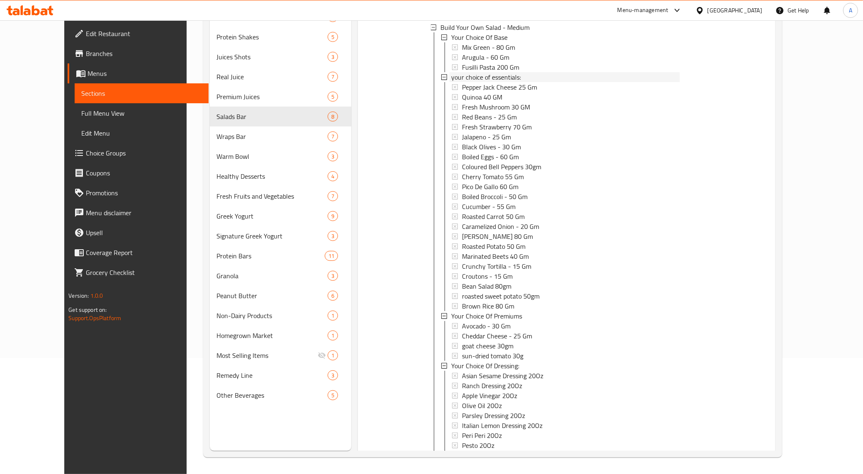
click at [501, 74] on span "your choice of essentials:" at bounding box center [486, 77] width 70 height 10
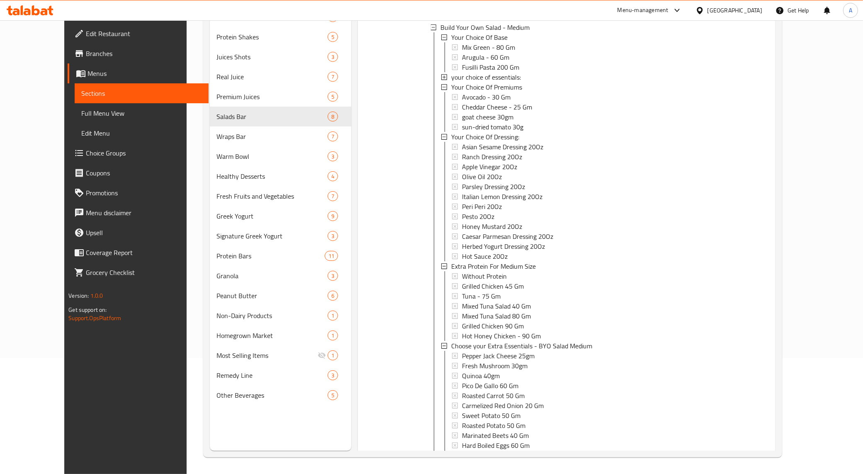
click at [501, 74] on span "your choice of essentials:" at bounding box center [486, 77] width 70 height 10
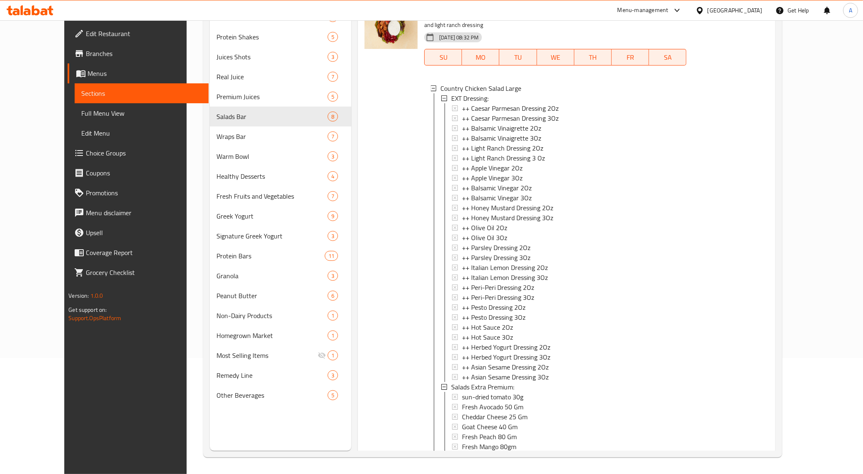
scroll to position [0, 0]
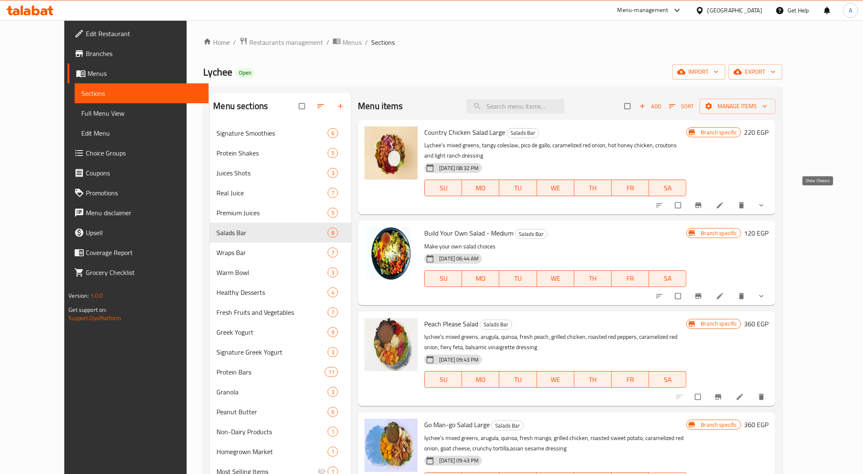
click at [766, 201] on icon "show more" at bounding box center [761, 205] width 8 height 8
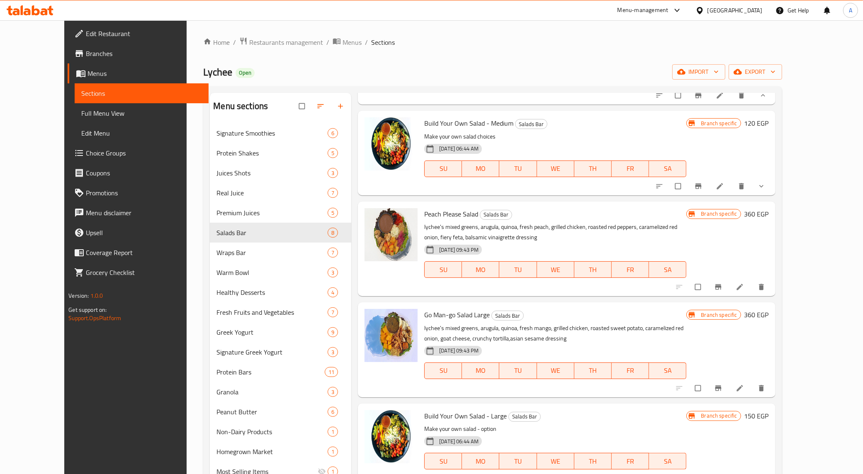
scroll to position [622, 0]
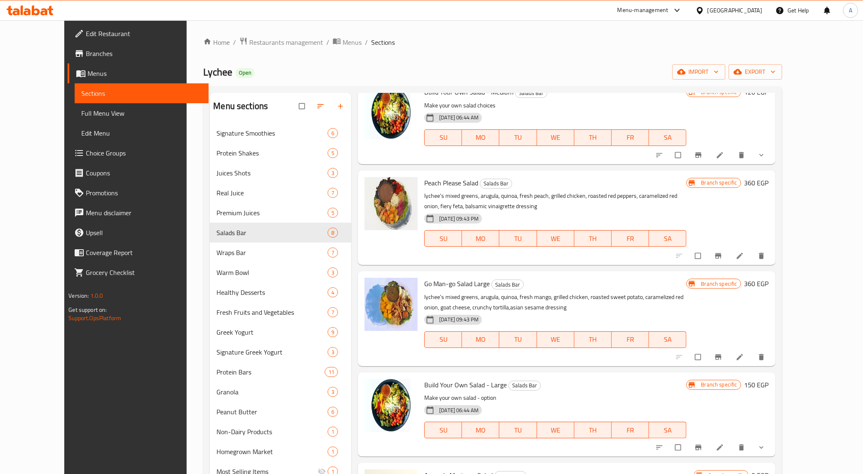
click at [766, 156] on icon "show more" at bounding box center [761, 155] width 8 height 8
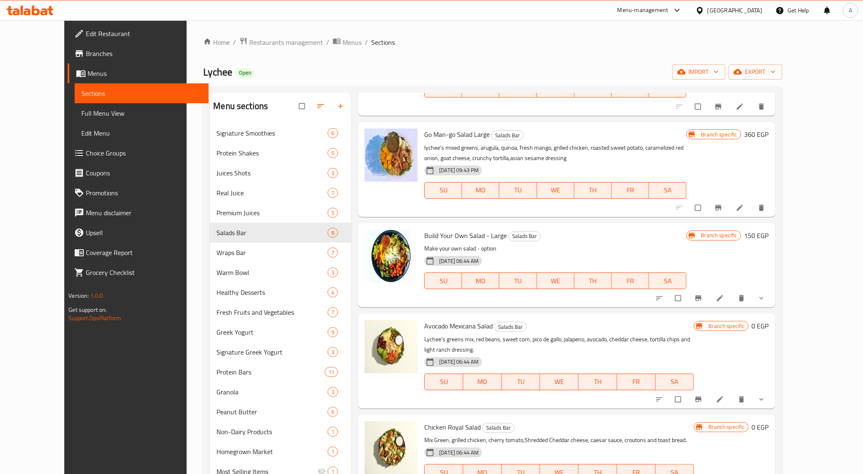
scroll to position [1955, 0]
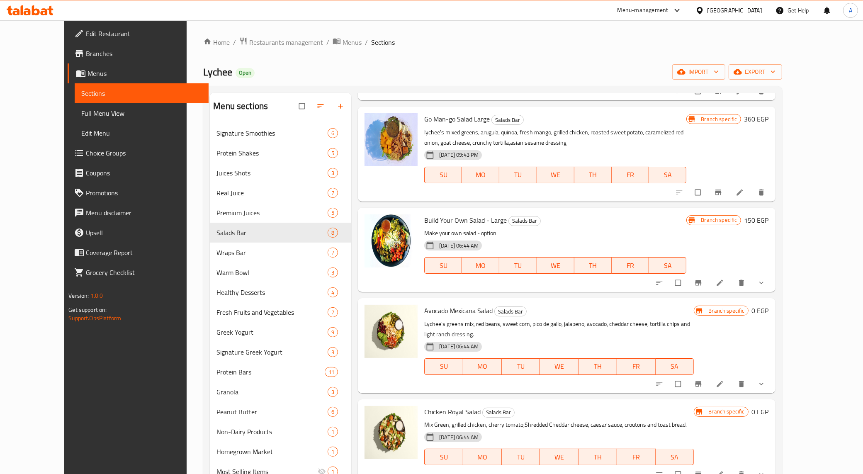
click at [766, 284] on icon "show more" at bounding box center [761, 283] width 8 height 8
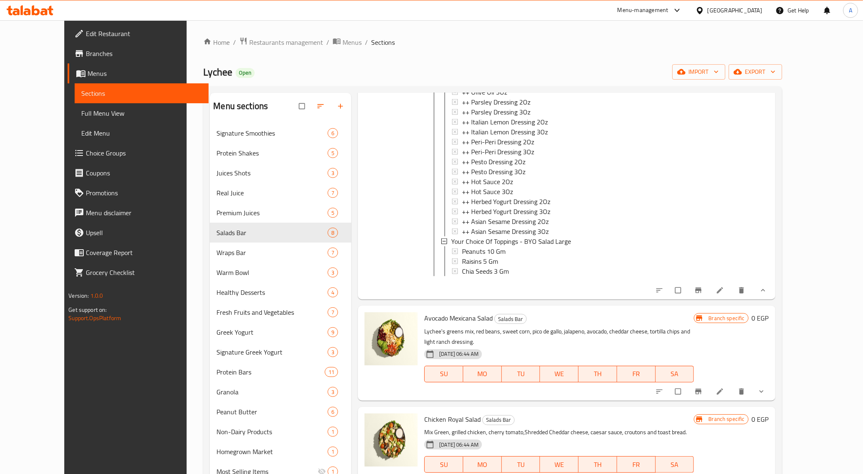
scroll to position [3090, 0]
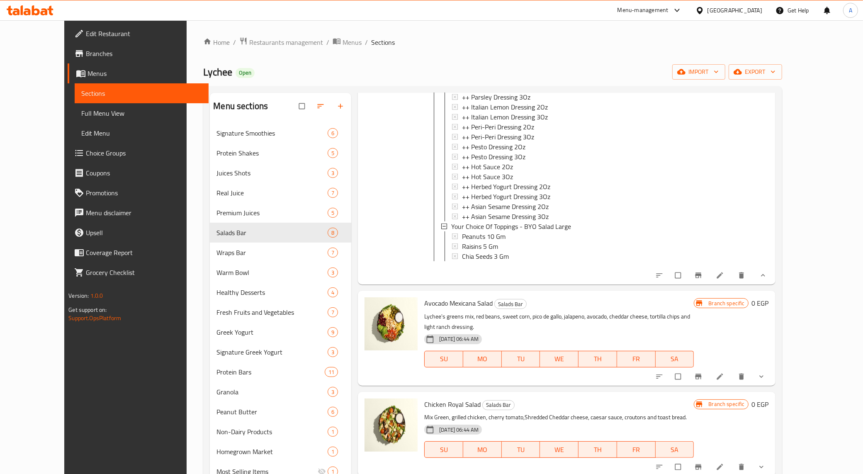
click at [772, 371] on button "show more" at bounding box center [762, 376] width 20 height 18
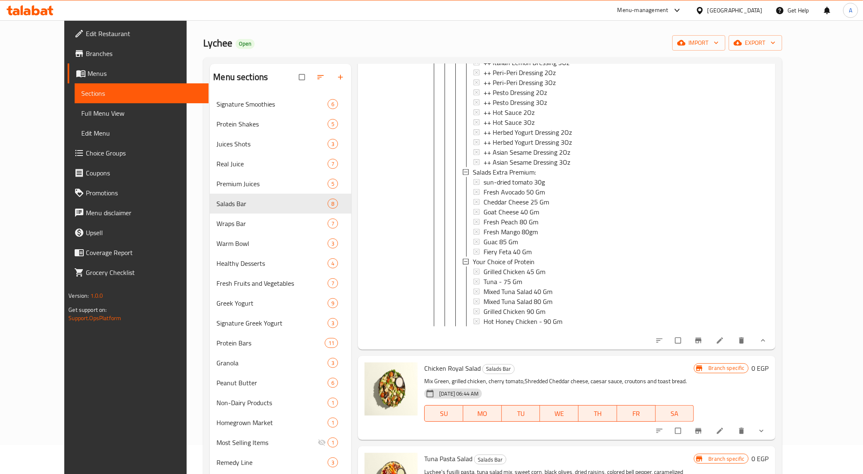
scroll to position [117, 0]
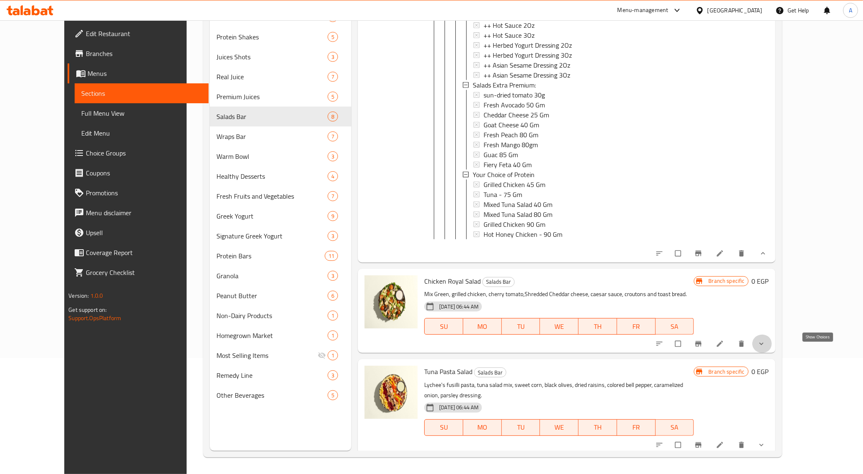
click at [763, 345] on icon "show more" at bounding box center [761, 344] width 4 height 2
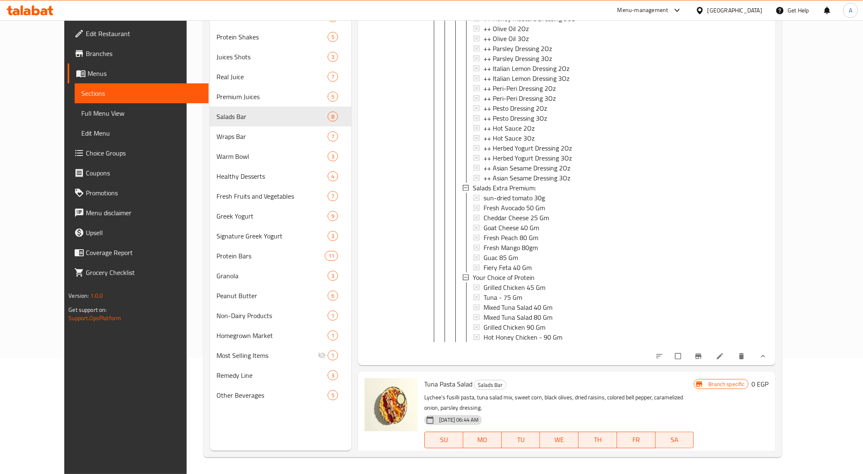
scroll to position [5181, 0]
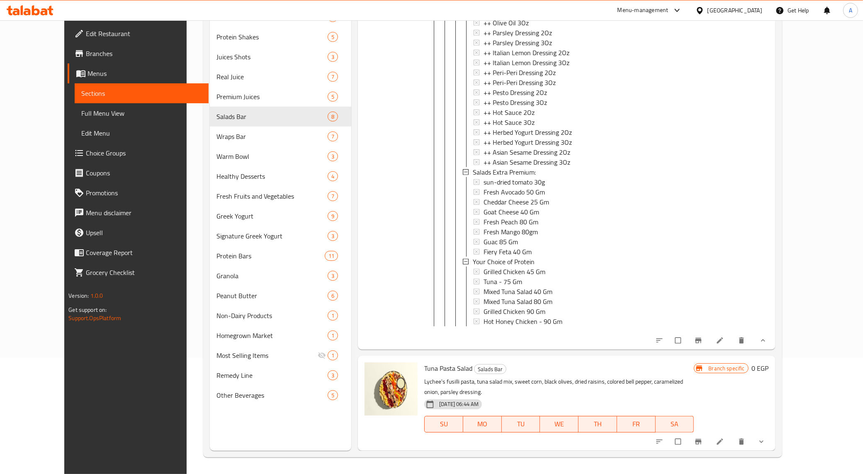
click at [772, 447] on button "show more" at bounding box center [762, 442] width 20 height 18
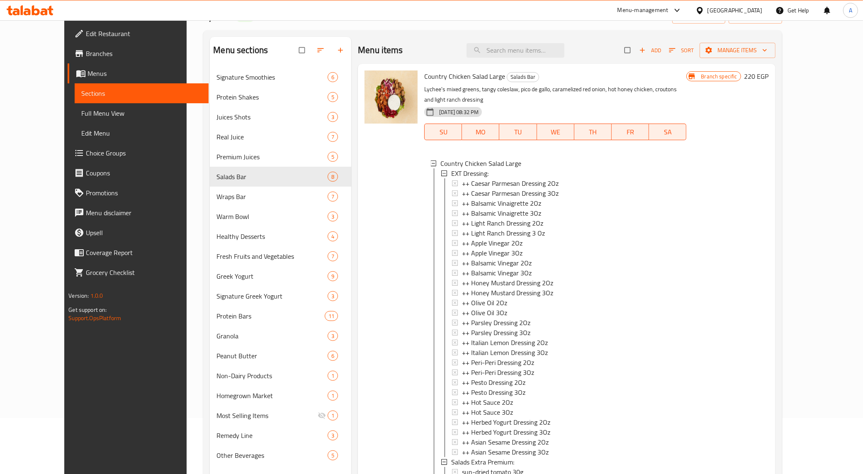
scroll to position [0, 0]
